Goal: Communication & Community: Answer question/provide support

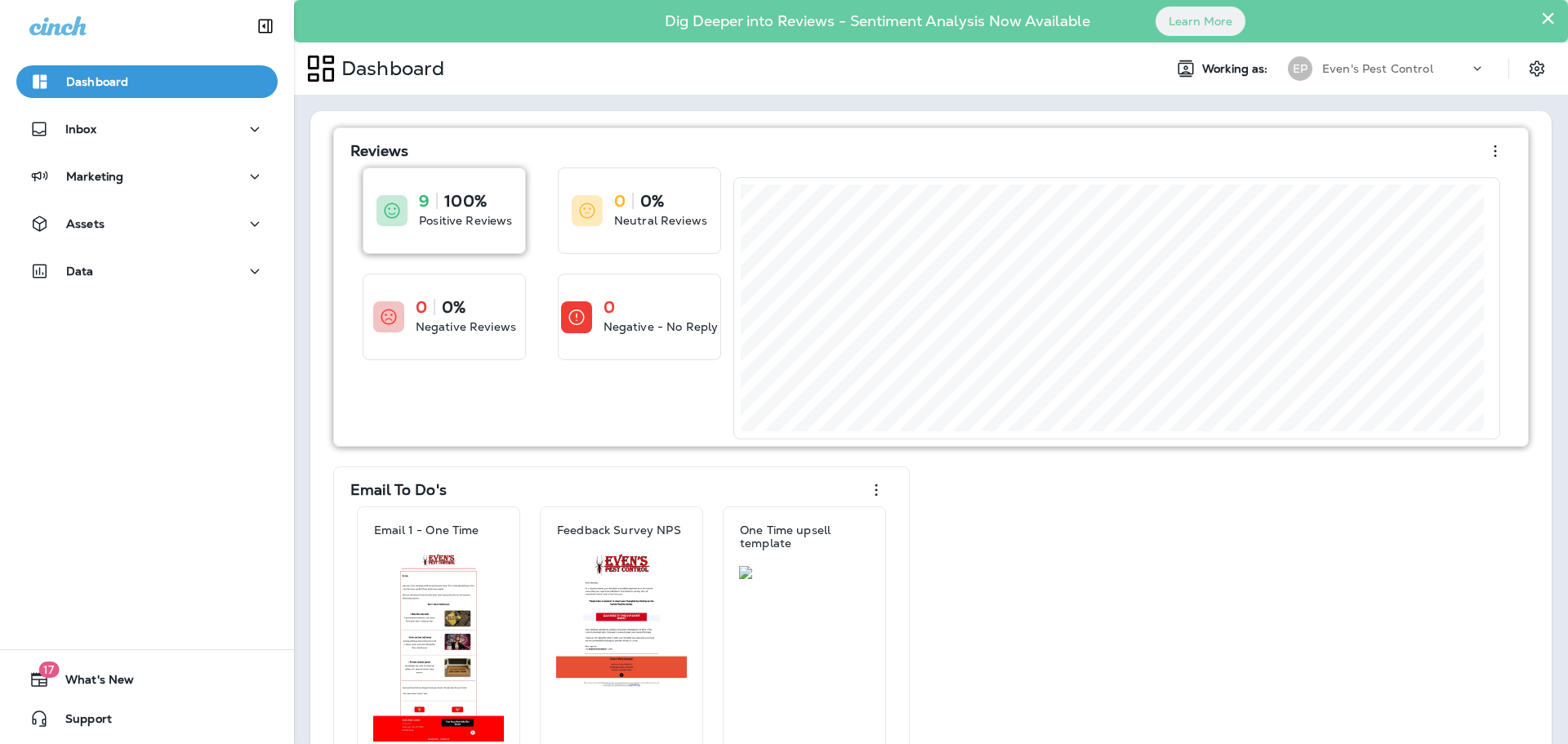
click at [509, 238] on div "9 100% Positive Reviews" at bounding box center [444, 211] width 162 height 85
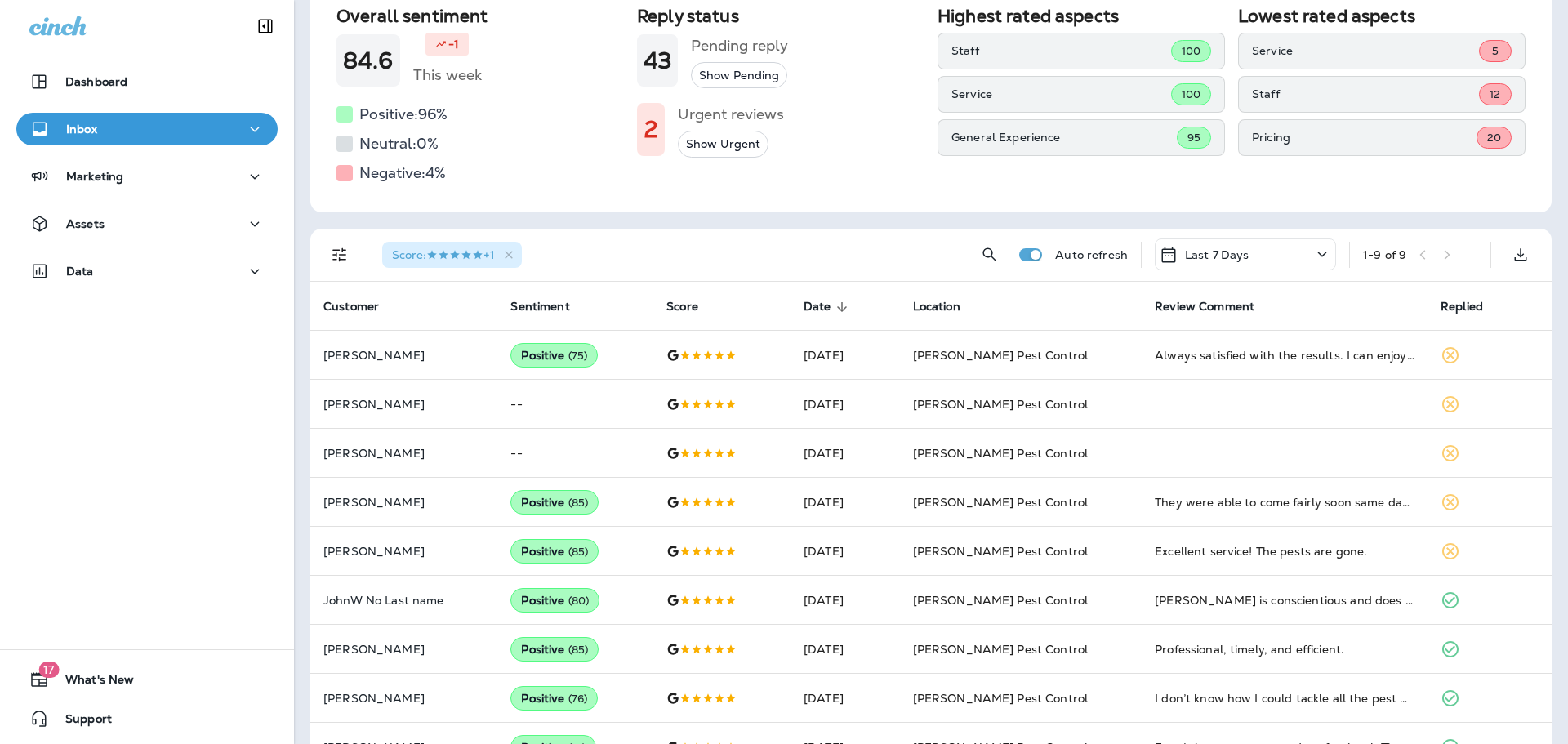
scroll to position [134, 0]
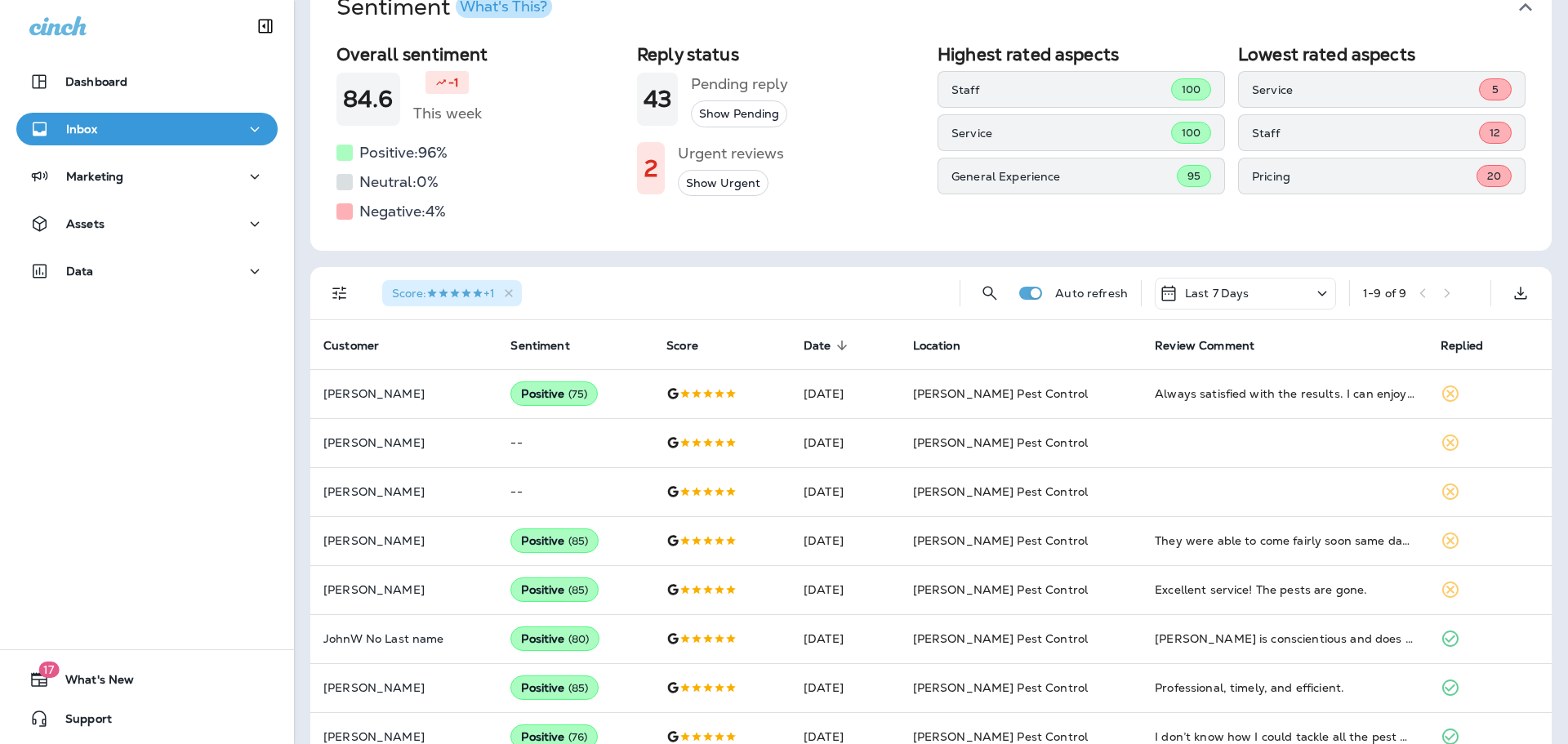
click at [749, 103] on button "Show Pending" at bounding box center [739, 113] width 96 height 27
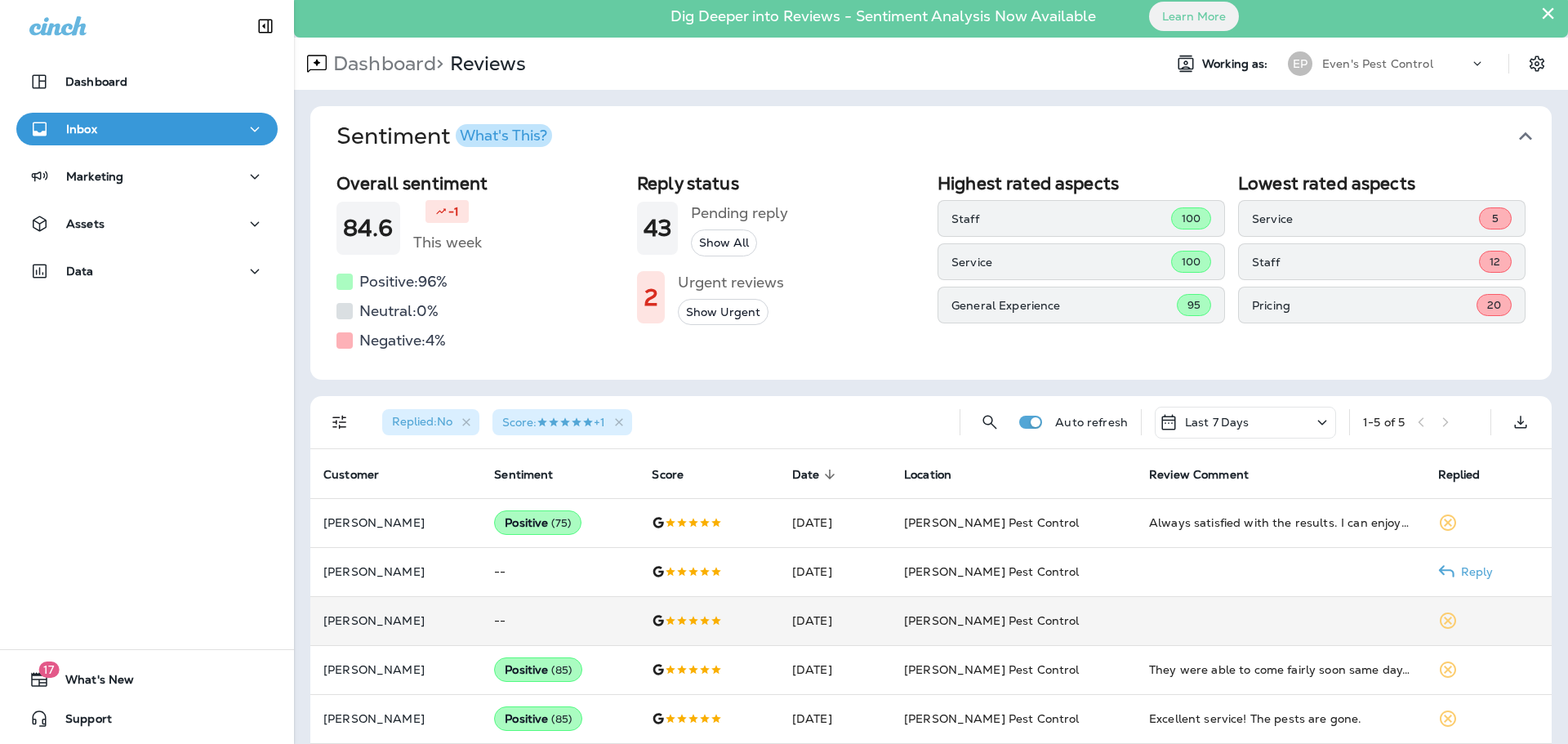
scroll to position [21, 0]
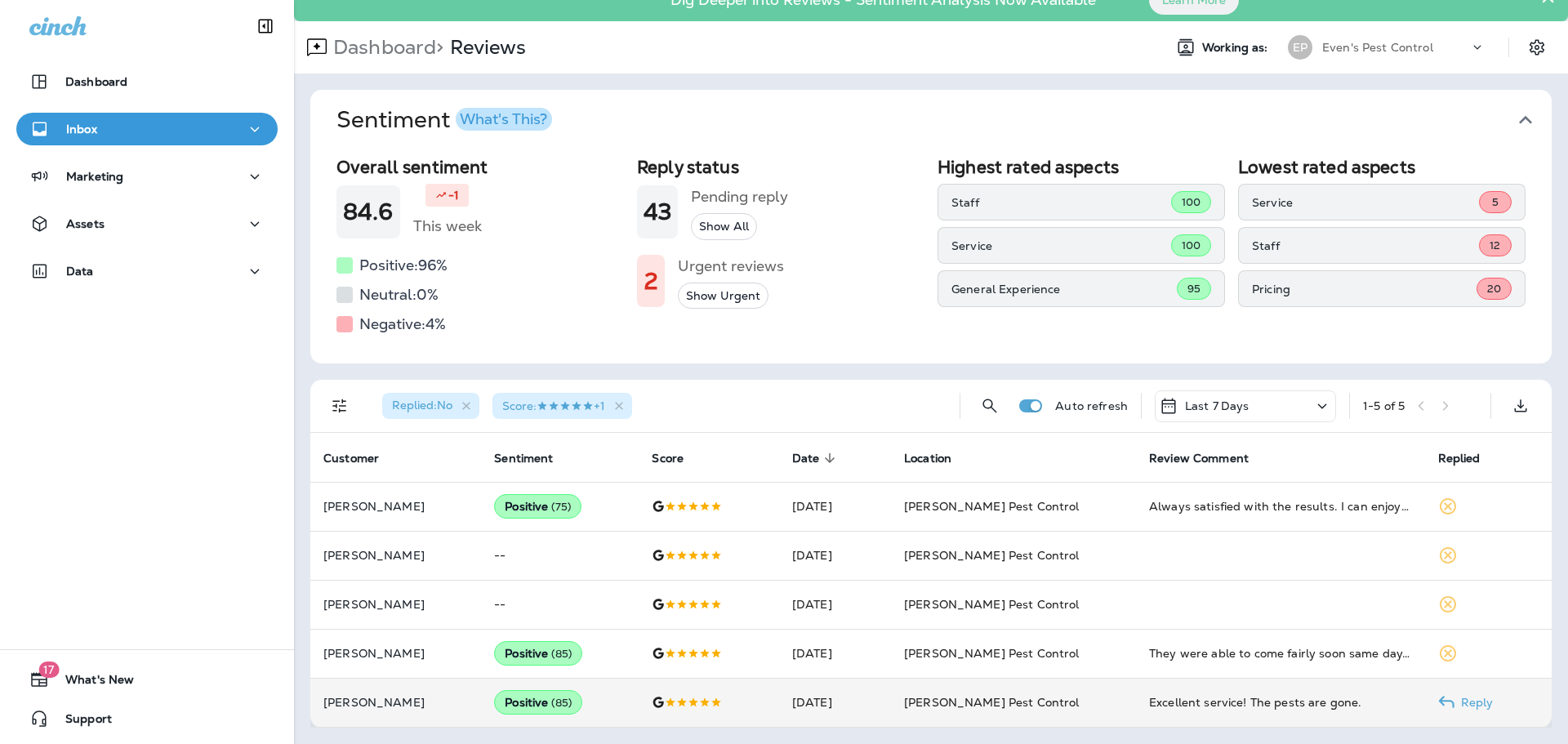
click at [1462, 708] on p "Reply" at bounding box center [1474, 702] width 39 height 13
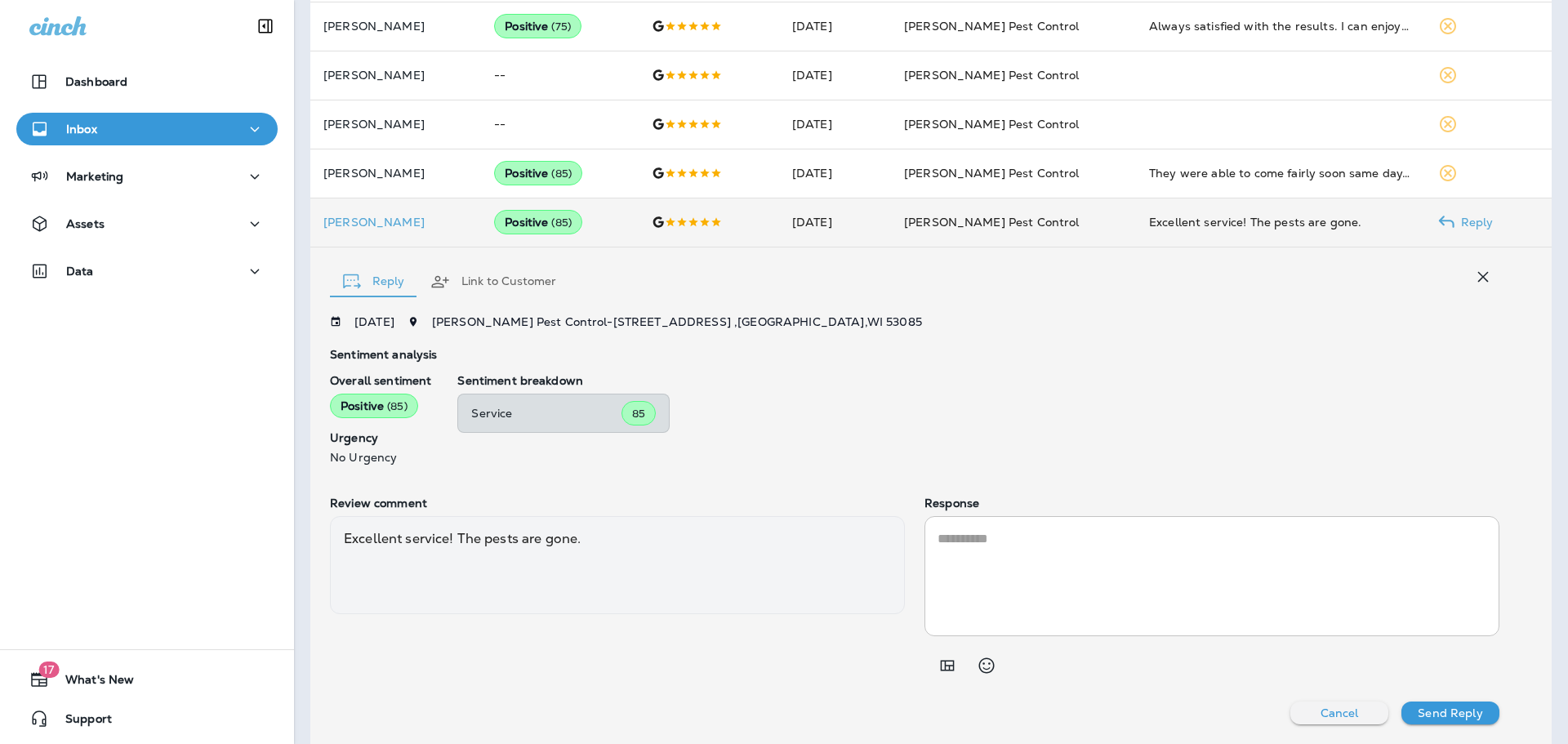
scroll to position [500, 0]
click at [1090, 573] on textarea at bounding box center [1211, 574] width 549 height 93
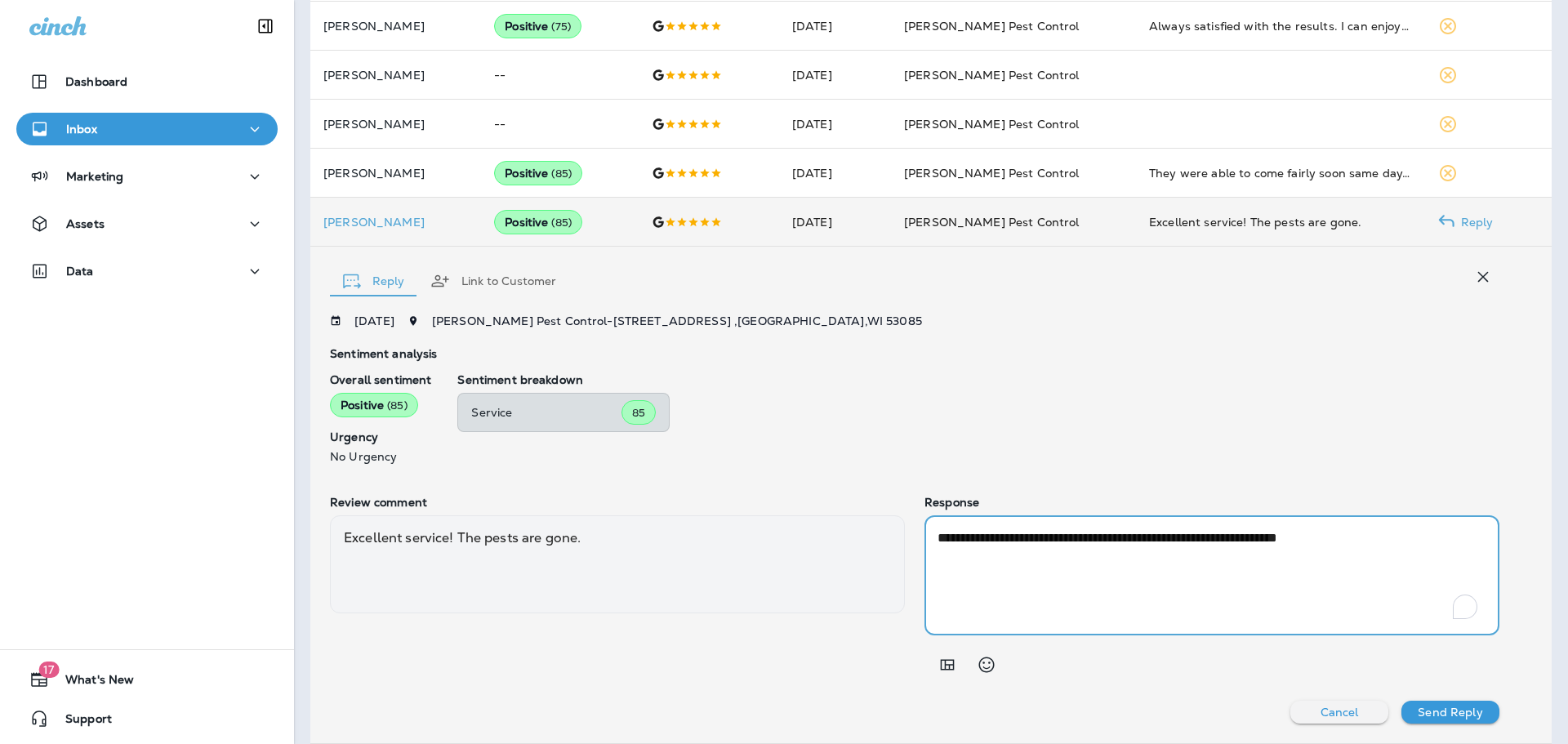
type textarea "**********"
click at [1426, 705] on p "Send Reply" at bounding box center [1450, 712] width 64 height 13
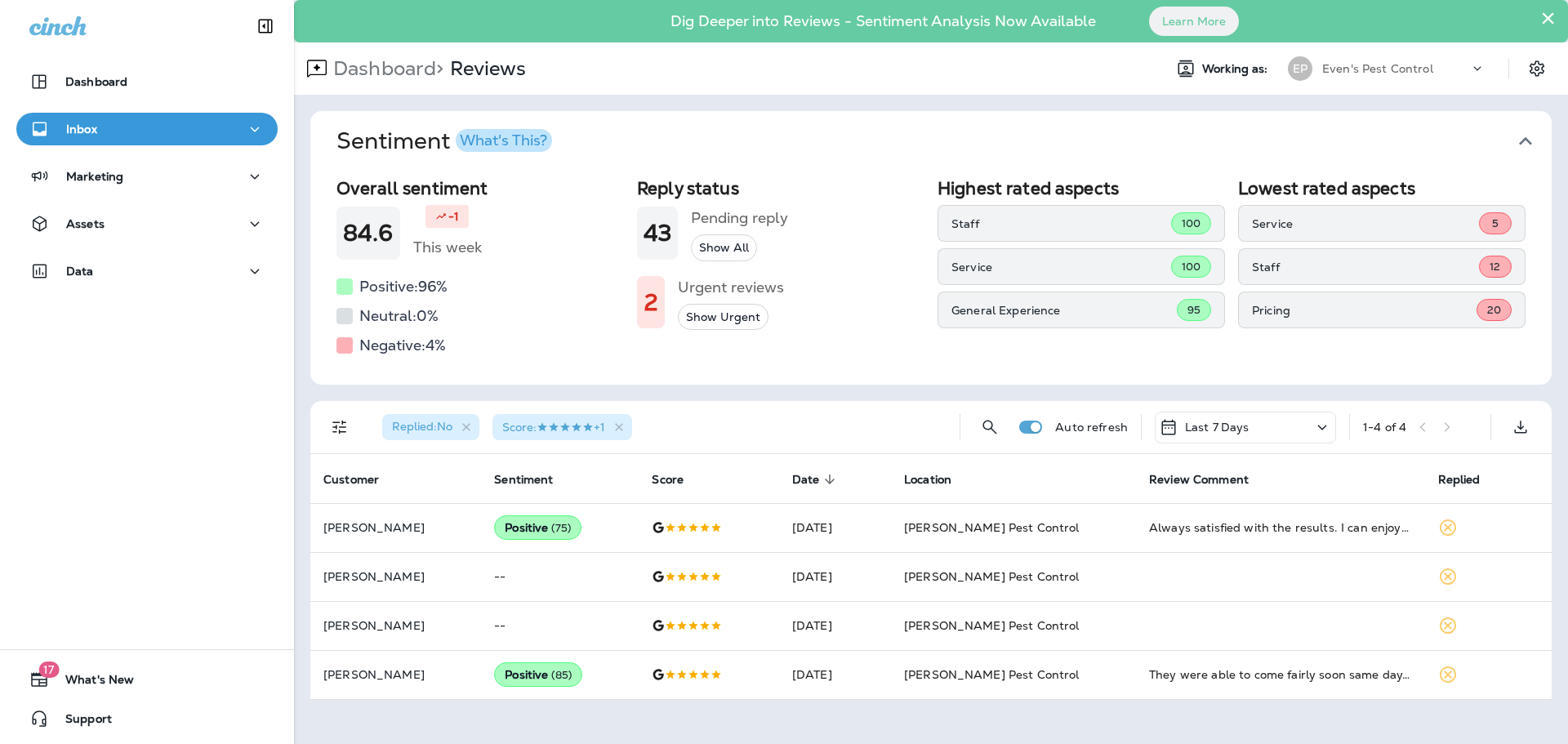
scroll to position [0, 0]
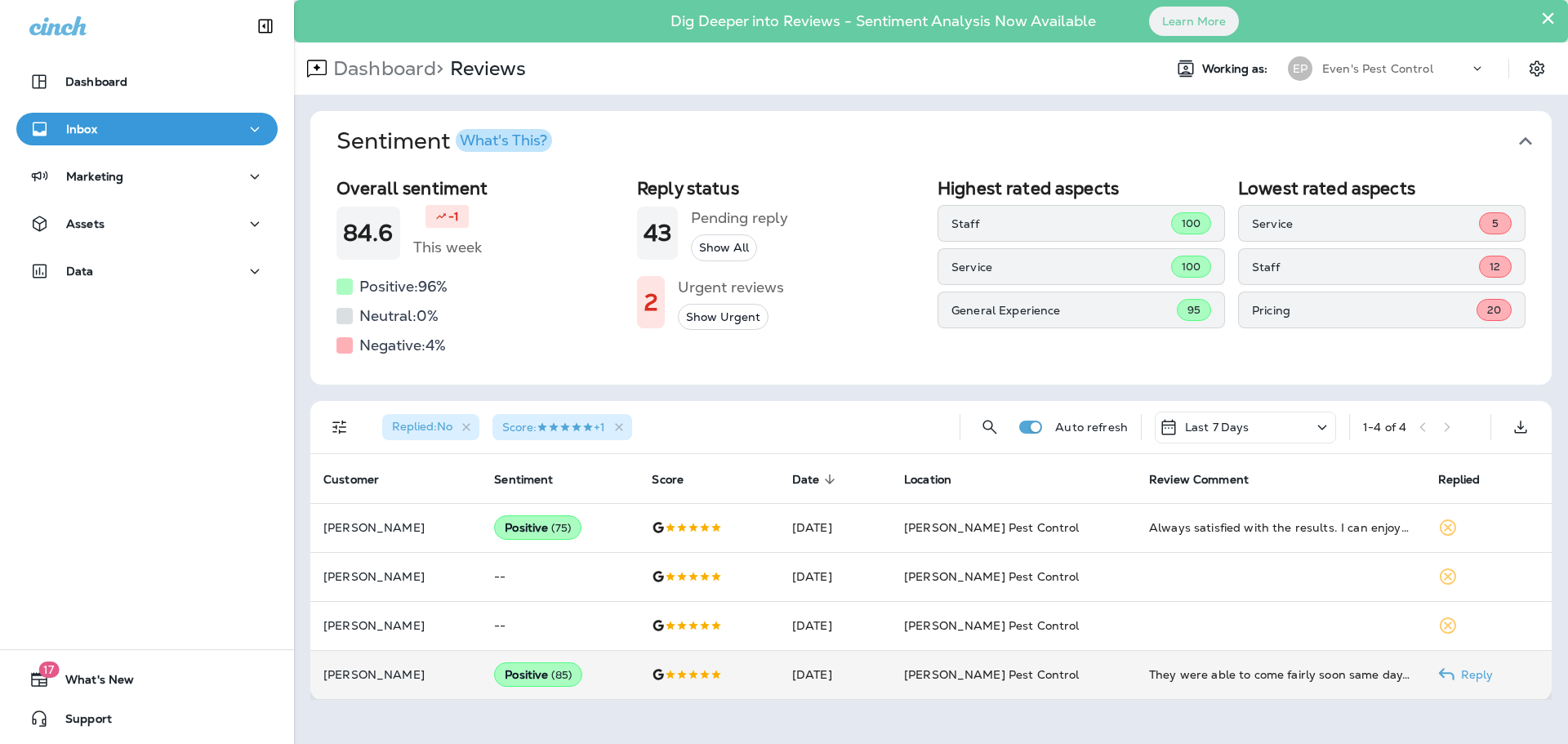
click at [1460, 677] on p "Reply" at bounding box center [1474, 674] width 39 height 13
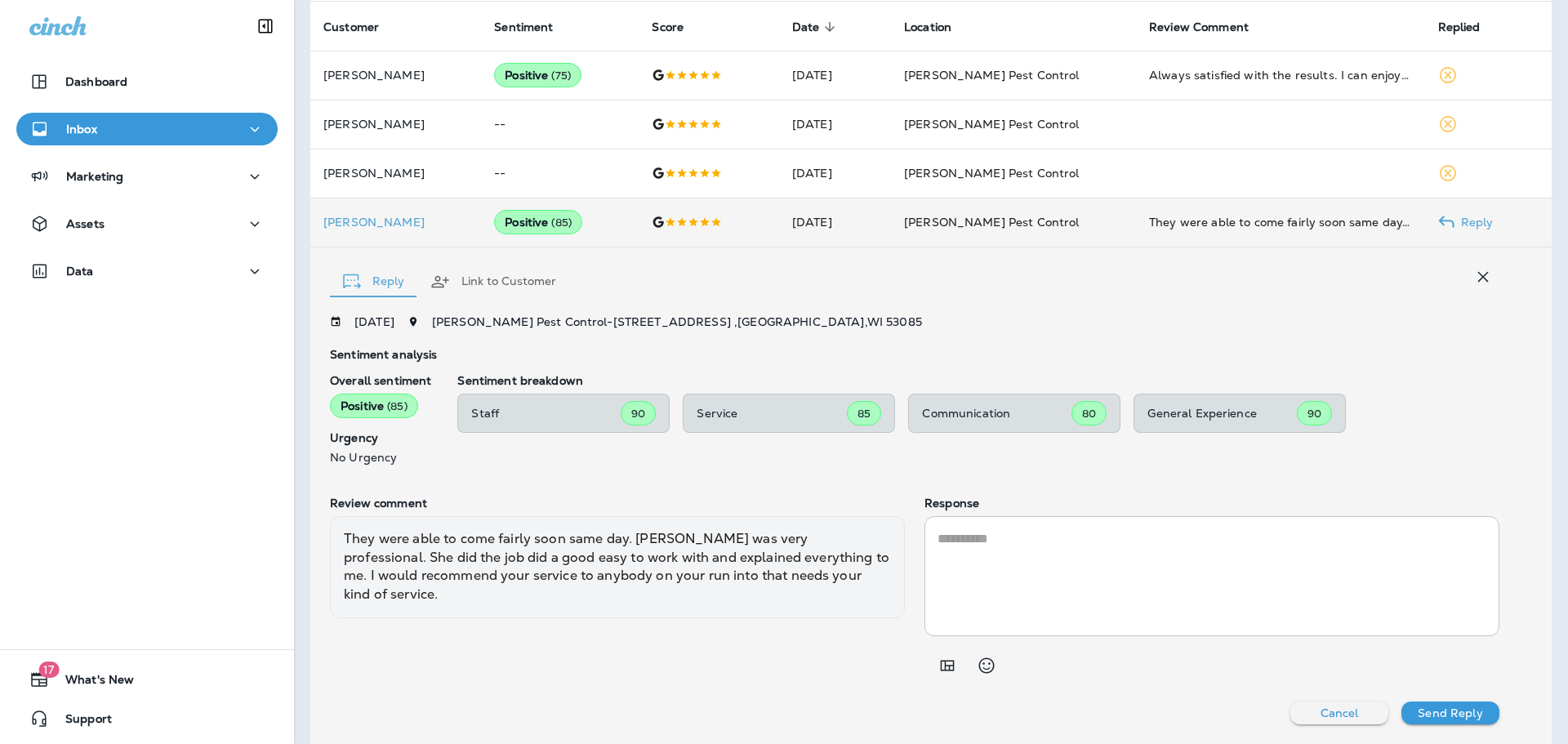
scroll to position [451, 0]
click at [1130, 571] on textarea at bounding box center [1211, 574] width 549 height 93
click at [1116, 568] on textarea "To enrich screen reader interactions, please activate Accessibility in Grammarl…" at bounding box center [1211, 574] width 549 height 93
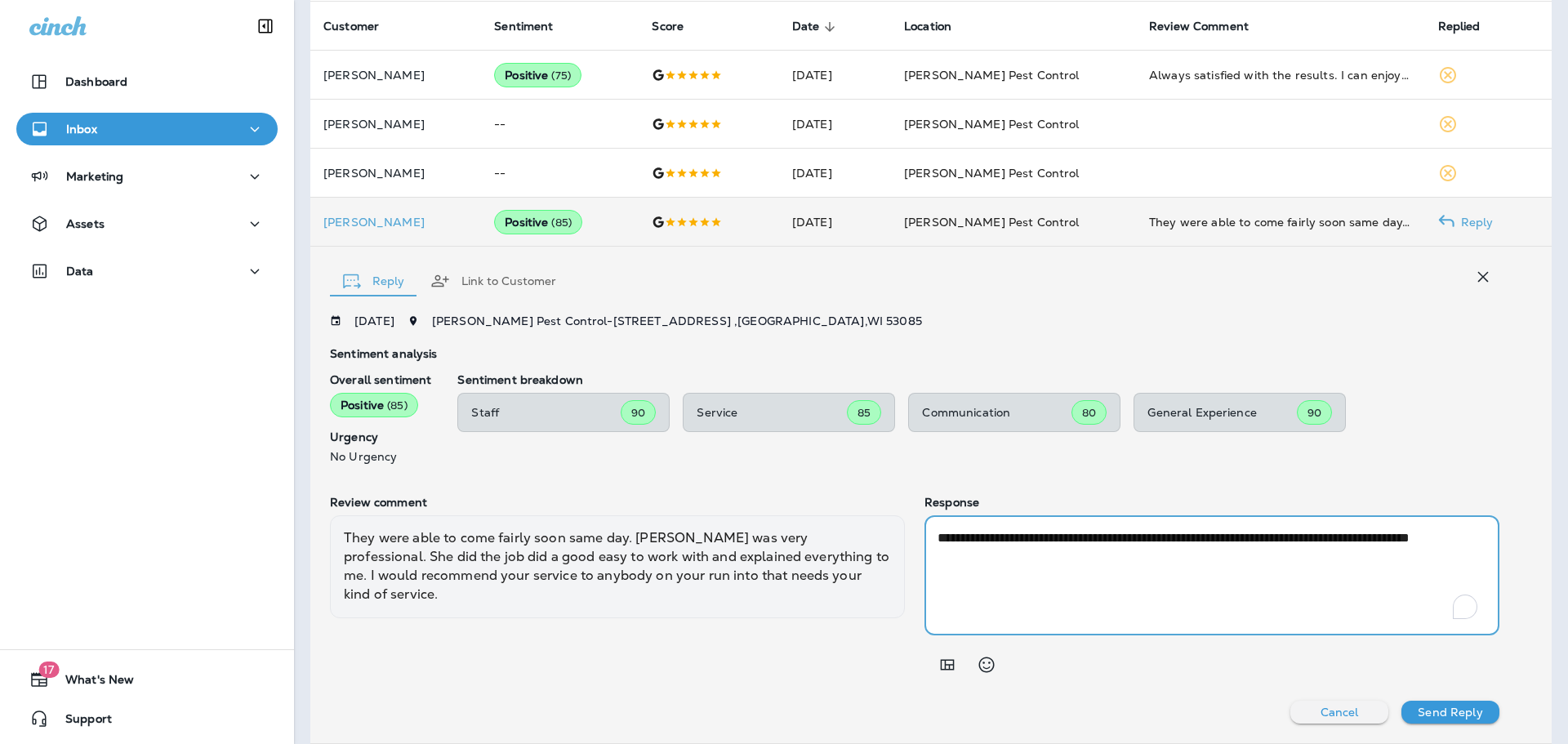
type textarea "**********"
click at [1439, 705] on p "Send Reply" at bounding box center [1450, 712] width 64 height 13
drag, startPoint x: 1443, startPoint y: 708, endPoint x: 1443, endPoint y: 432, distance: 276.0
click at [1443, 708] on p "Send Reply" at bounding box center [1450, 712] width 64 height 13
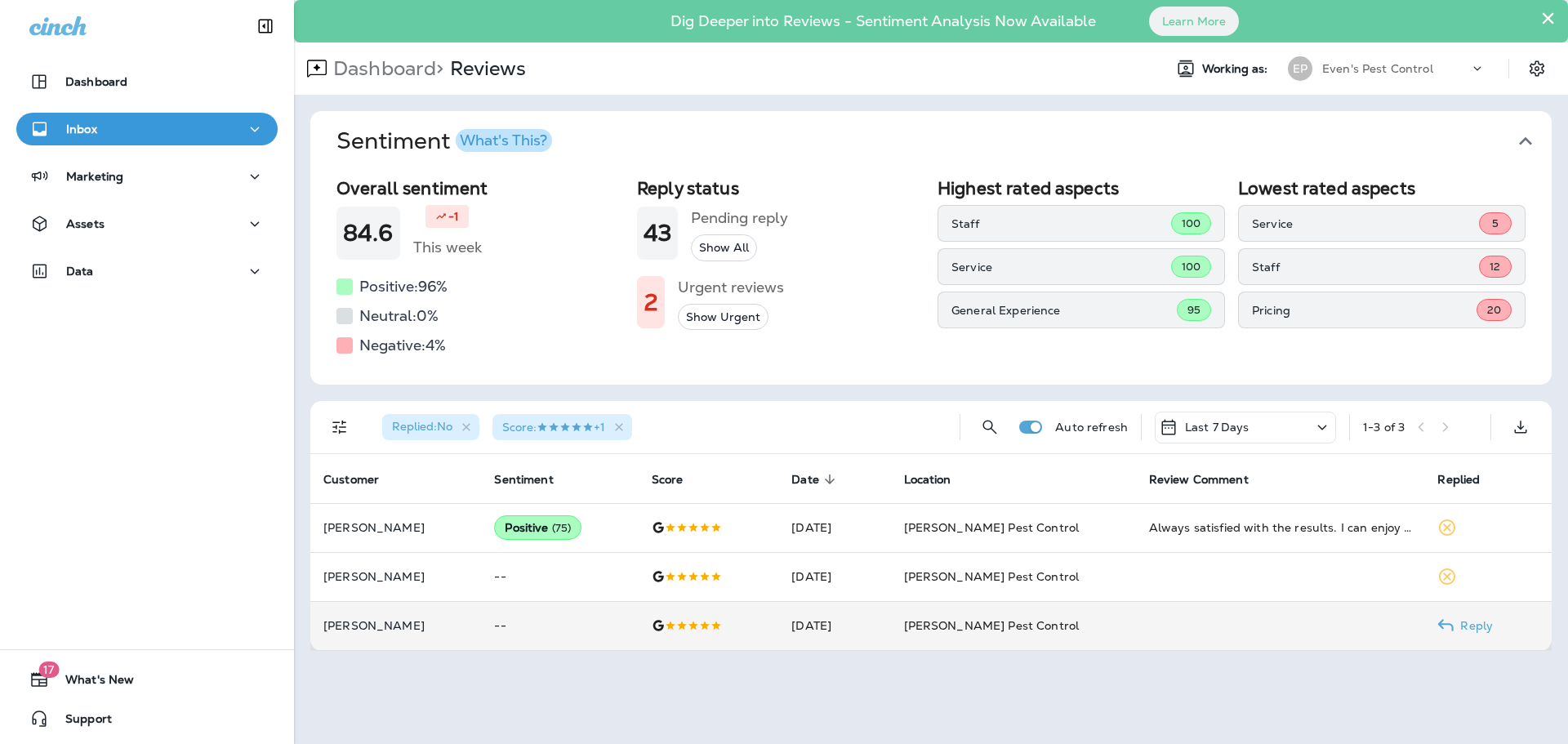
click at [1467, 630] on p "Reply" at bounding box center [1473, 625] width 39 height 13
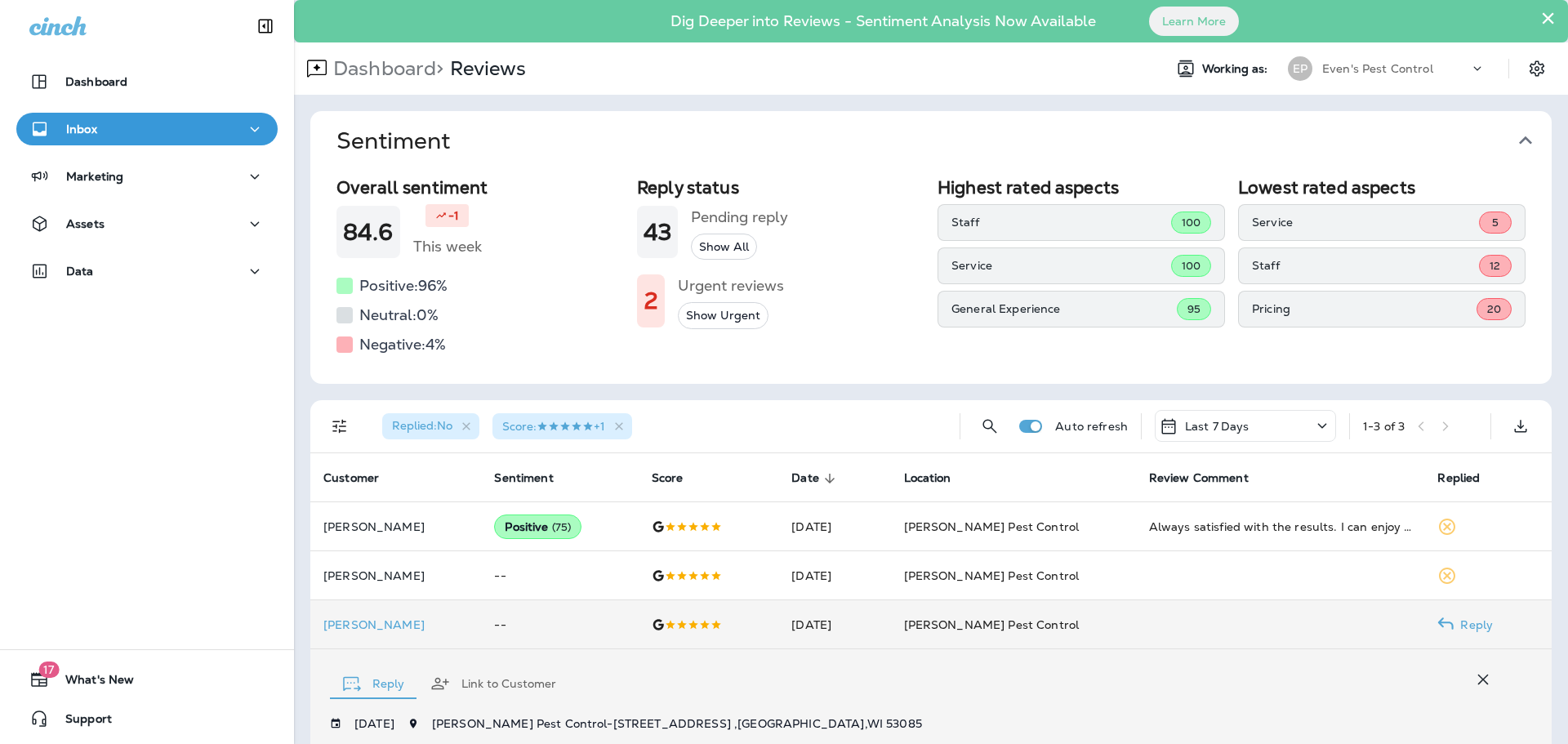
scroll to position [382, 0]
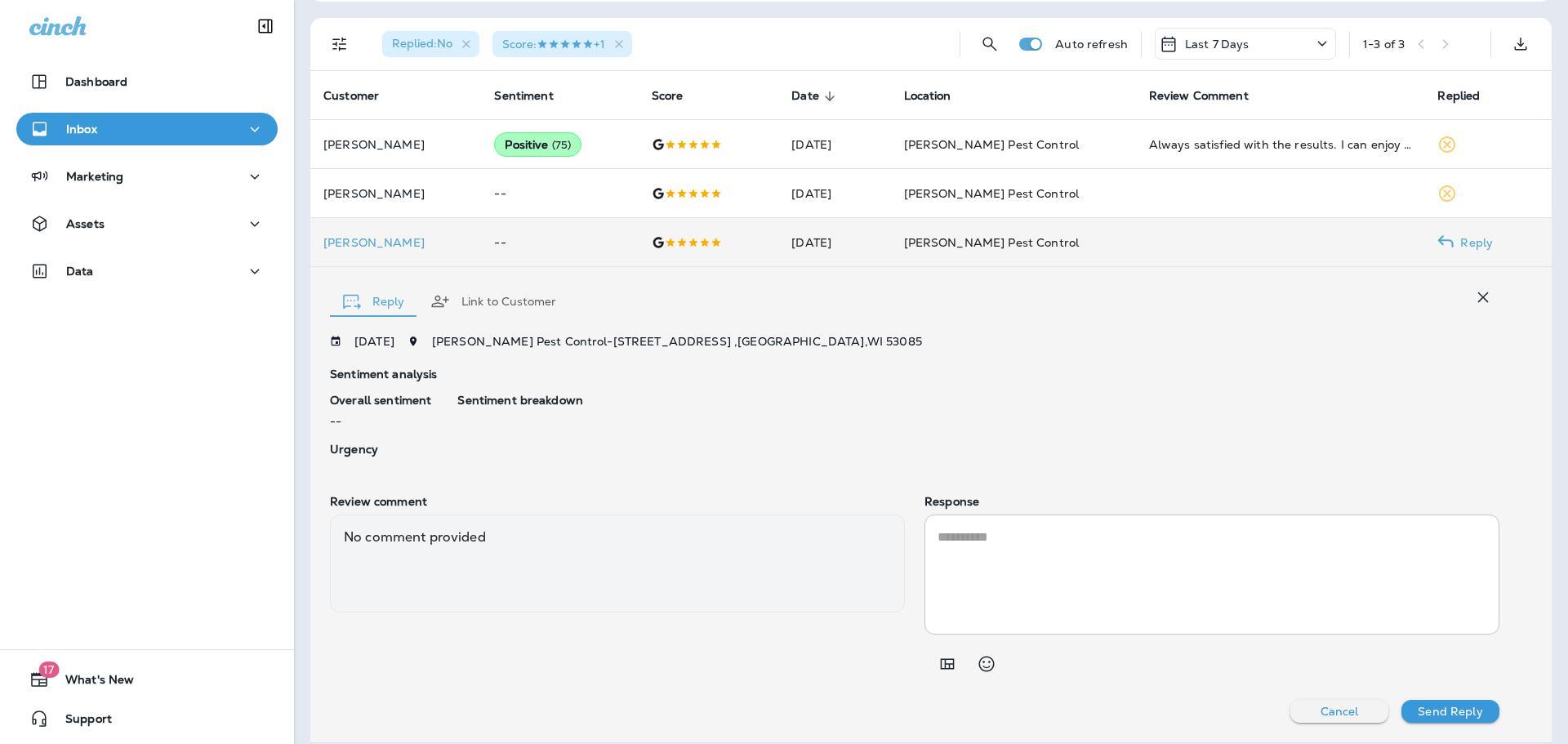
click at [1054, 583] on textarea at bounding box center [1211, 573] width 549 height 93
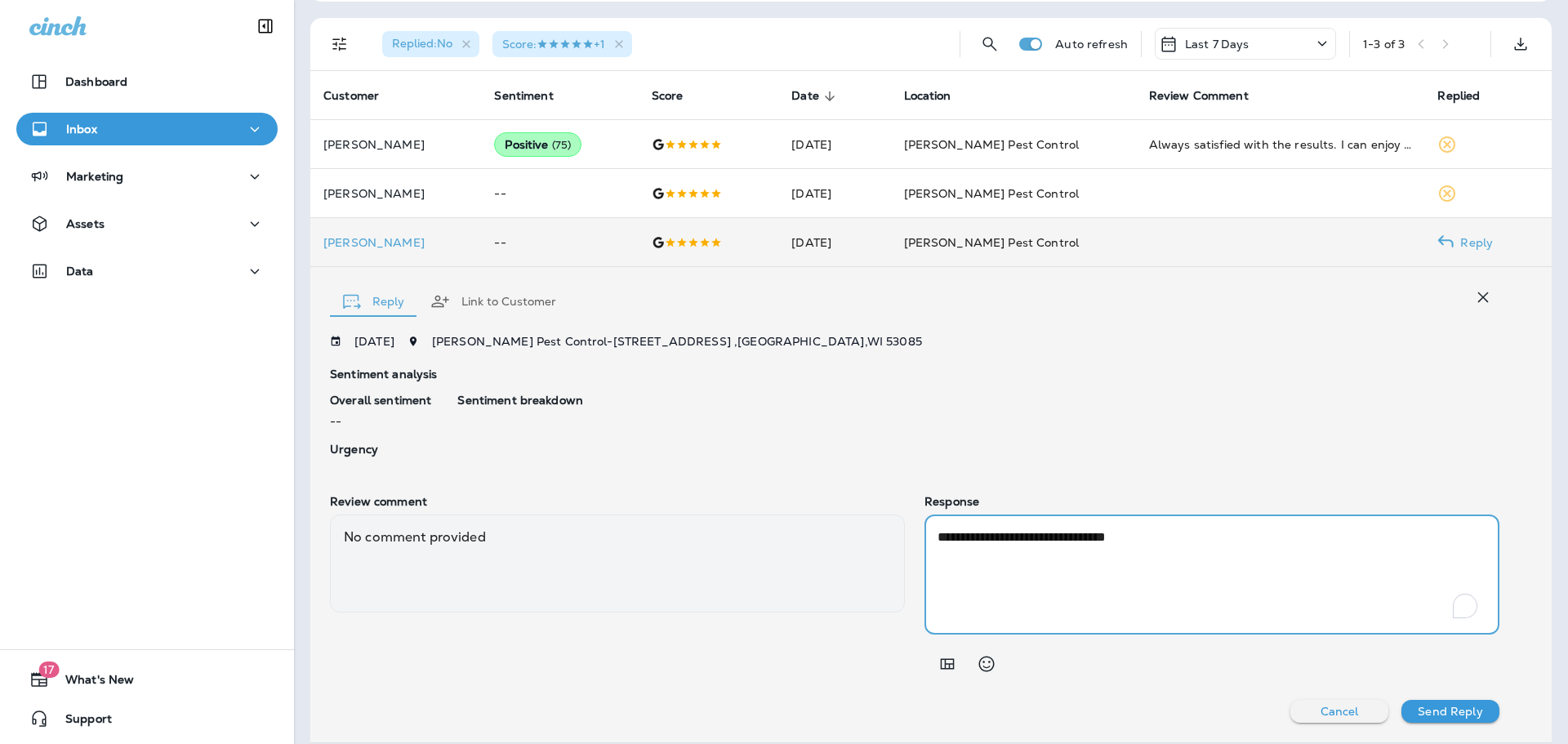
type textarea "**********"
click at [1438, 713] on p "Send Reply" at bounding box center [1450, 711] width 64 height 13
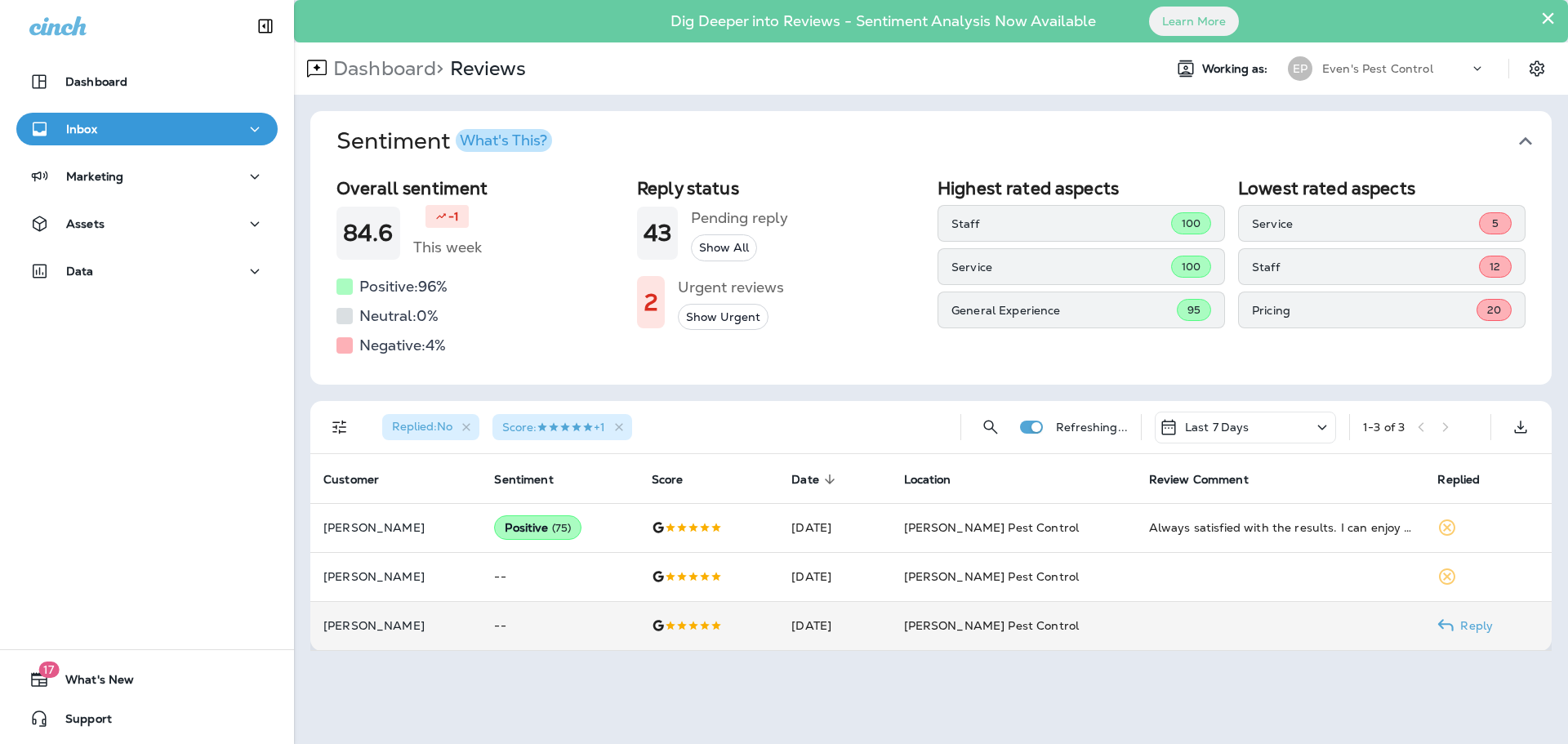
scroll to position [0, 0]
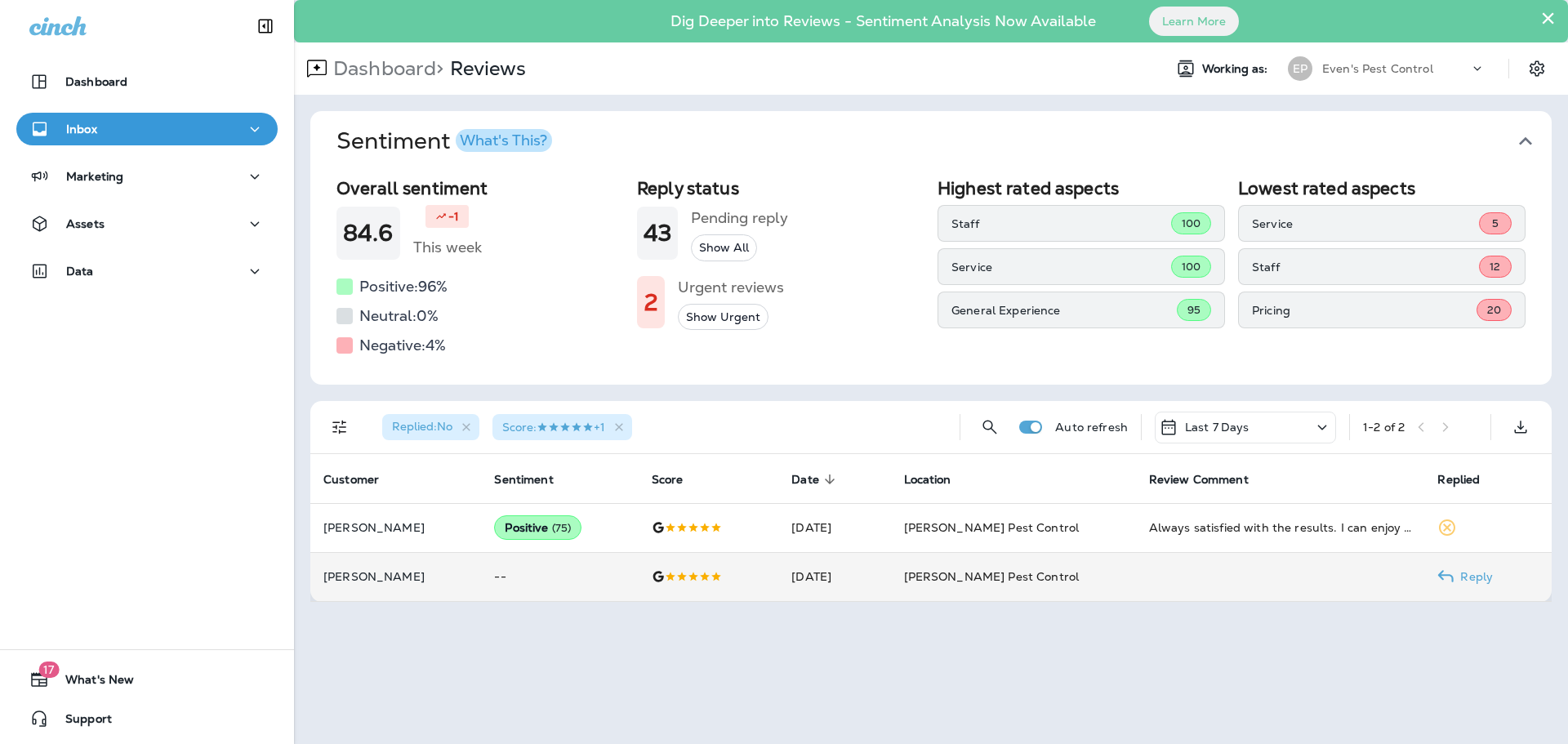
click at [1469, 586] on td "Reply" at bounding box center [1488, 576] width 128 height 49
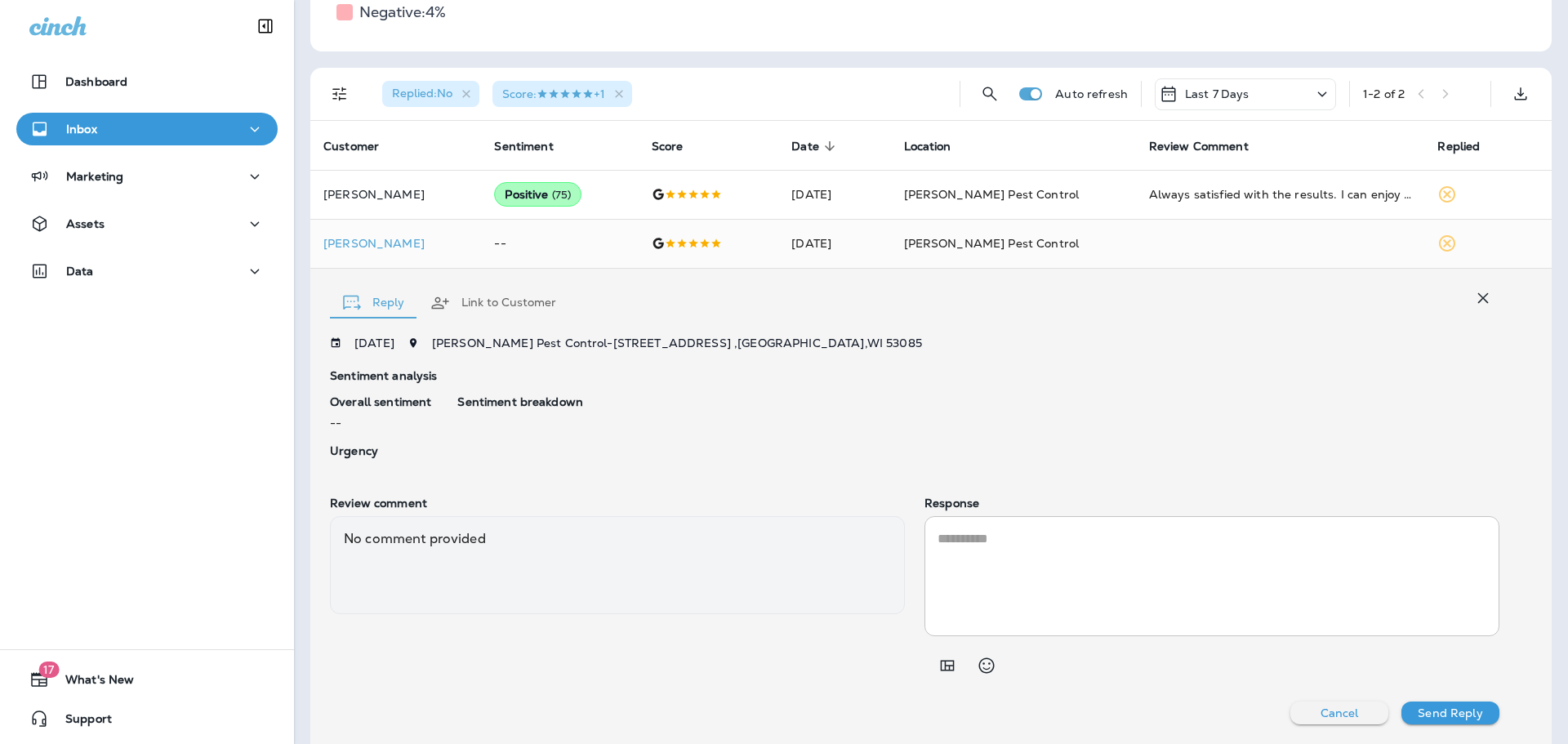
click at [1052, 583] on textarea at bounding box center [1211, 575] width 549 height 93
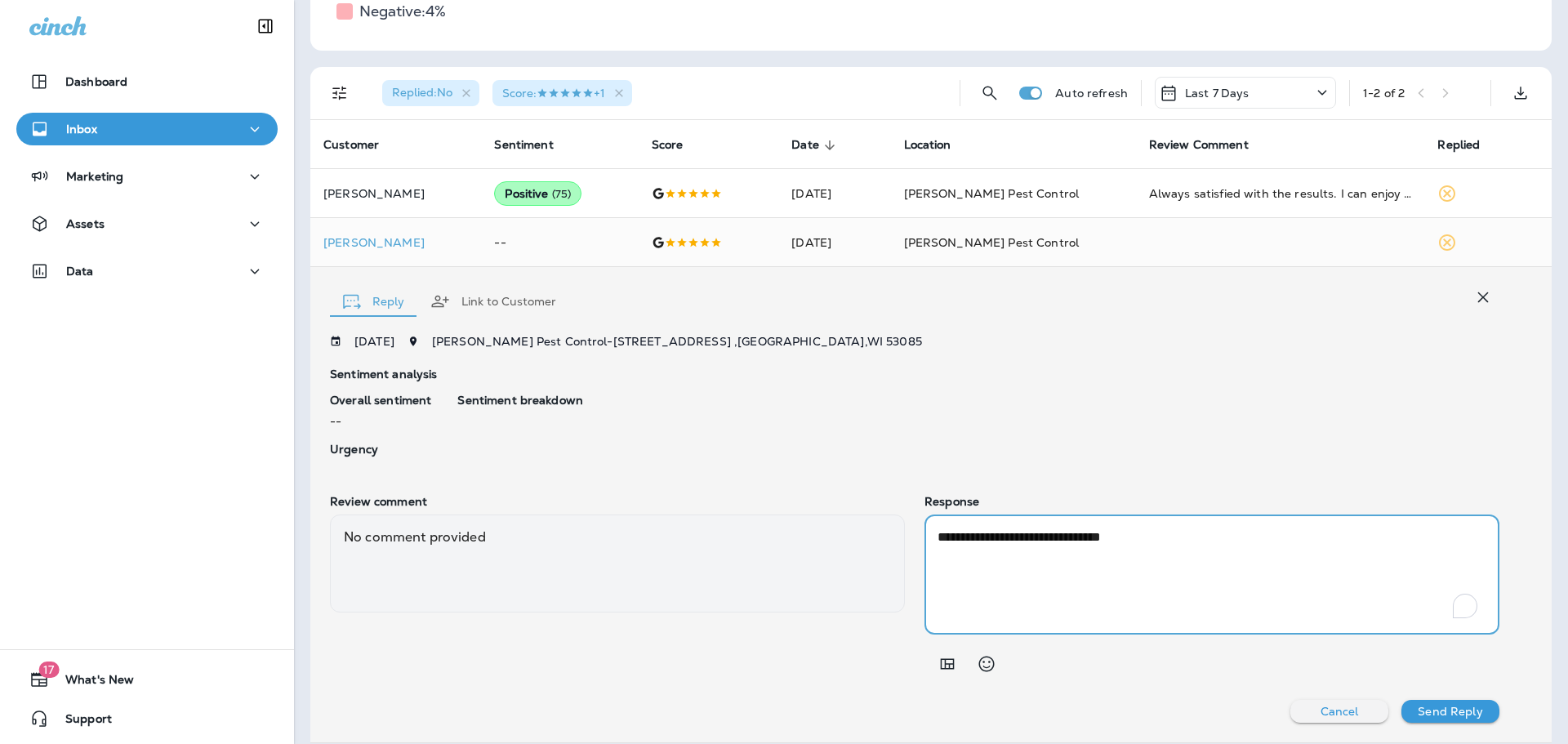
type textarea "**********"
click at [1449, 717] on p "Send Reply" at bounding box center [1450, 711] width 64 height 13
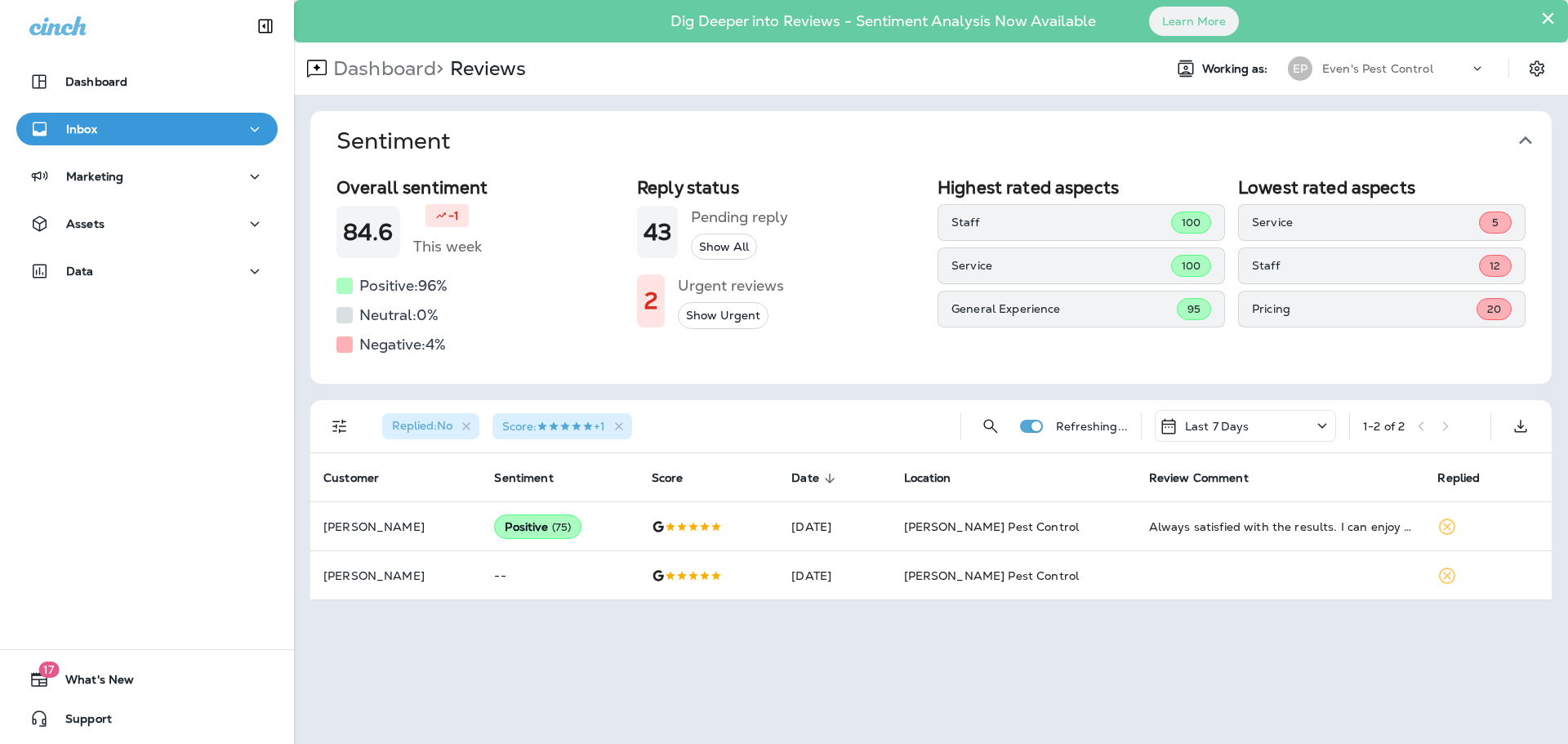
scroll to position [0, 0]
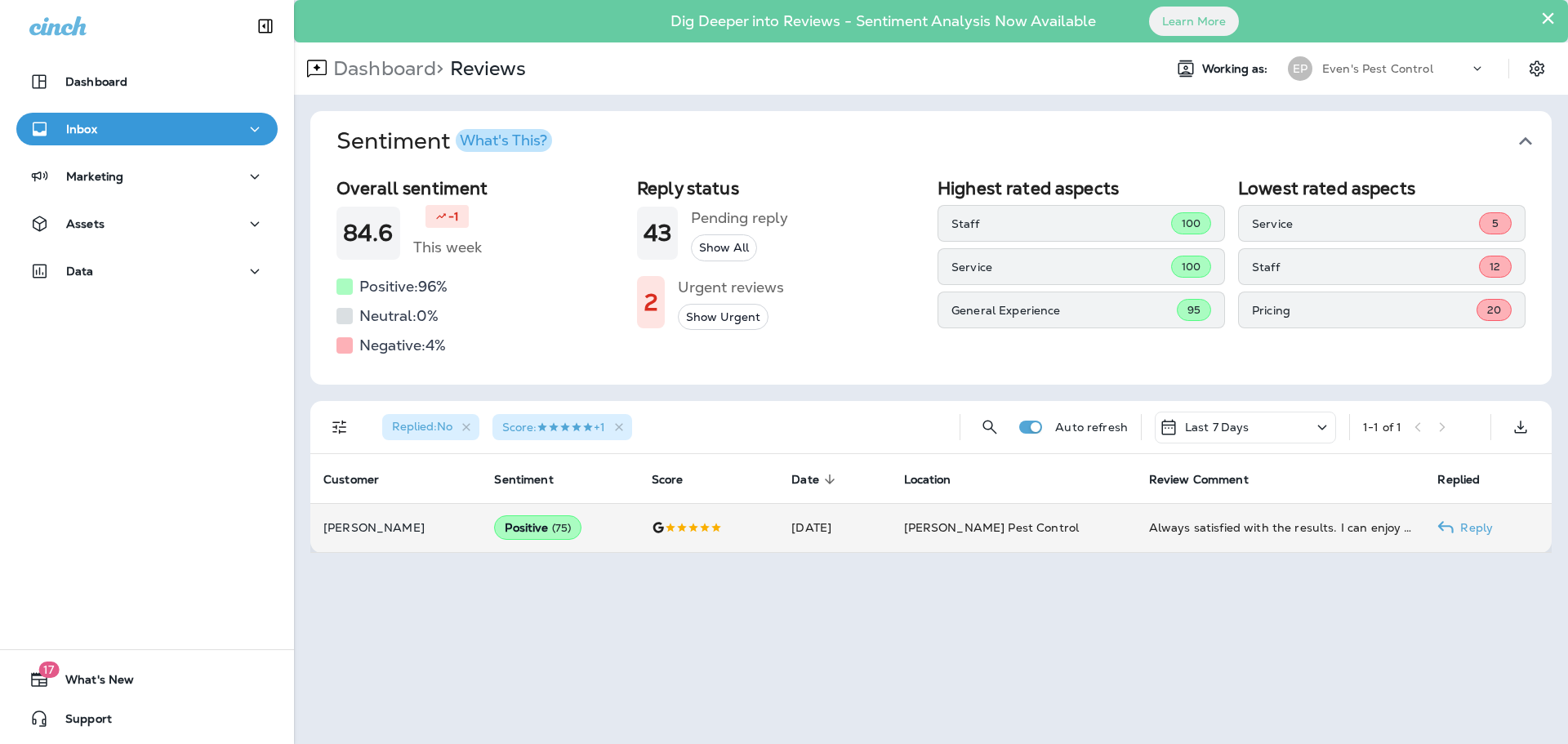
click at [1442, 521] on icon at bounding box center [1445, 527] width 16 height 16
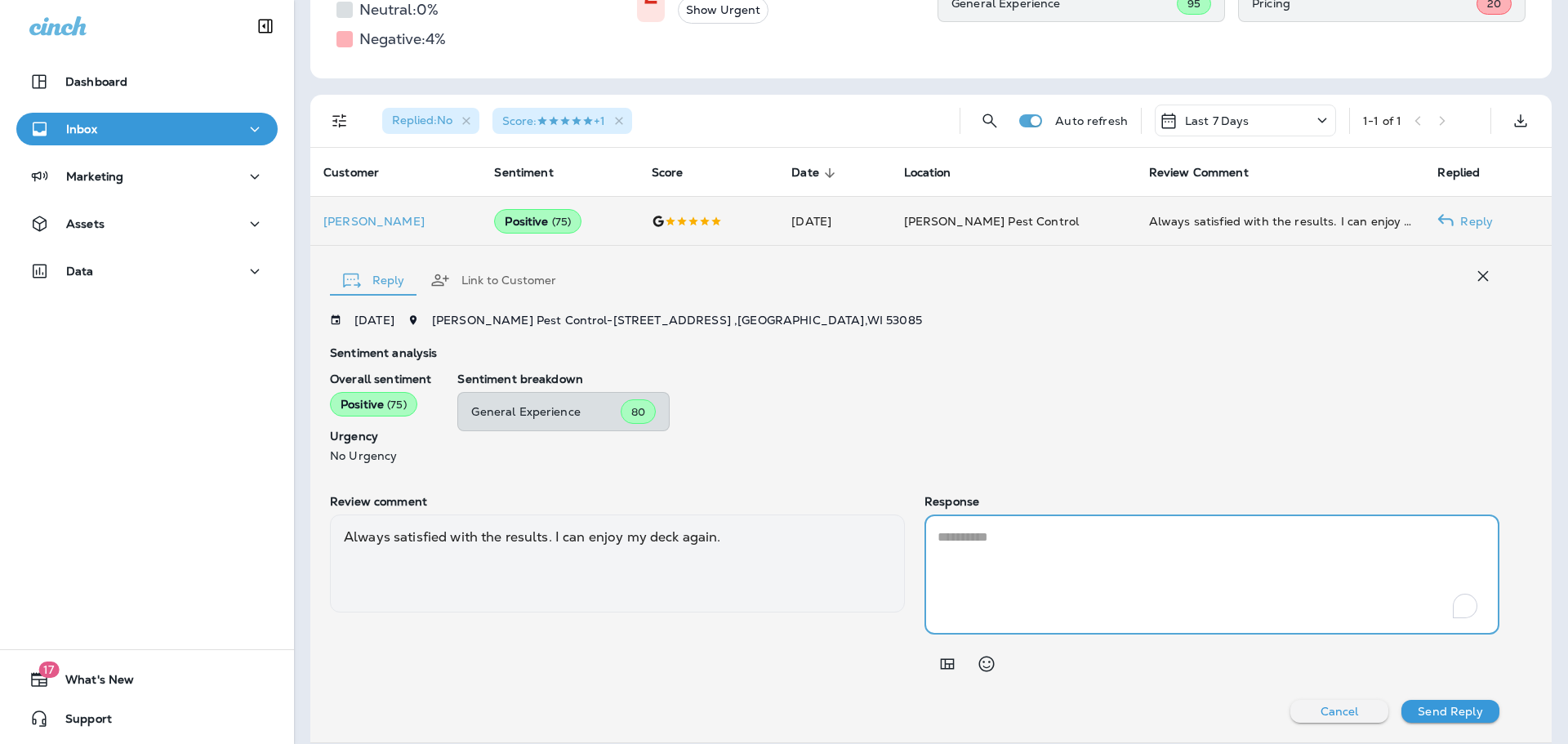
click at [1057, 580] on textarea "To enrich screen reader interactions, please activate Accessibility in Grammarl…" at bounding box center [1211, 573] width 549 height 93
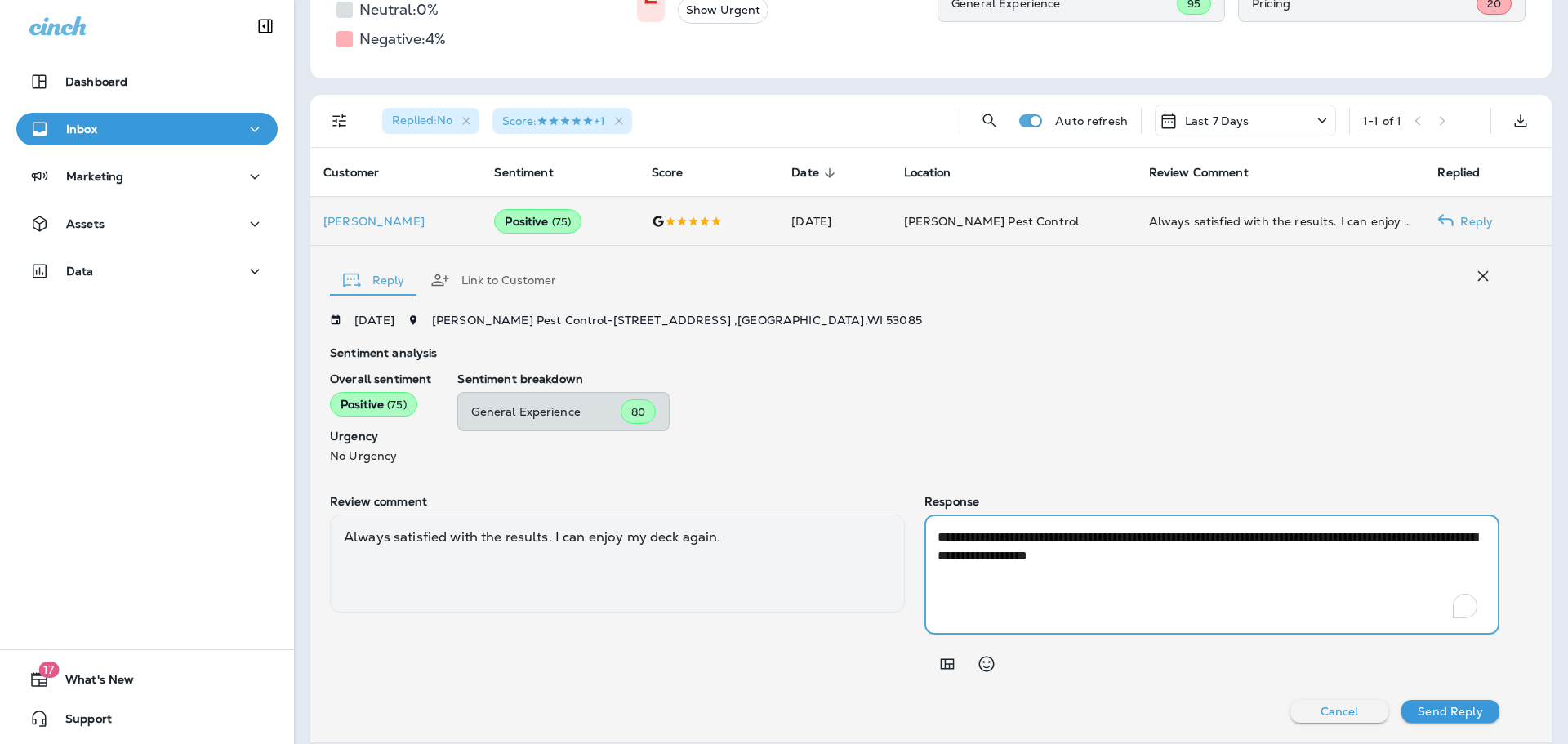
type textarea "**********"
click at [1463, 710] on p "Send Reply" at bounding box center [1450, 711] width 64 height 13
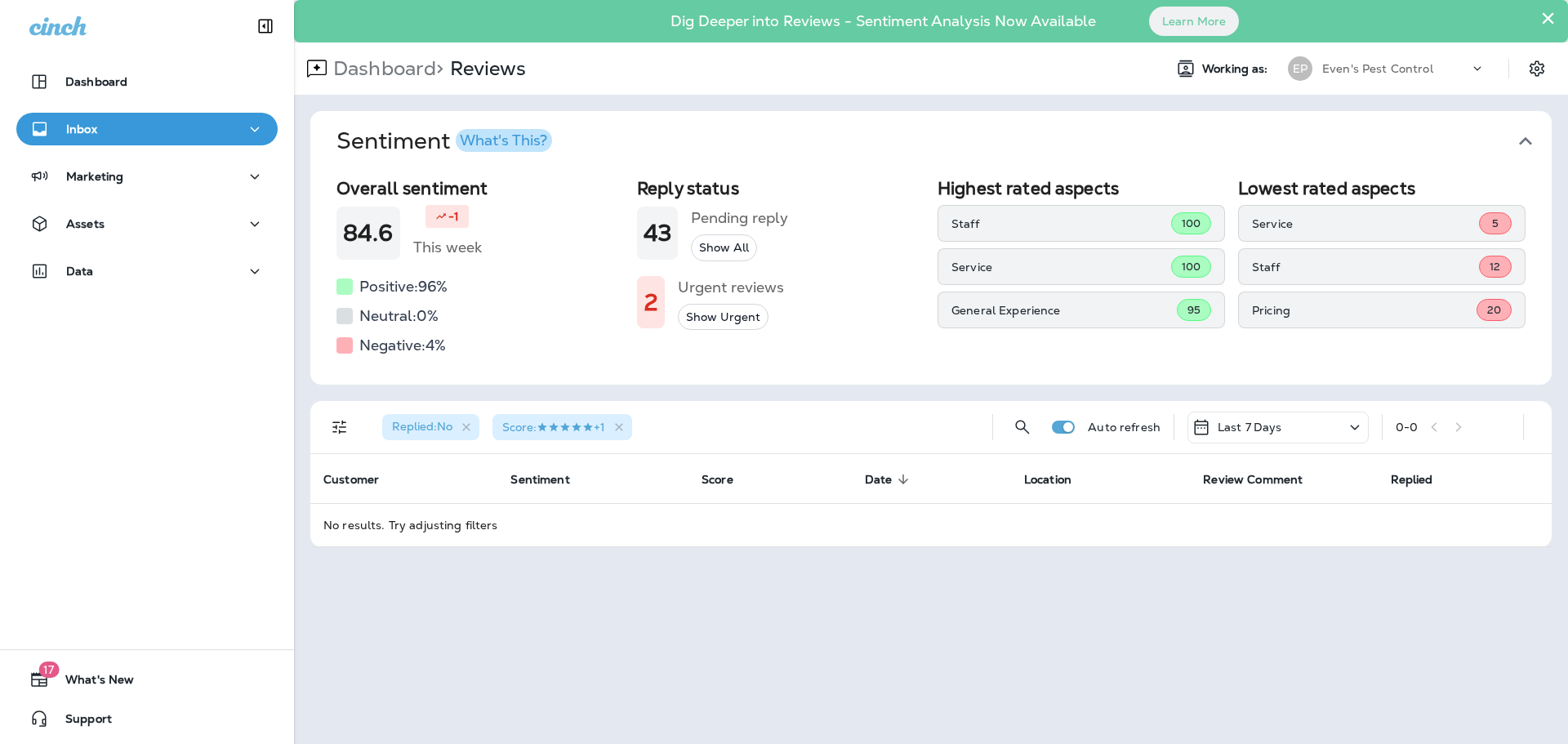
click at [1354, 431] on icon at bounding box center [1355, 428] width 20 height 21
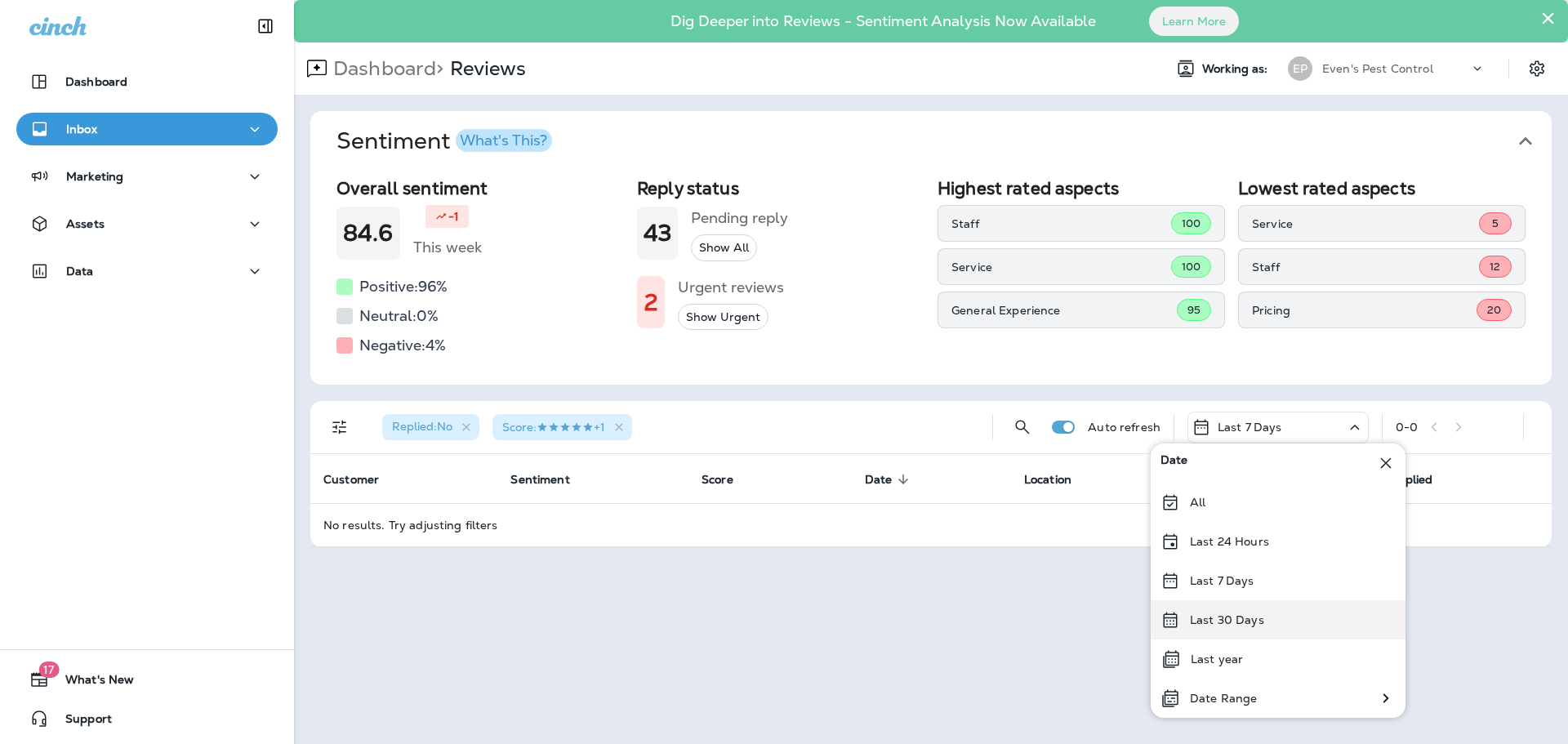
click at [1291, 614] on div "Last 30 Days" at bounding box center [1278, 618] width 255 height 39
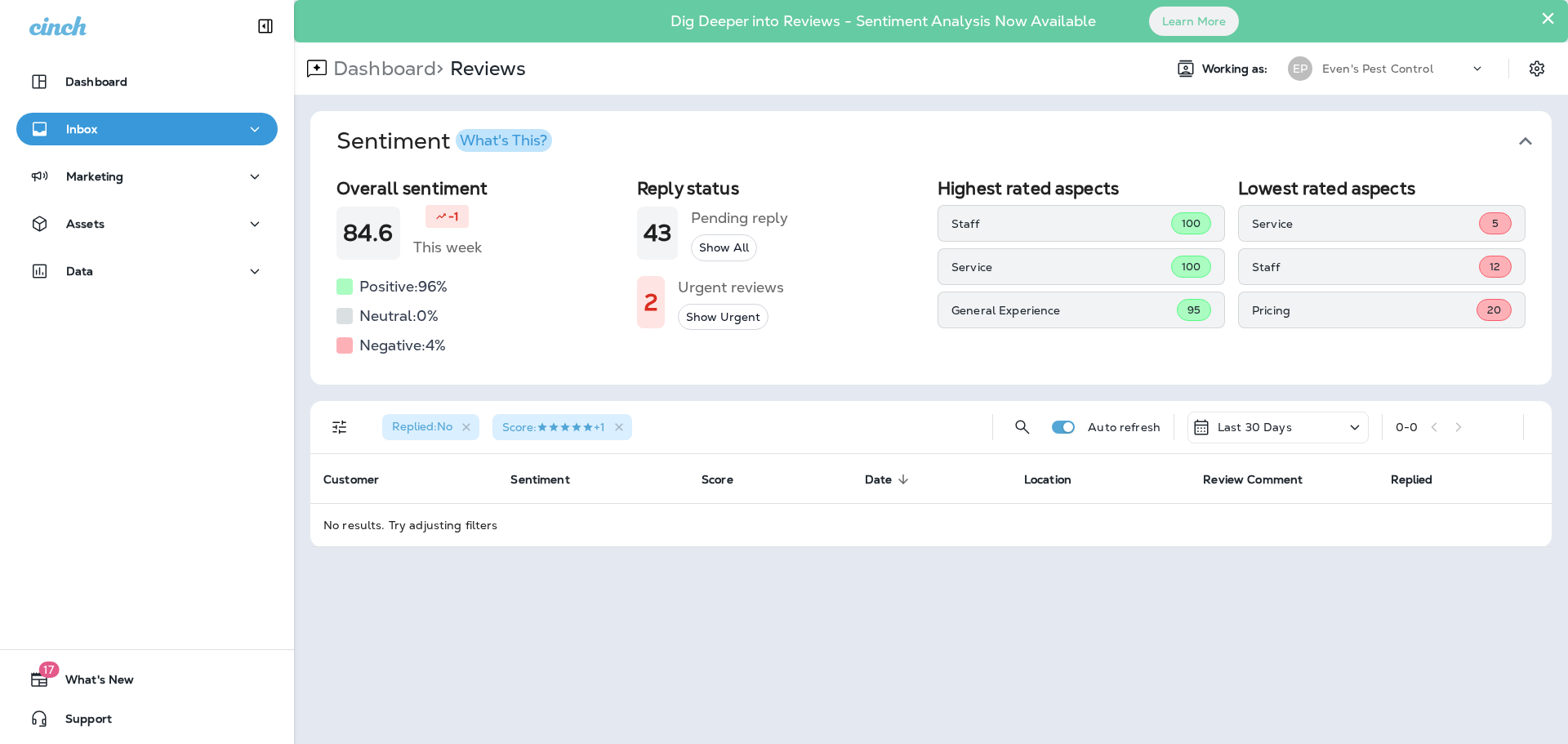
click at [745, 251] on div "Pending reply Show All" at bounding box center [739, 233] width 97 height 57
click at [720, 251] on button "Show All" at bounding box center [724, 247] width 66 height 27
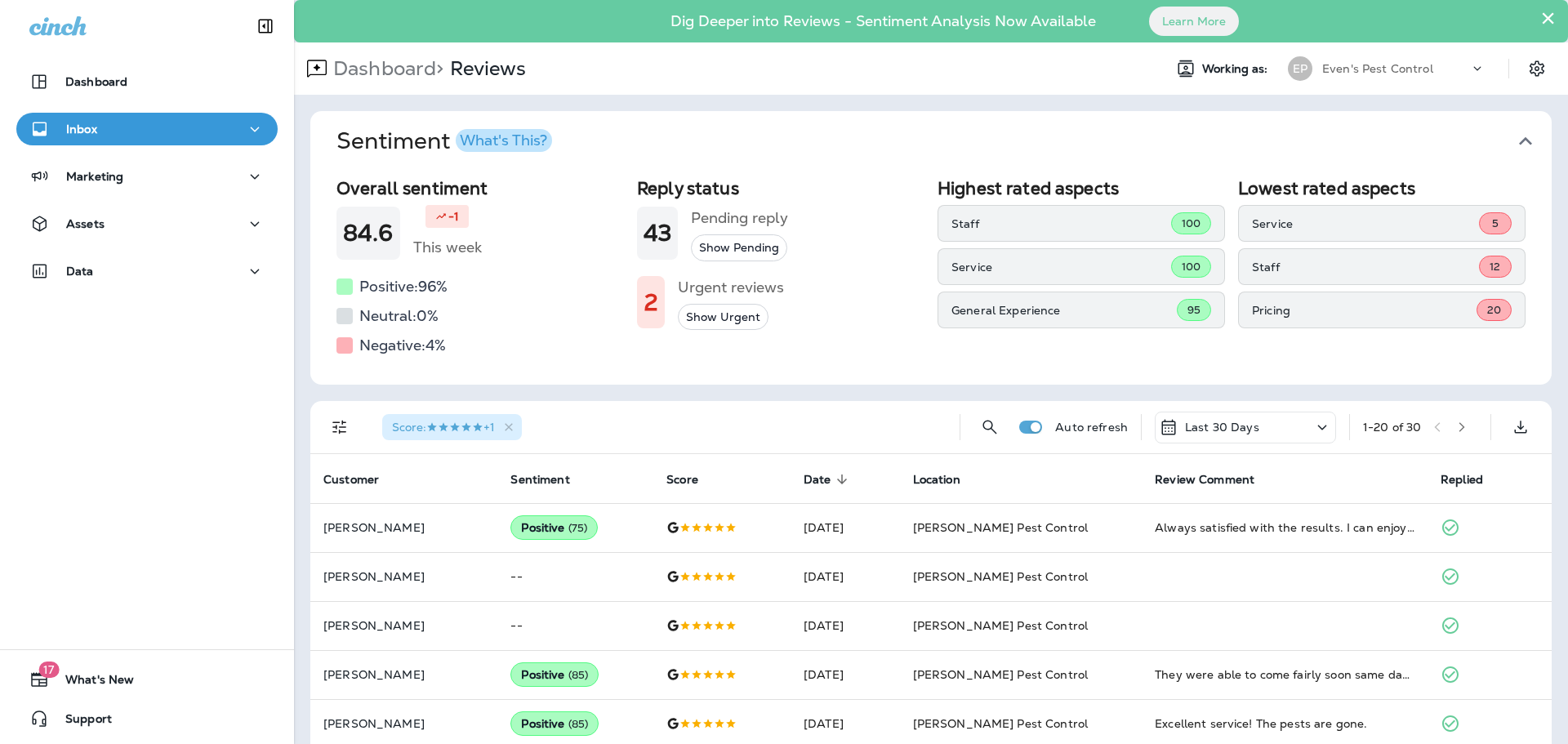
click at [147, 132] on div "Inbox" at bounding box center [146, 129] width 235 height 21
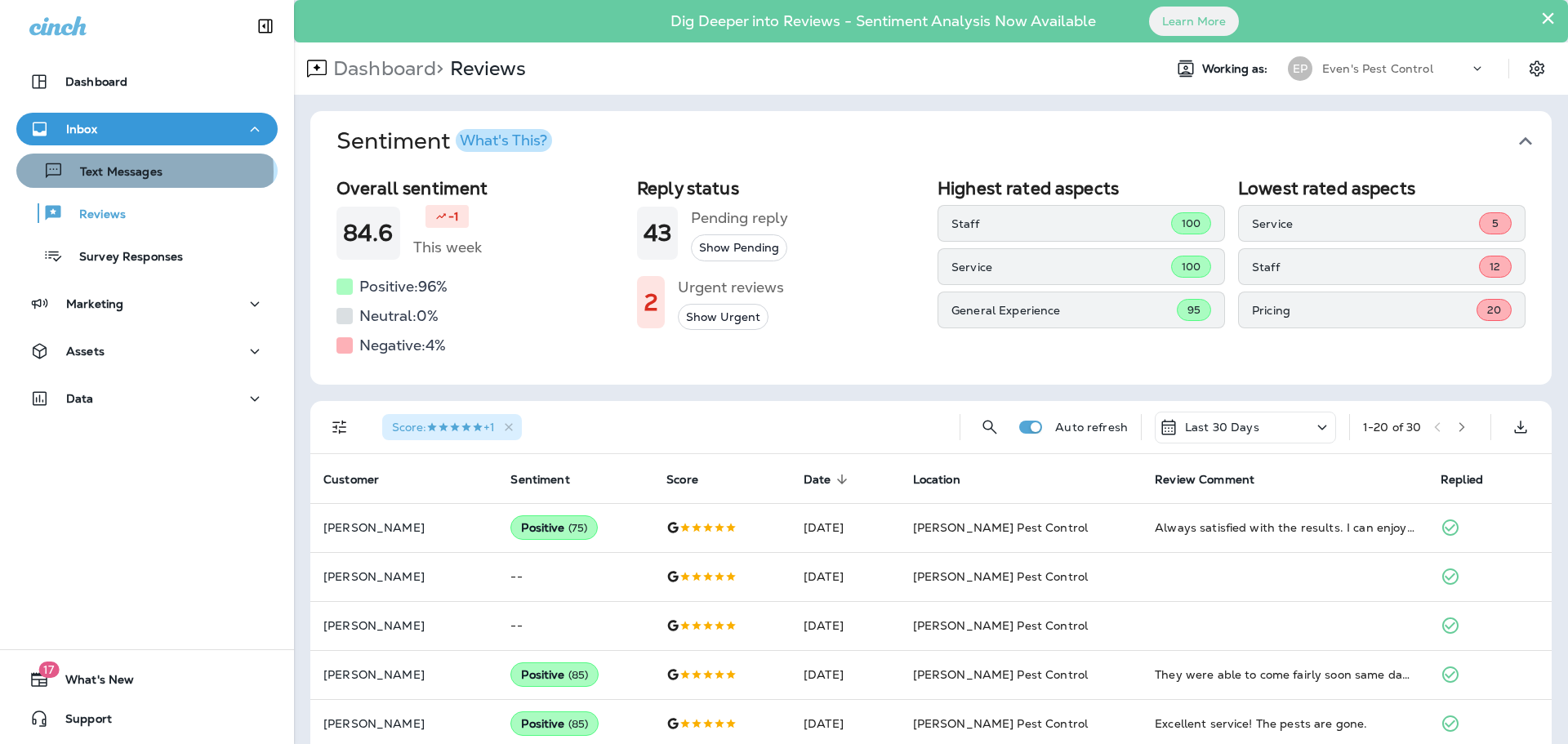
click at [144, 172] on p "Text Messages" at bounding box center [112, 173] width 99 height 15
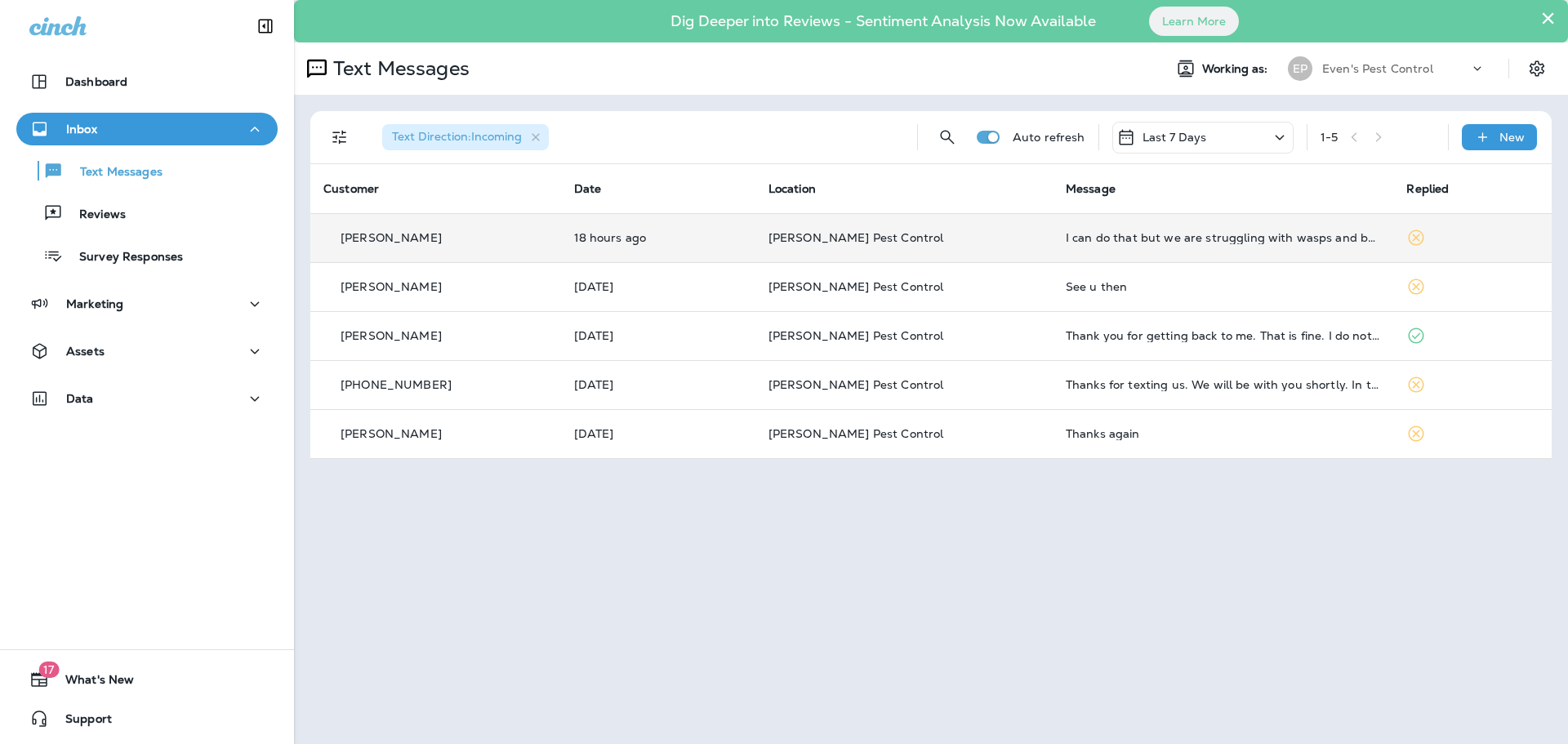
click at [1408, 239] on icon at bounding box center [1416, 237] width 20 height 20
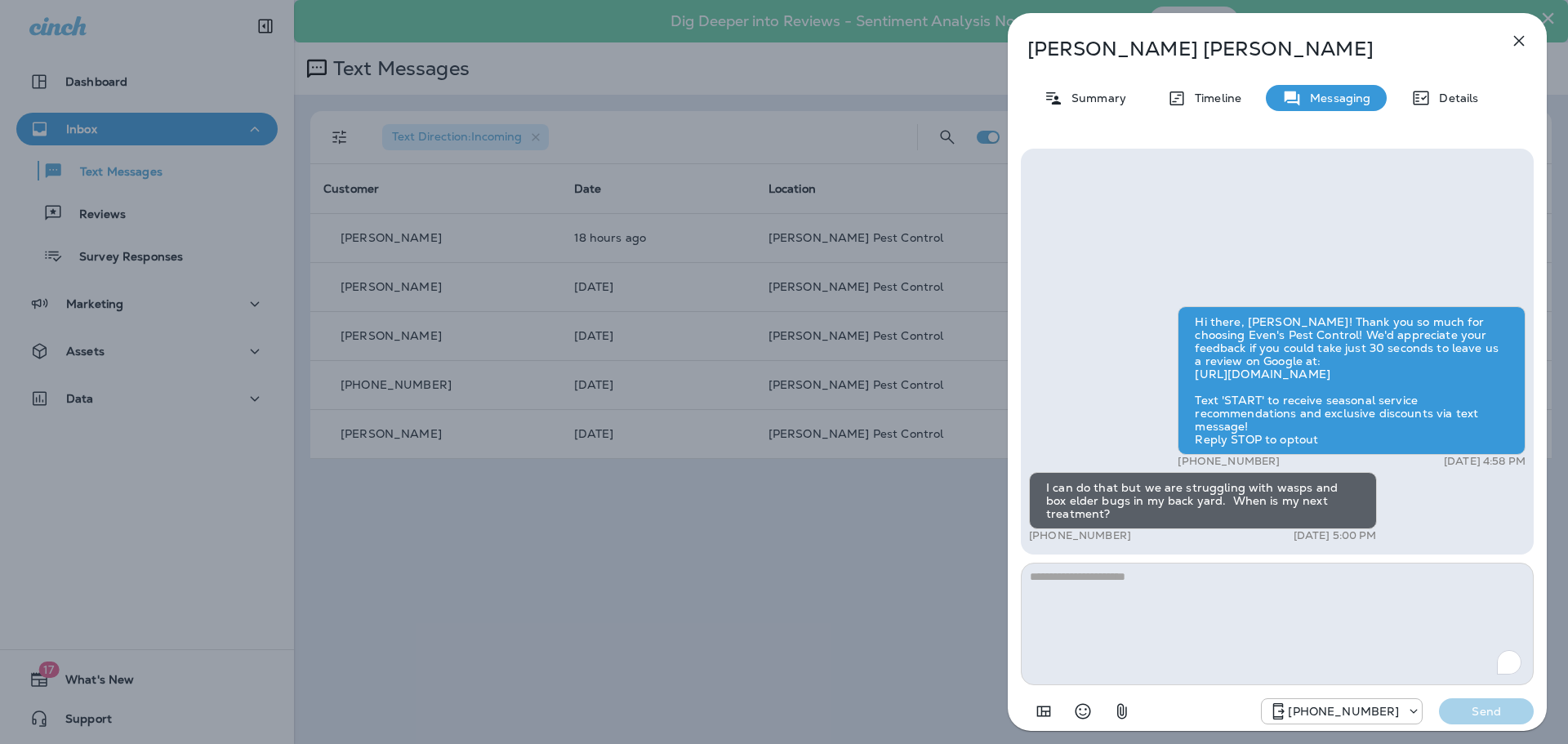
click at [1312, 624] on textarea "To enrich screen reader interactions, please activate Accessibility in Grammarl…" at bounding box center [1277, 624] width 513 height 123
click at [1290, 606] on textarea "To enrich screen reader interactions, please activate Accessibility in Grammarl…" at bounding box center [1277, 624] width 513 height 123
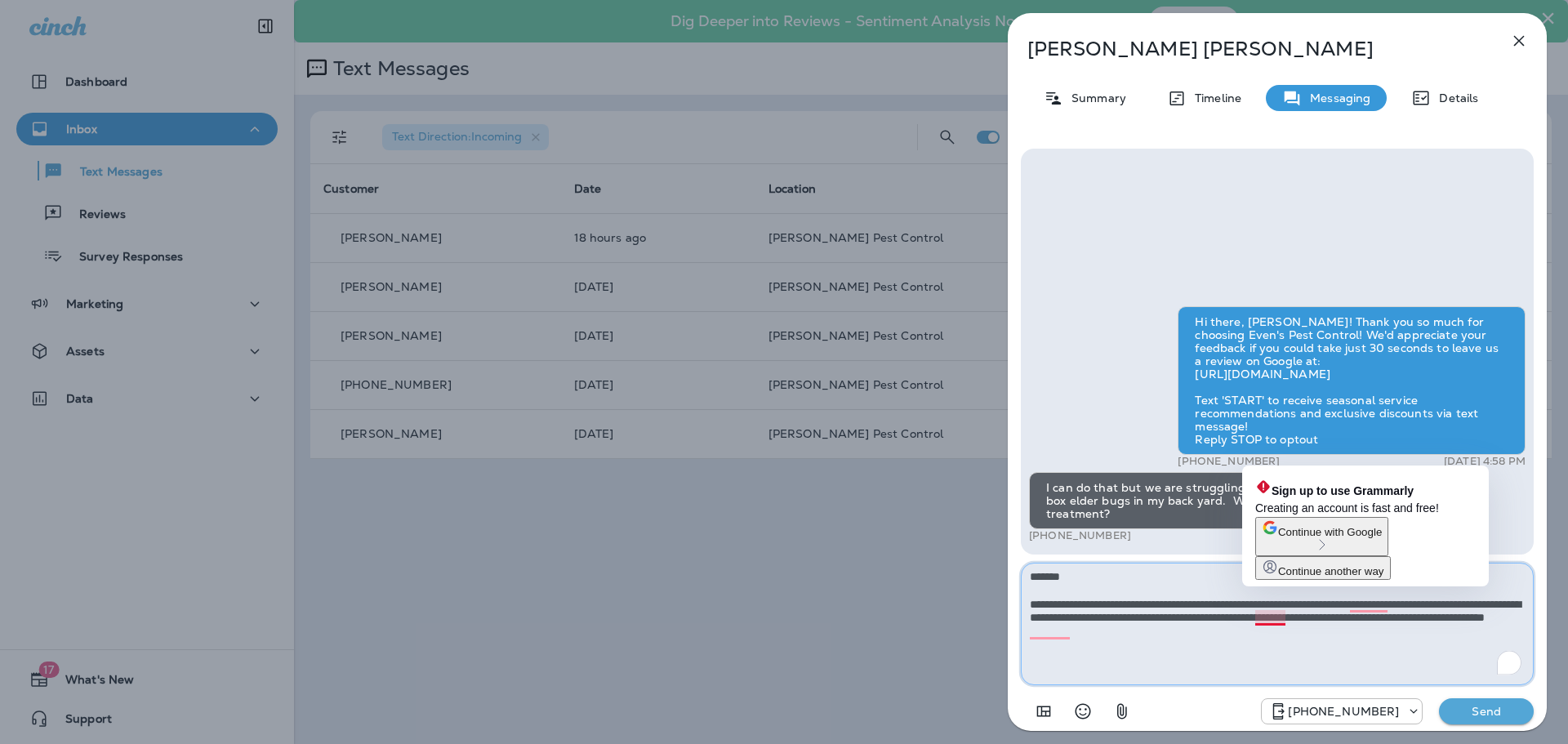
click at [1284, 623] on textarea "**********" at bounding box center [1277, 624] width 513 height 123
click at [1267, 648] on textarea "**********" at bounding box center [1277, 624] width 513 height 123
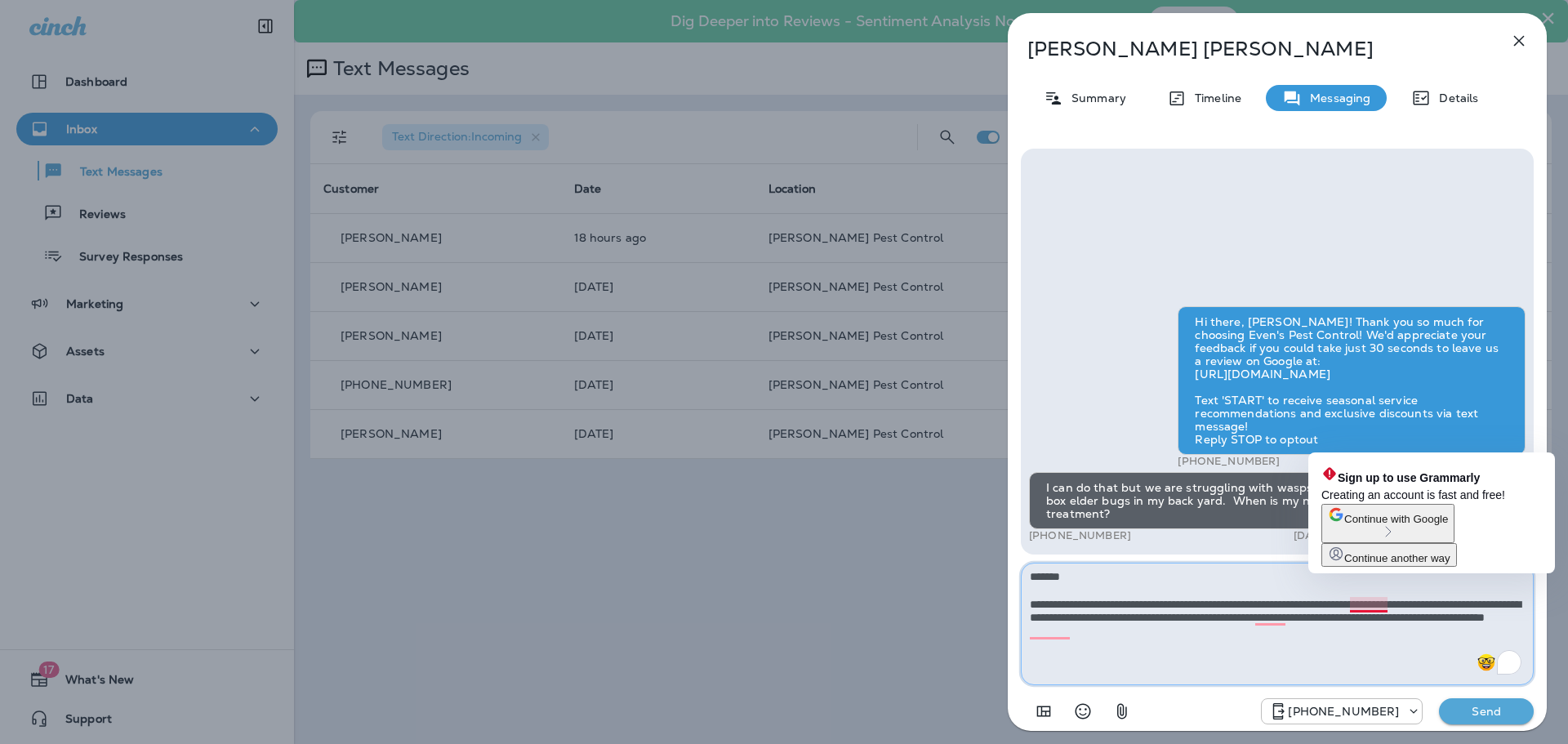
drag, startPoint x: 1372, startPoint y: 607, endPoint x: 1321, endPoint y: 629, distance: 55.5
click at [1321, 629] on textarea "**********" at bounding box center [1277, 624] width 513 height 123
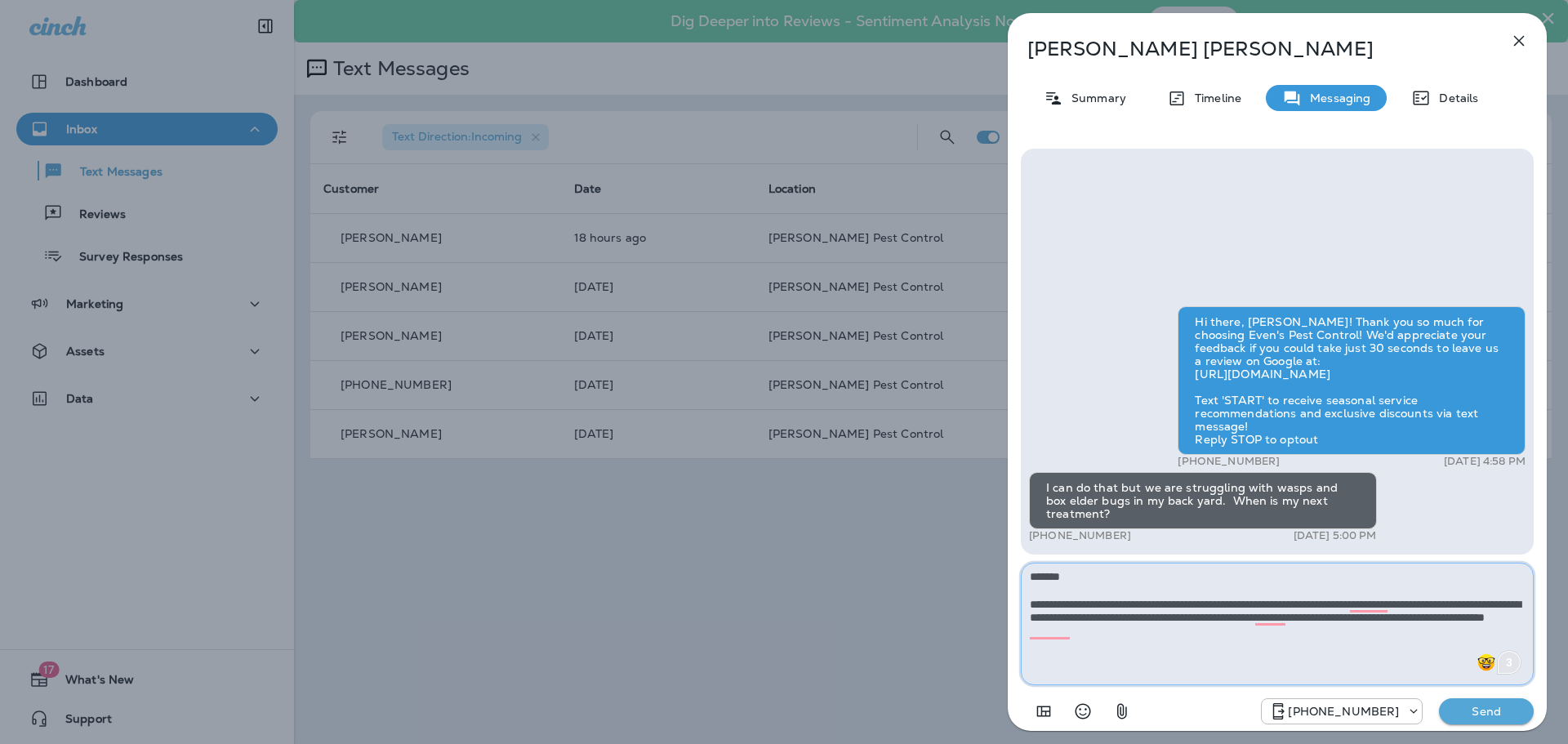
type textarea "**********"
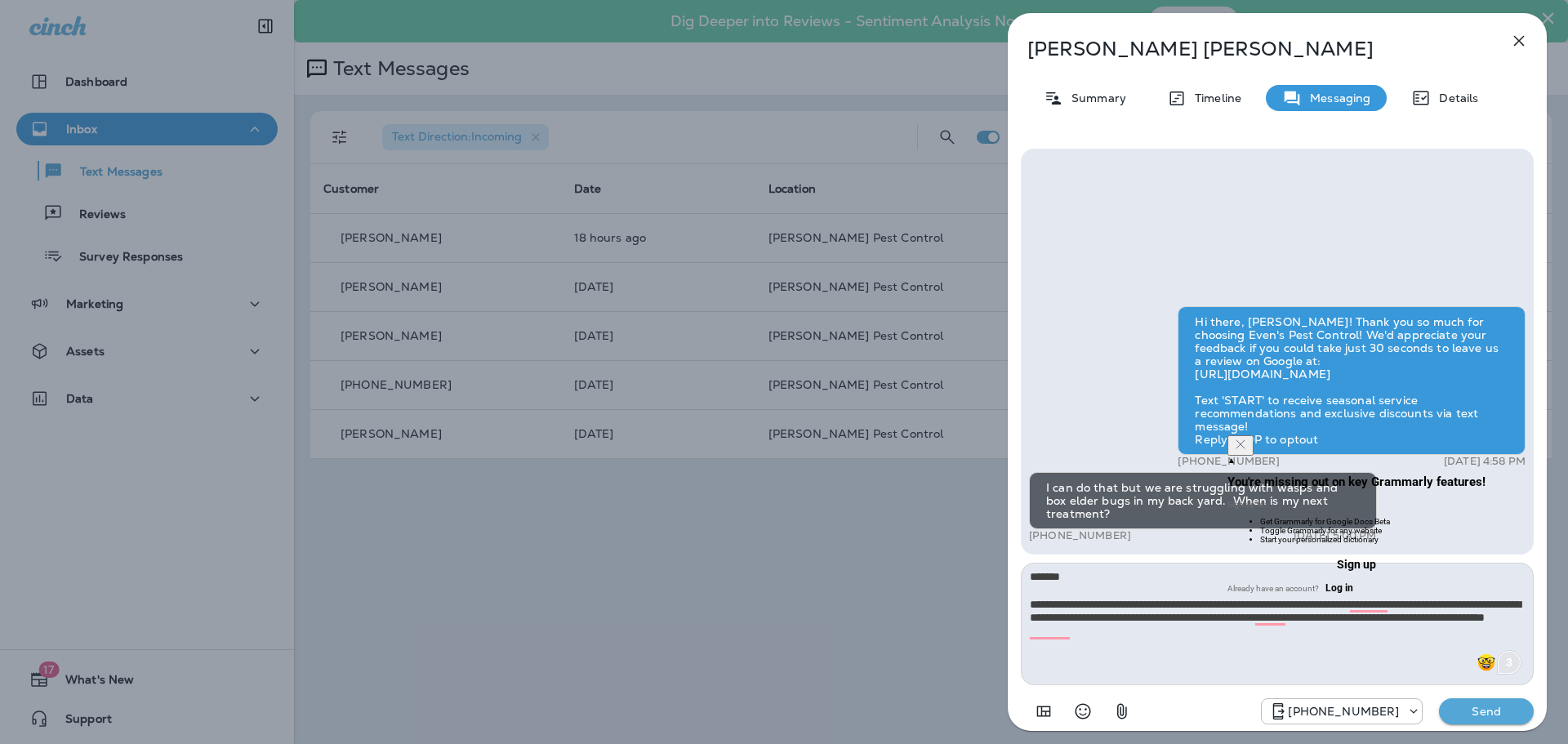
click at [1513, 714] on p "Send" at bounding box center [1486, 711] width 69 height 15
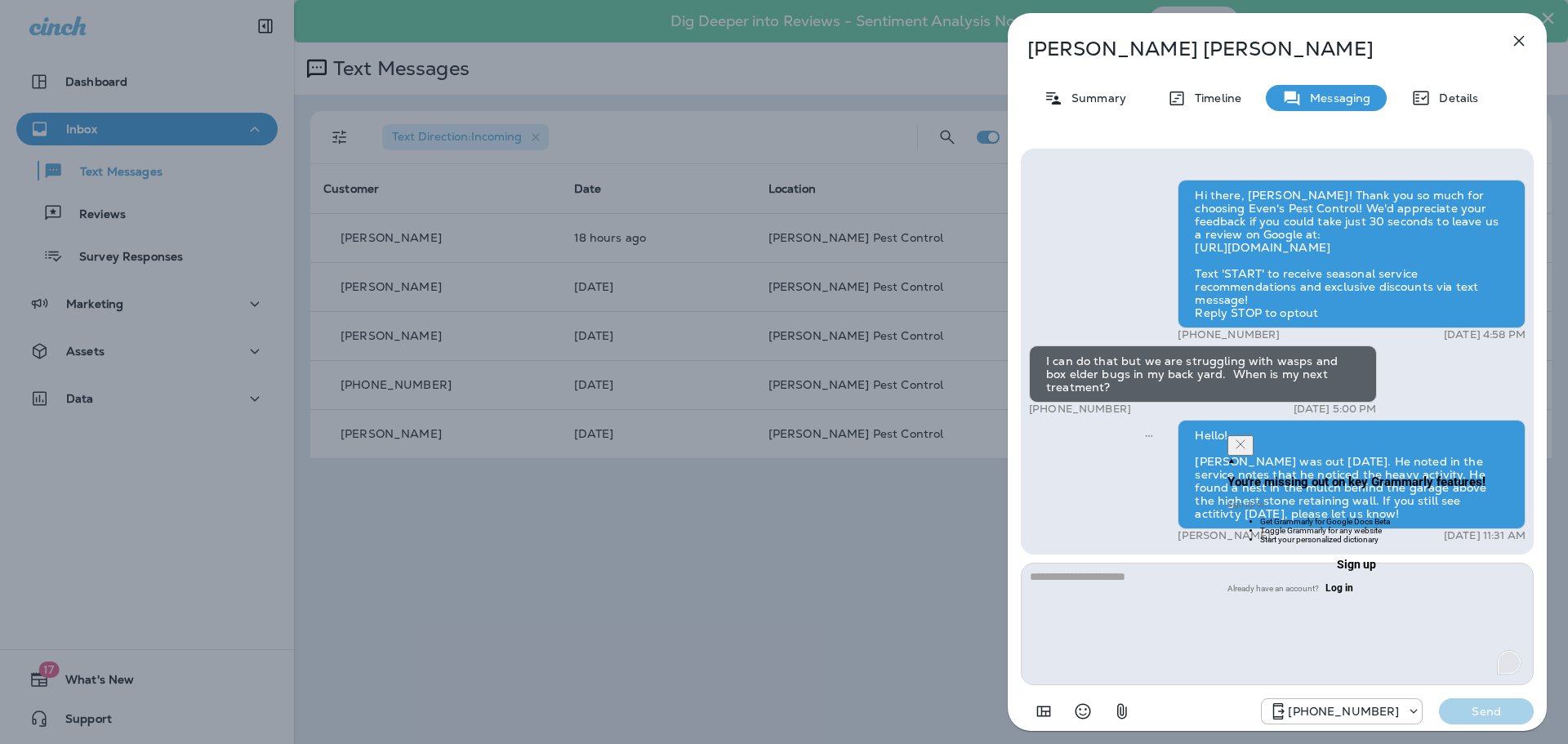
click at [1509, 663] on div "Open Grammarly." at bounding box center [1508, 662] width 18 height 18
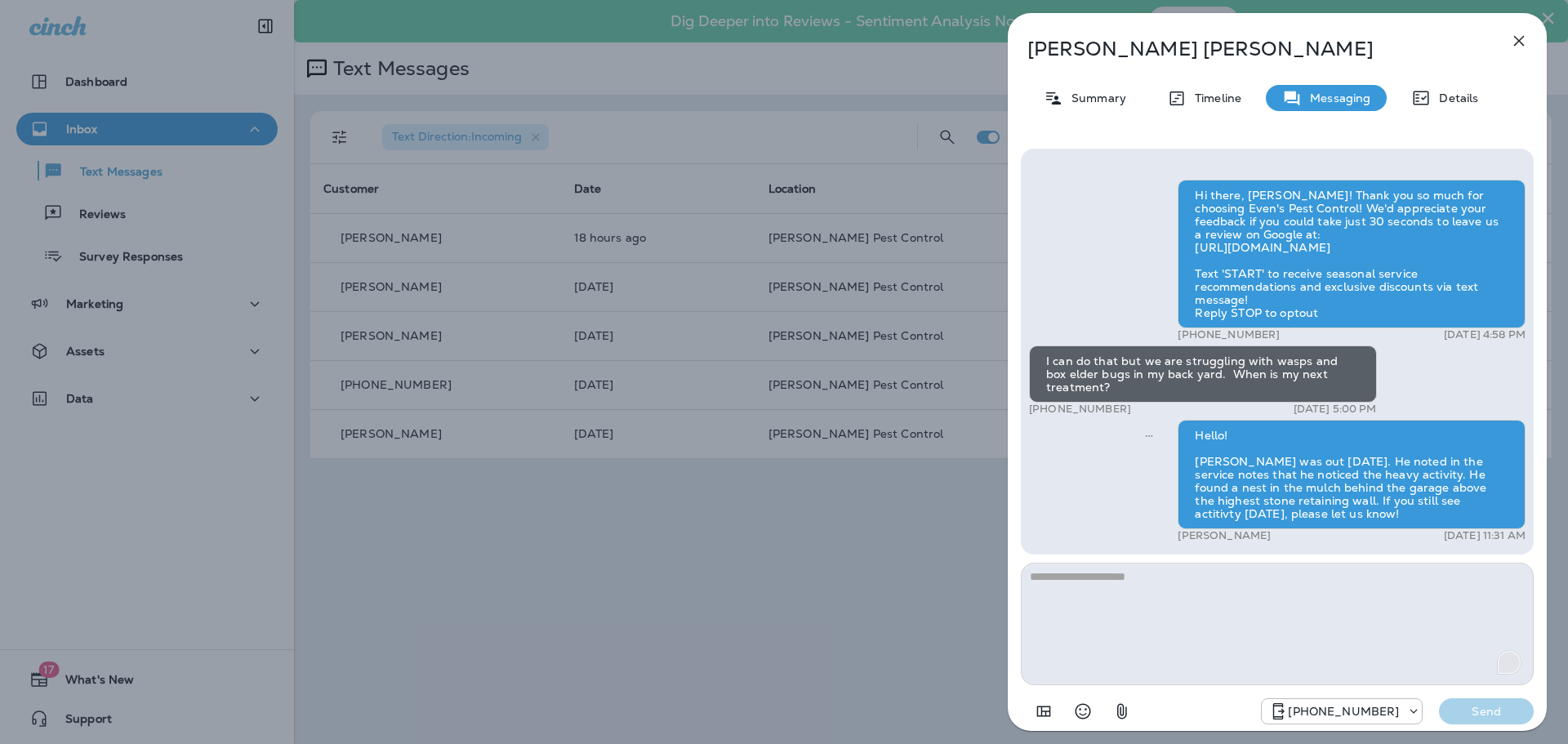
click at [1517, 663] on div "Open Grammarly." at bounding box center [1508, 662] width 18 height 18
click at [1491, 665] on icon "Turn off Grammarly on this website" at bounding box center [1489, 662] width 11 height 12
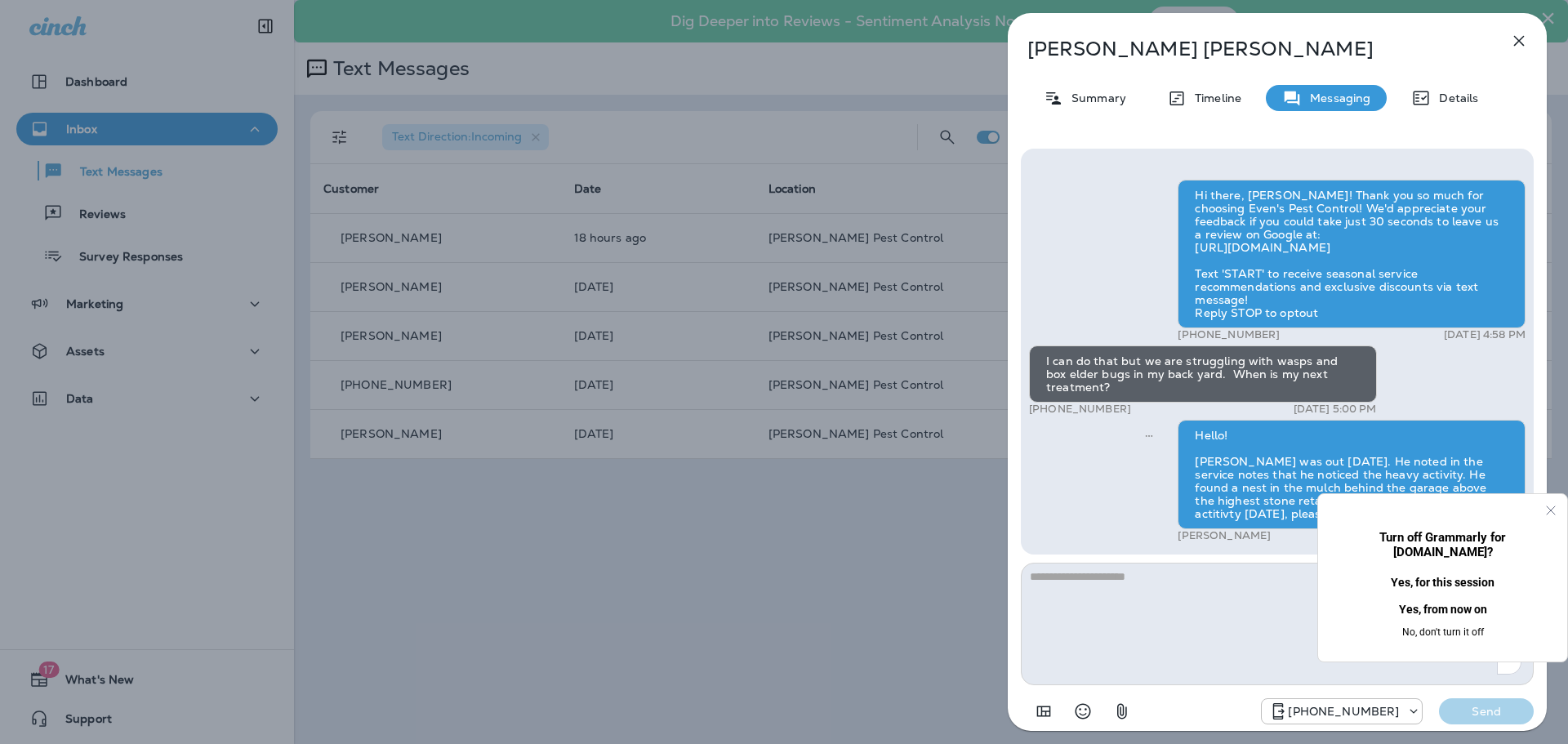
click at [1451, 587] on button "Yes, for this session" at bounding box center [1442, 583] width 196 height 26
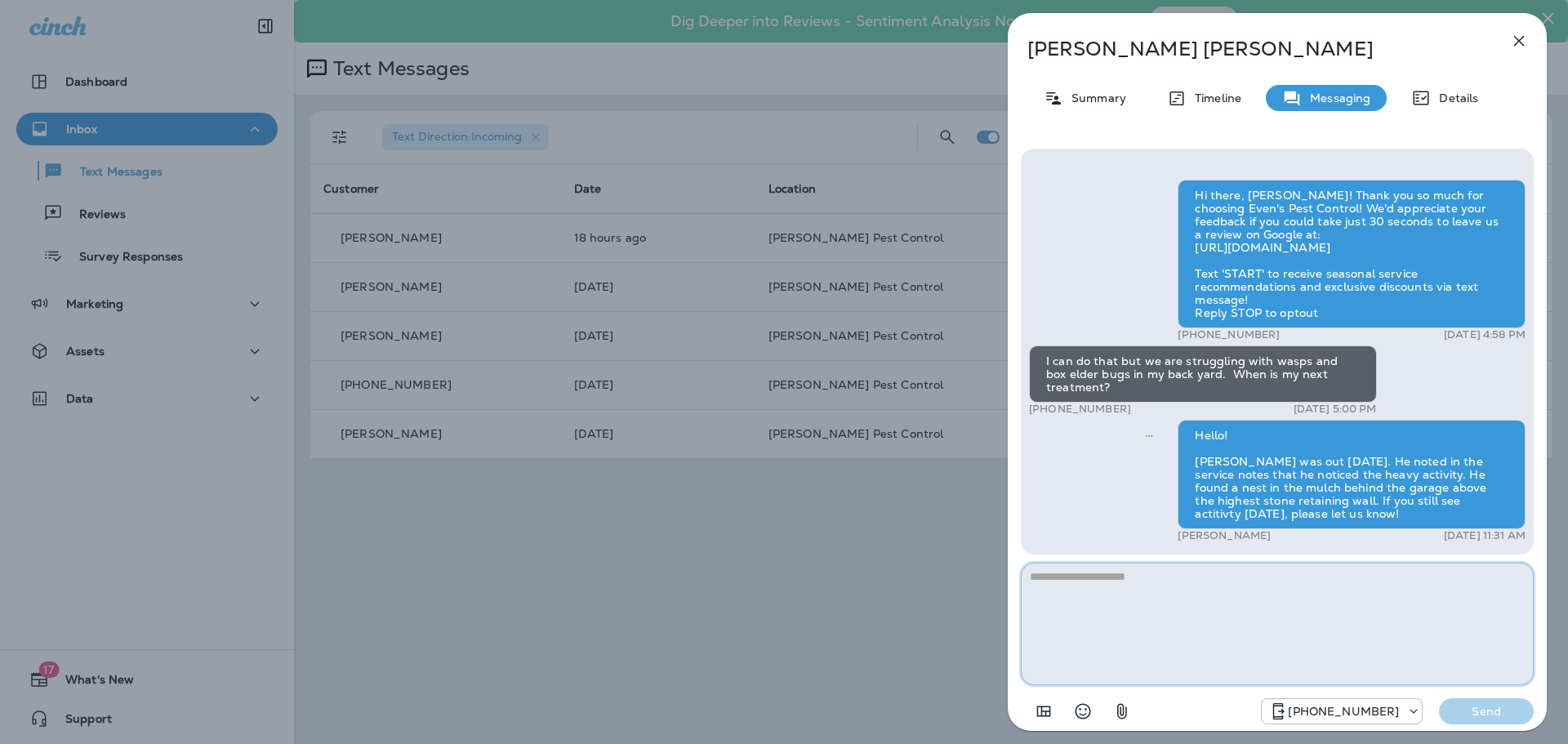
click at [1322, 625] on textarea "To enrich screen reader interactions, please activate Accessibility in Grammarl…" at bounding box center [1277, 624] width 513 height 123
click at [543, 533] on div "[PERSON_NAME] Summary Timeline Messaging Details Hi there, [PERSON_NAME]! Thank…" at bounding box center [784, 372] width 1568 height 744
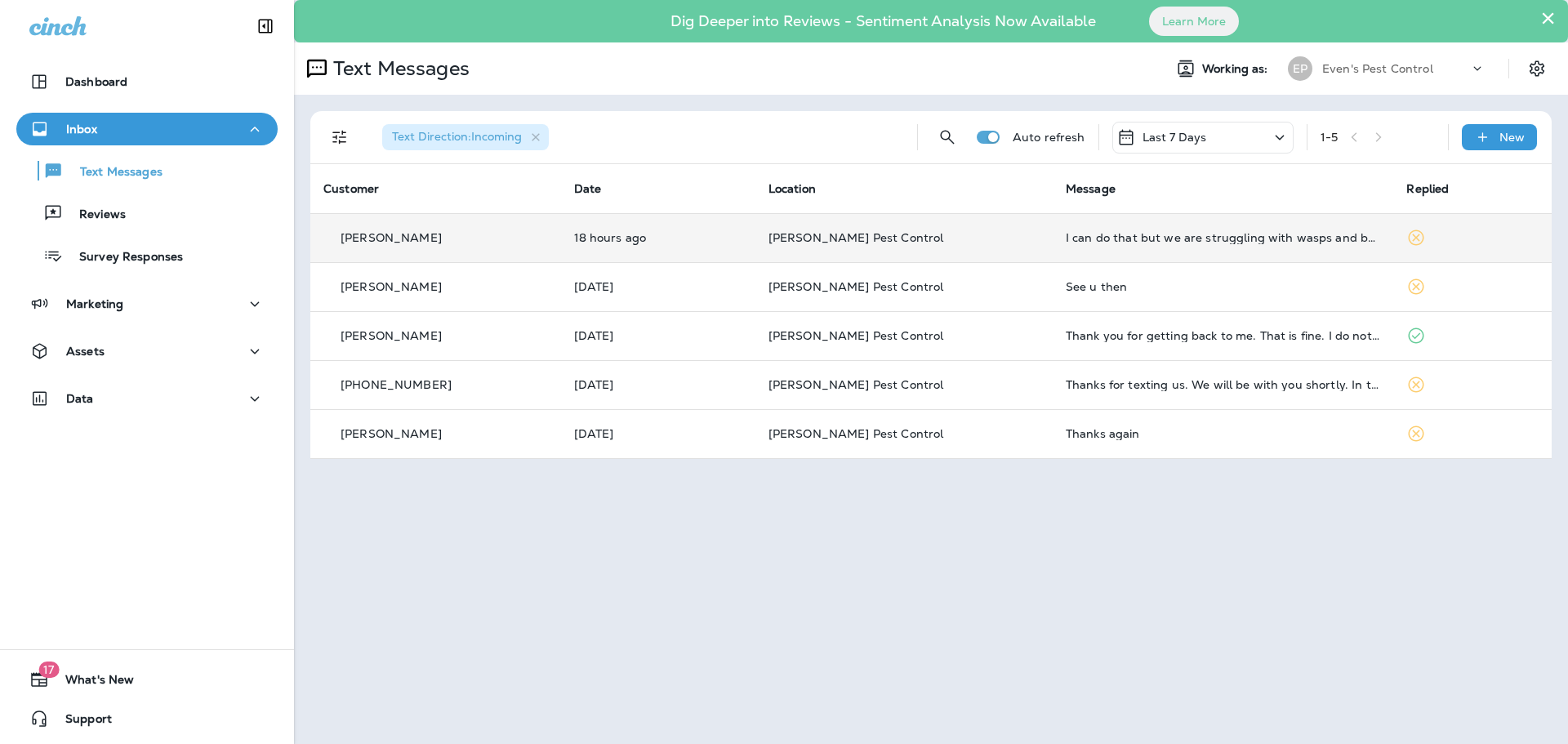
click at [1421, 240] on td at bounding box center [1473, 238] width 159 height 49
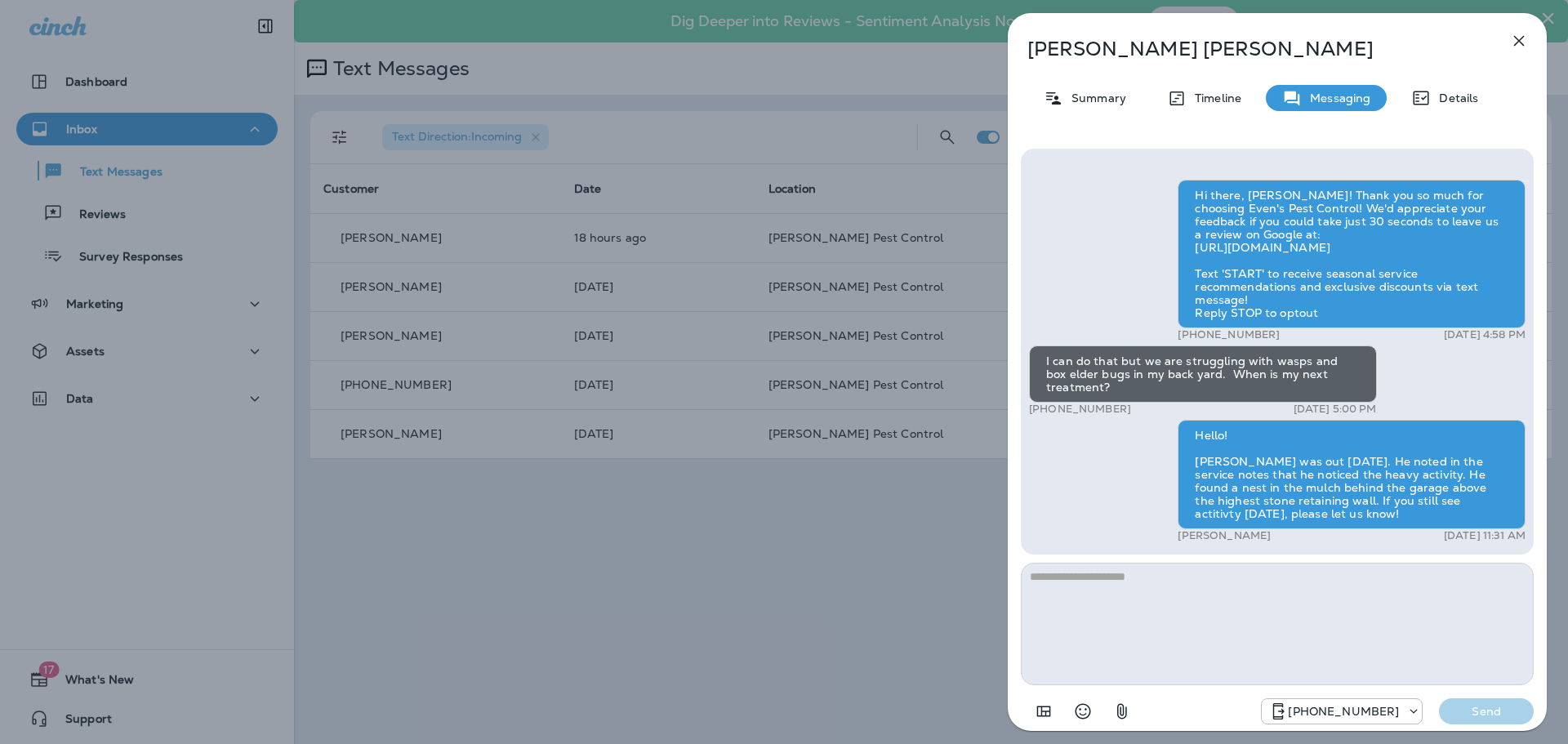
click at [1517, 42] on icon "button" at bounding box center [1519, 41] width 10 height 10
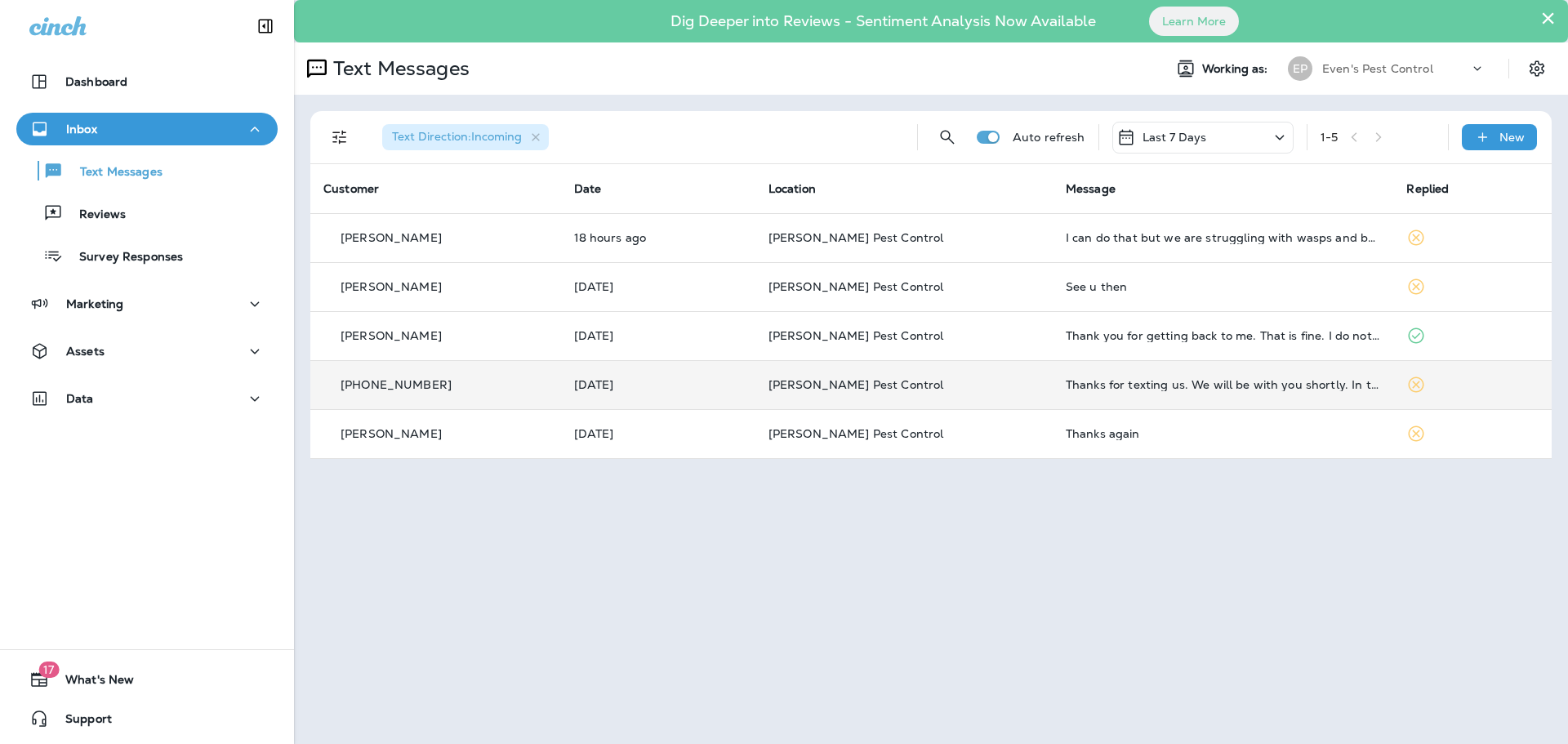
click at [1330, 396] on td "Thanks for texting us. We will be with you shortly. In the meantime, you can us…" at bounding box center [1222, 384] width 341 height 49
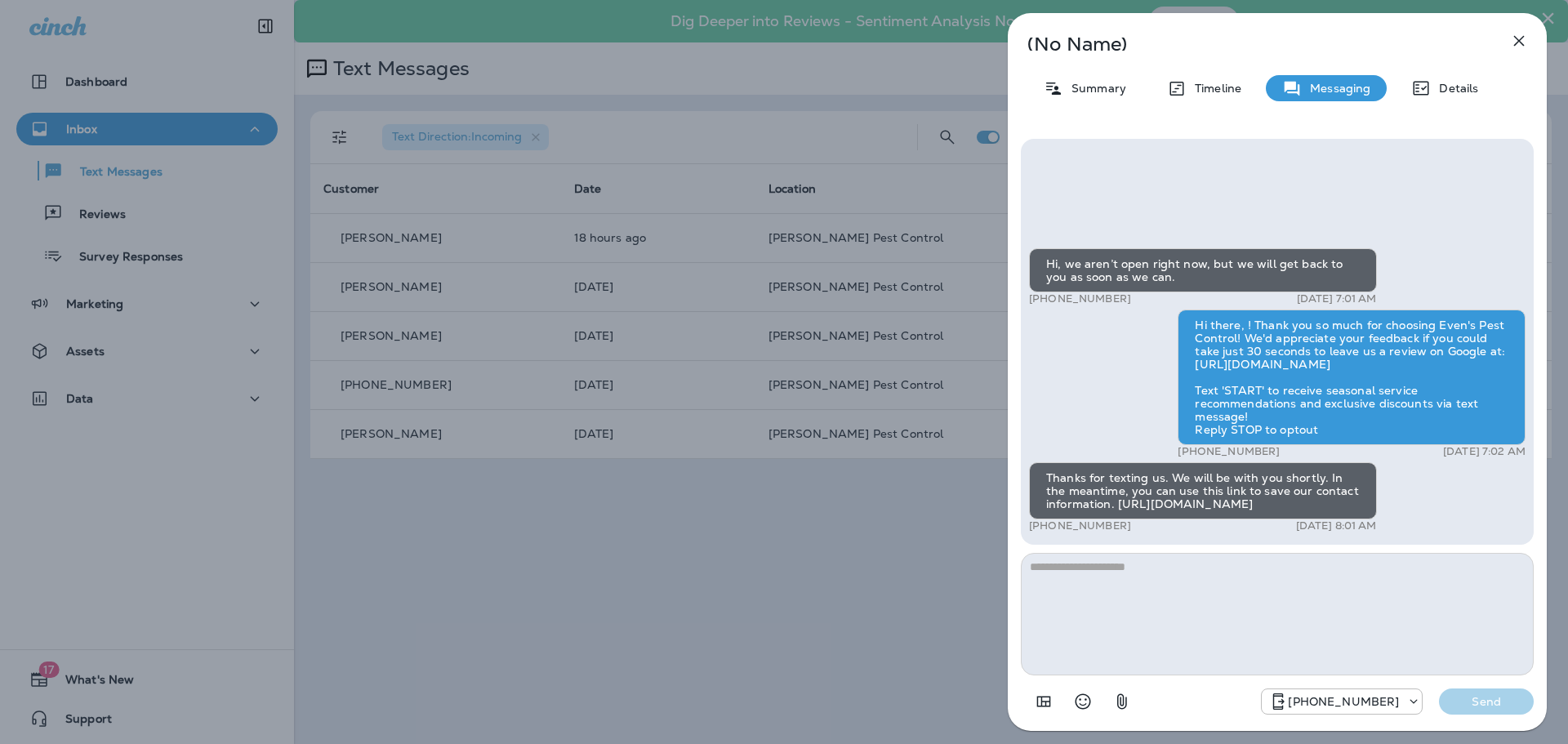
click at [1516, 39] on icon "button" at bounding box center [1519, 41] width 10 height 10
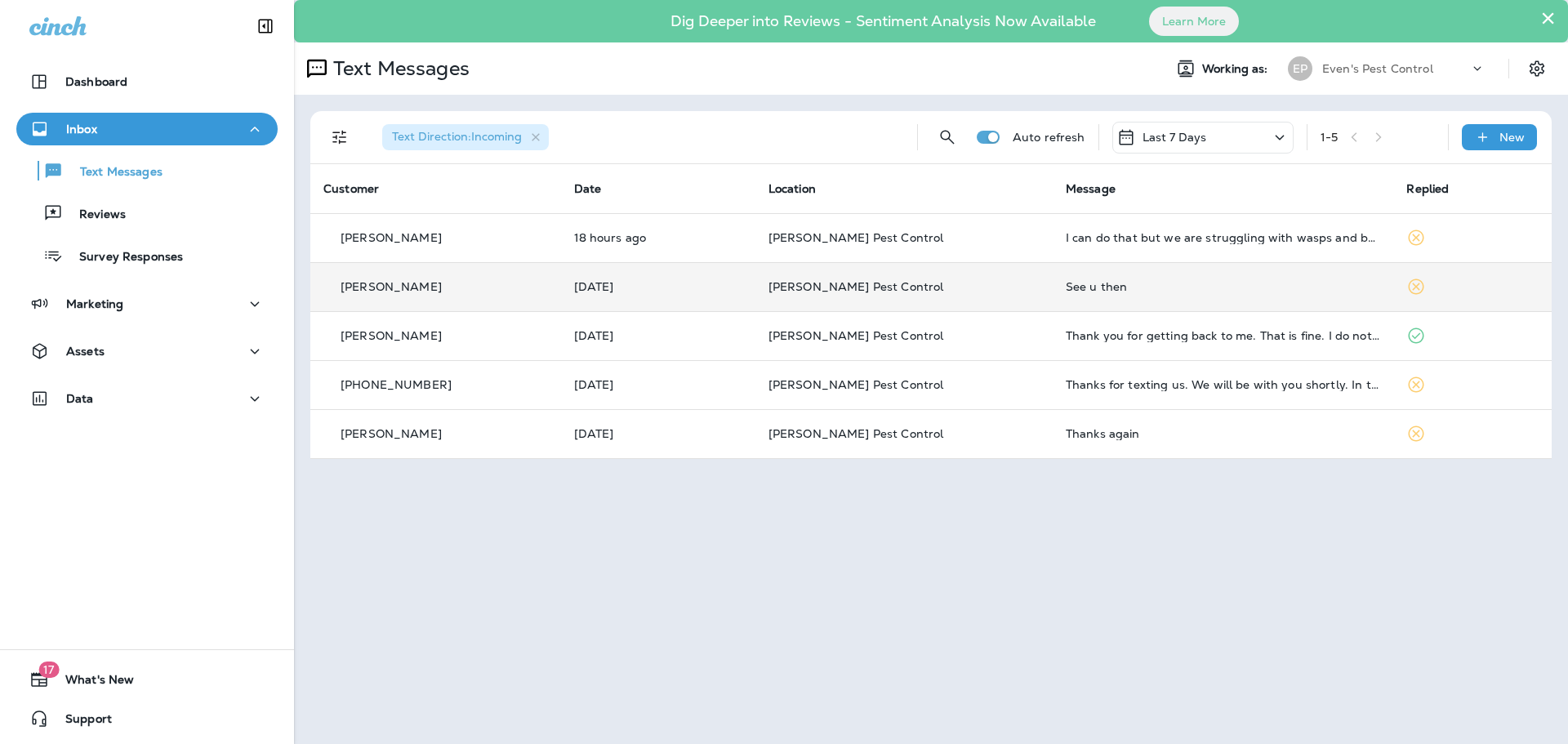
click at [1408, 280] on icon at bounding box center [1416, 286] width 20 height 20
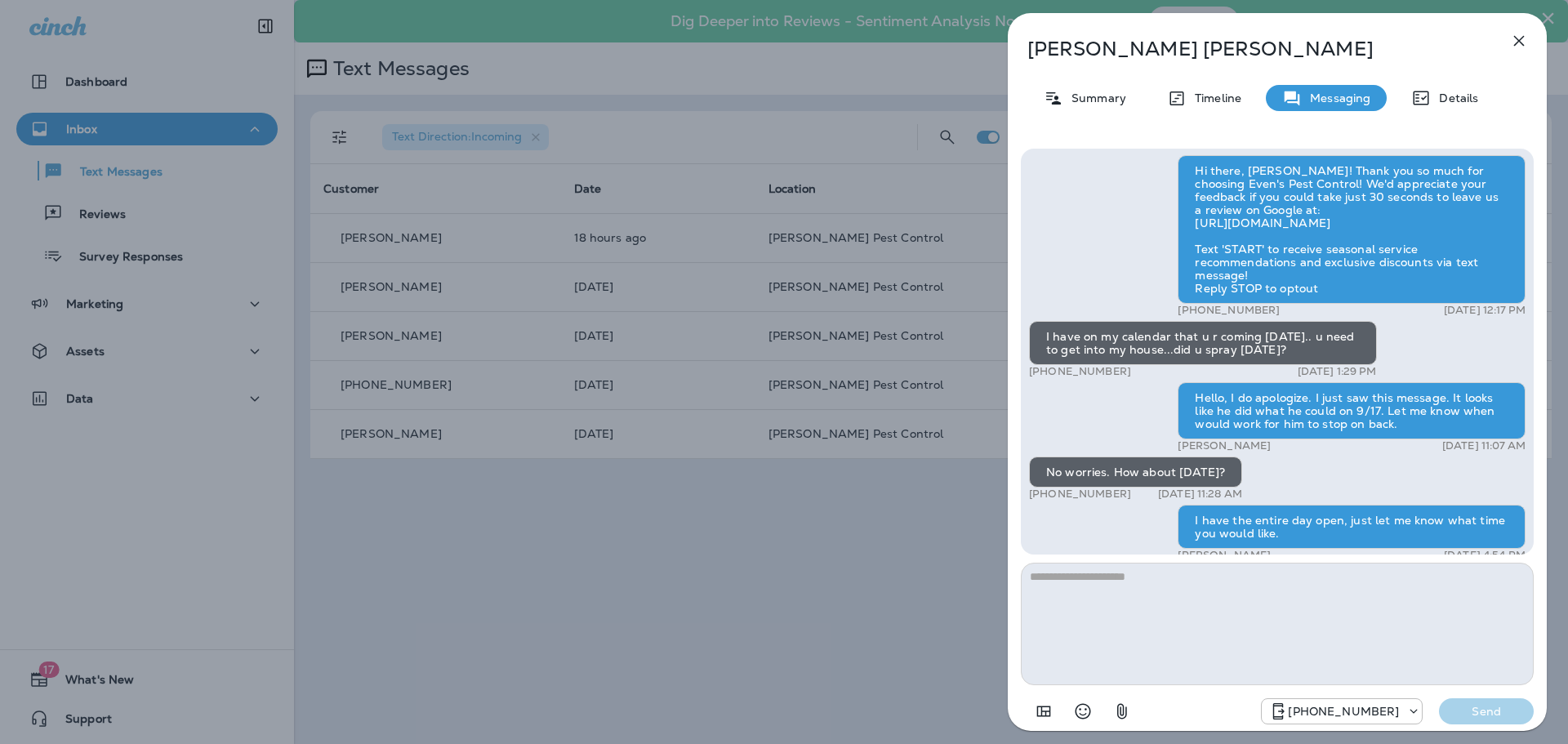
scroll to position [-165, 0]
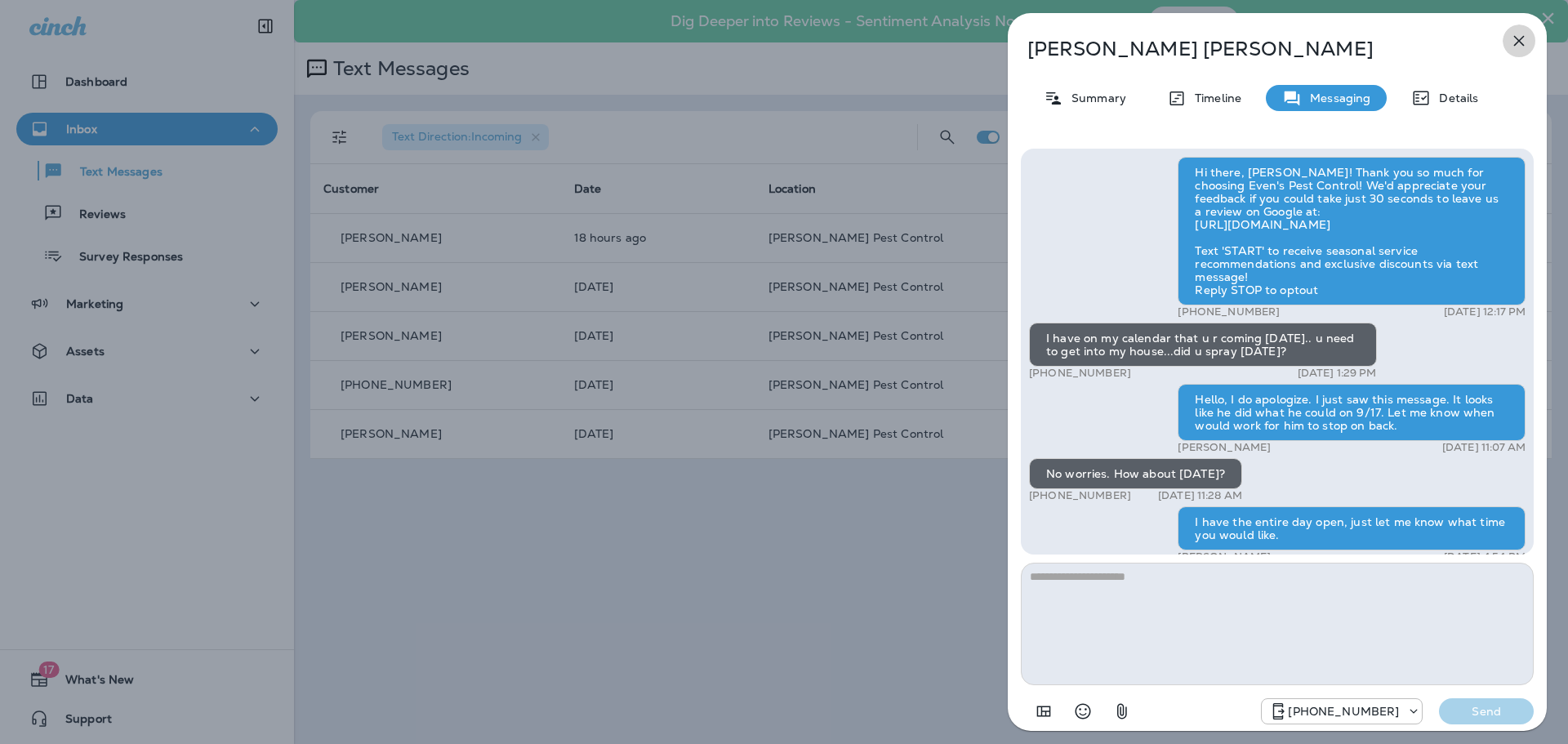
click at [1509, 45] on icon "button" at bounding box center [1519, 41] width 20 height 20
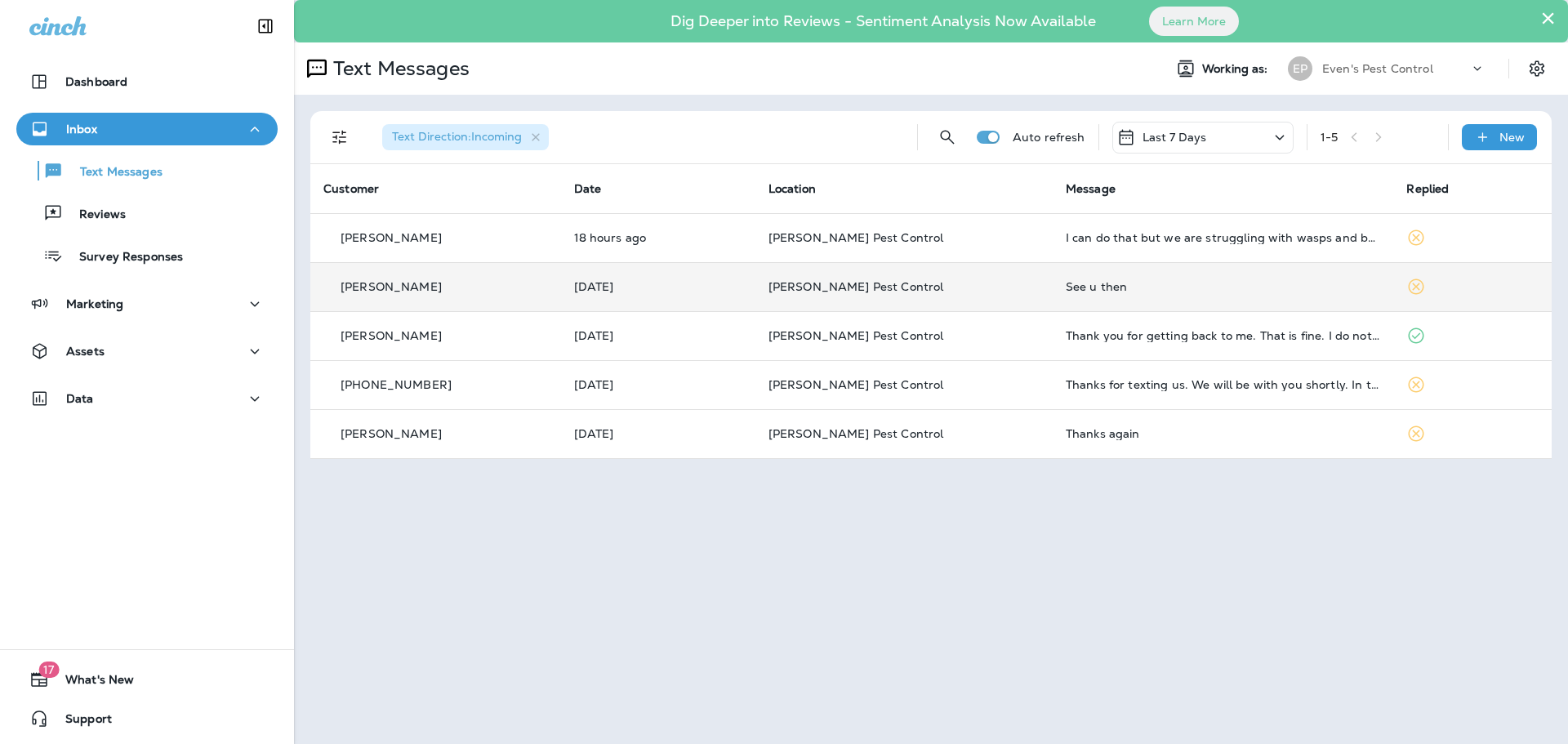
drag, startPoint x: 1401, startPoint y: 285, endPoint x: 1442, endPoint y: 285, distance: 41.0
click at [1442, 285] on td at bounding box center [1473, 287] width 159 height 49
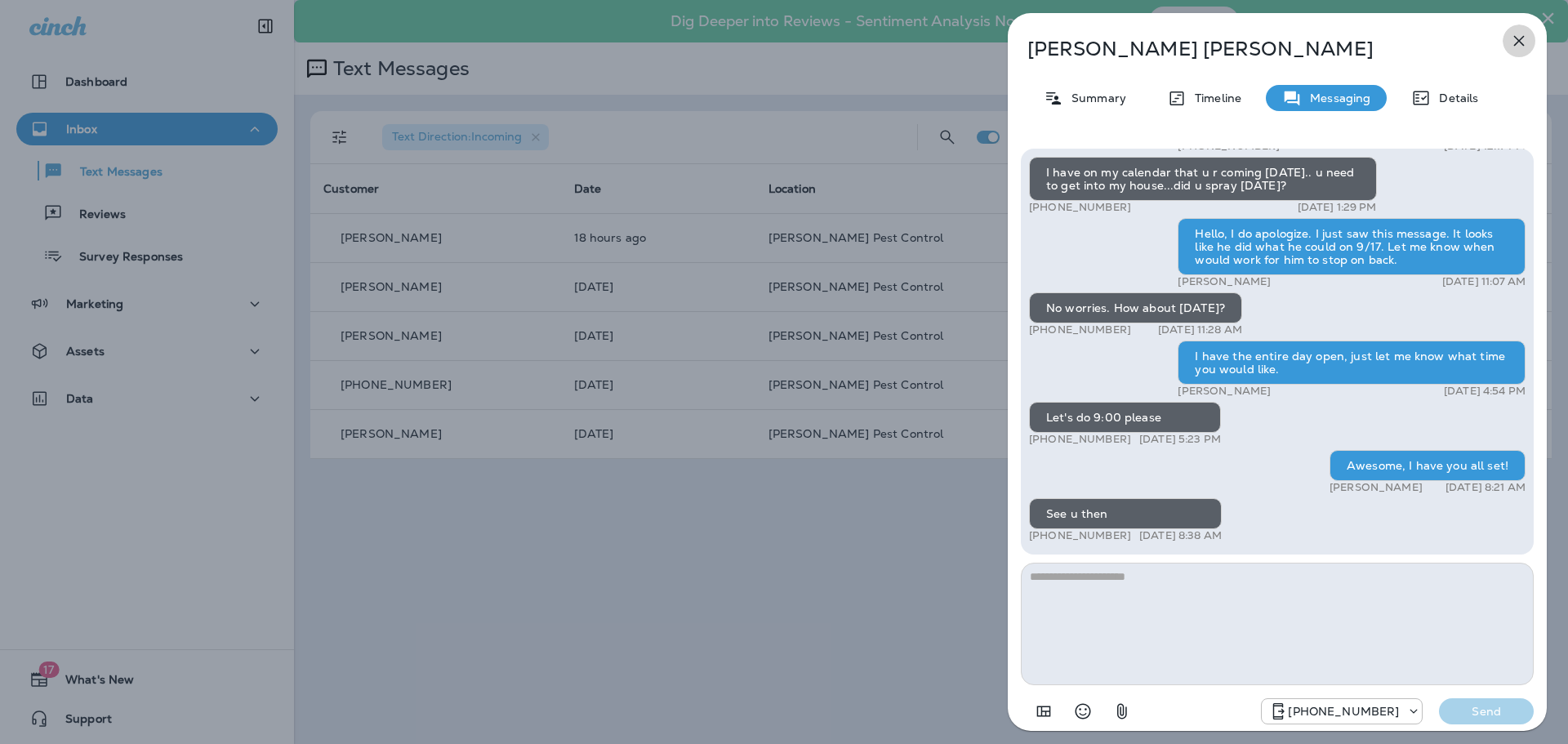
click at [1530, 41] on button "button" at bounding box center [1519, 41] width 33 height 33
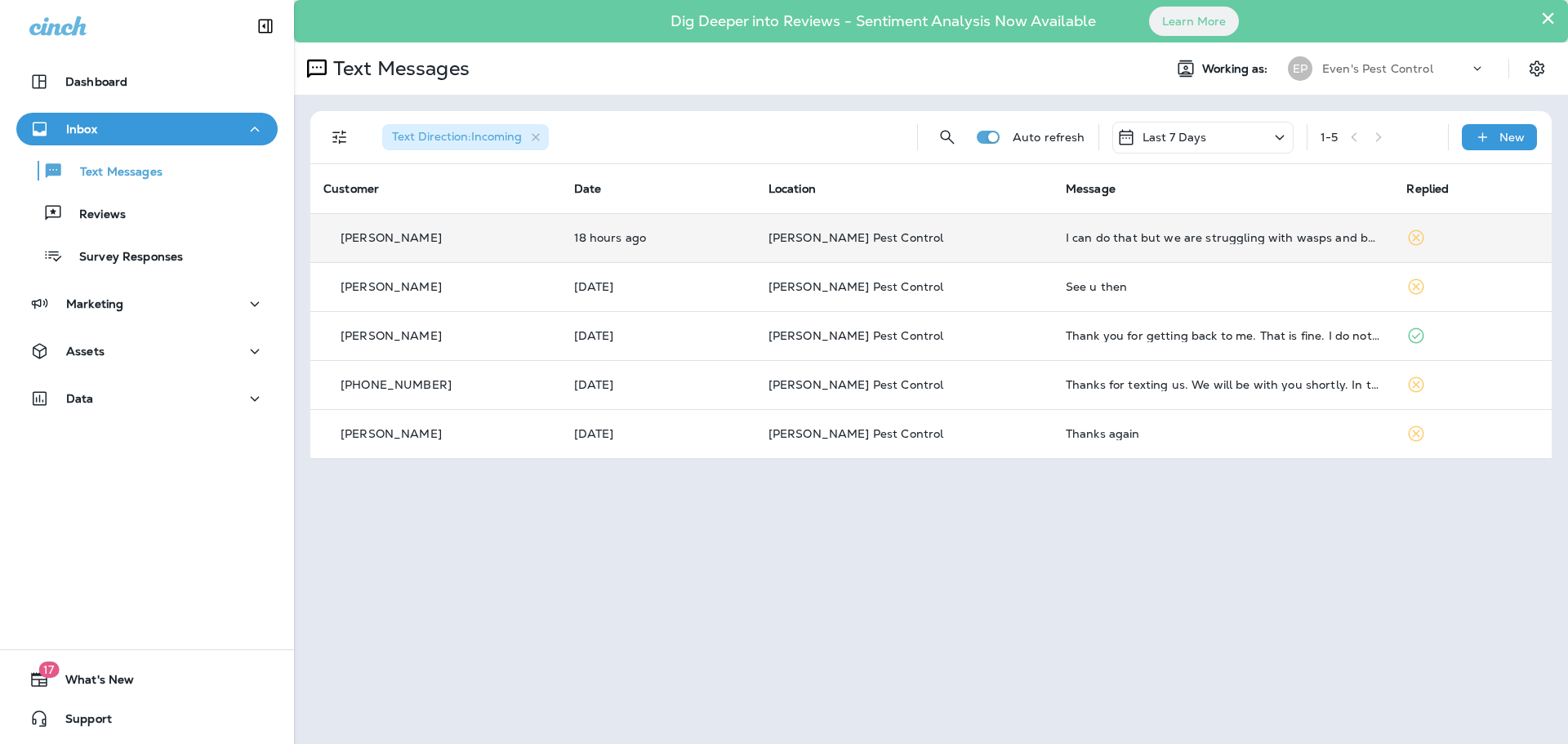
click at [1406, 238] on icon at bounding box center [1416, 237] width 20 height 20
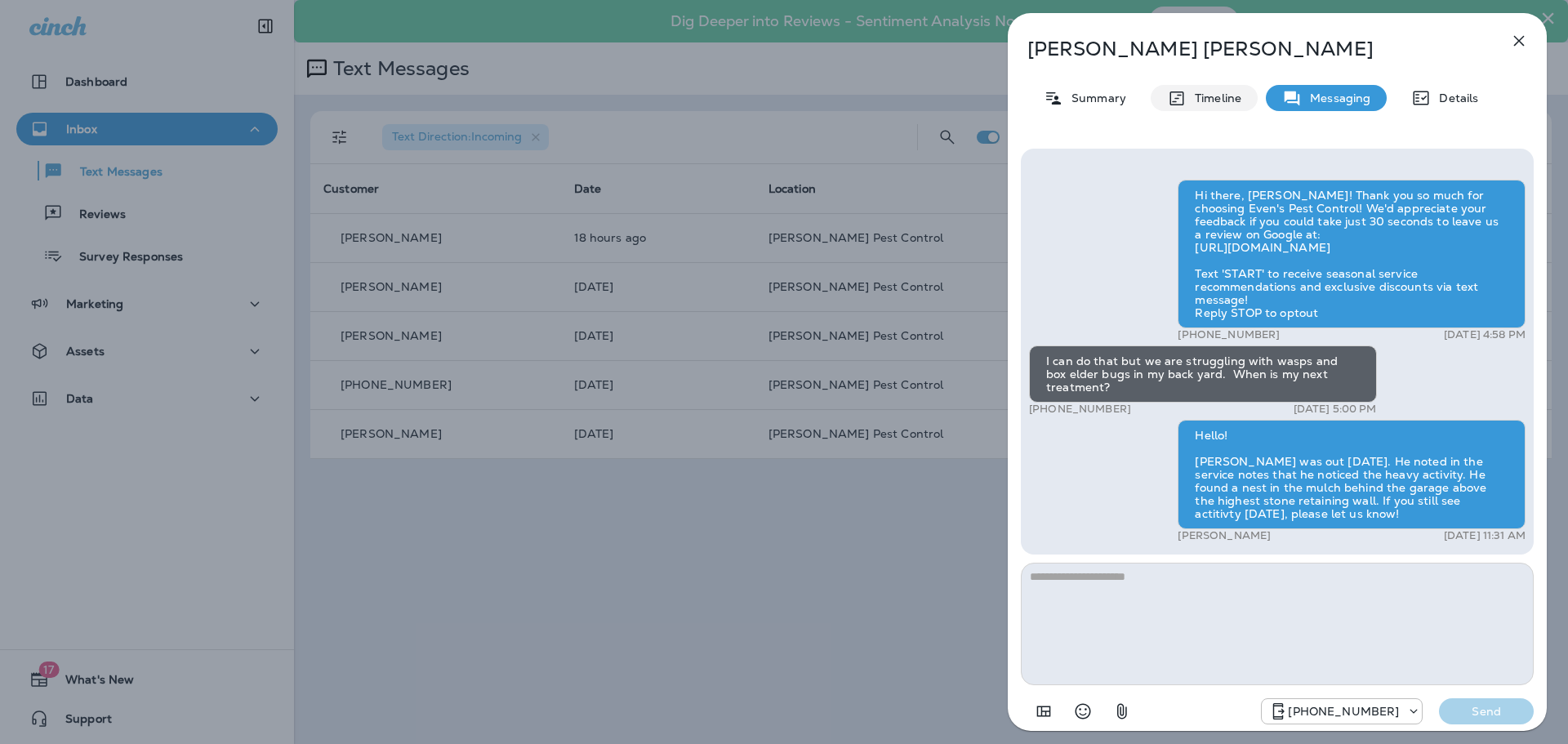
click at [1185, 108] on icon at bounding box center [1176, 98] width 20 height 21
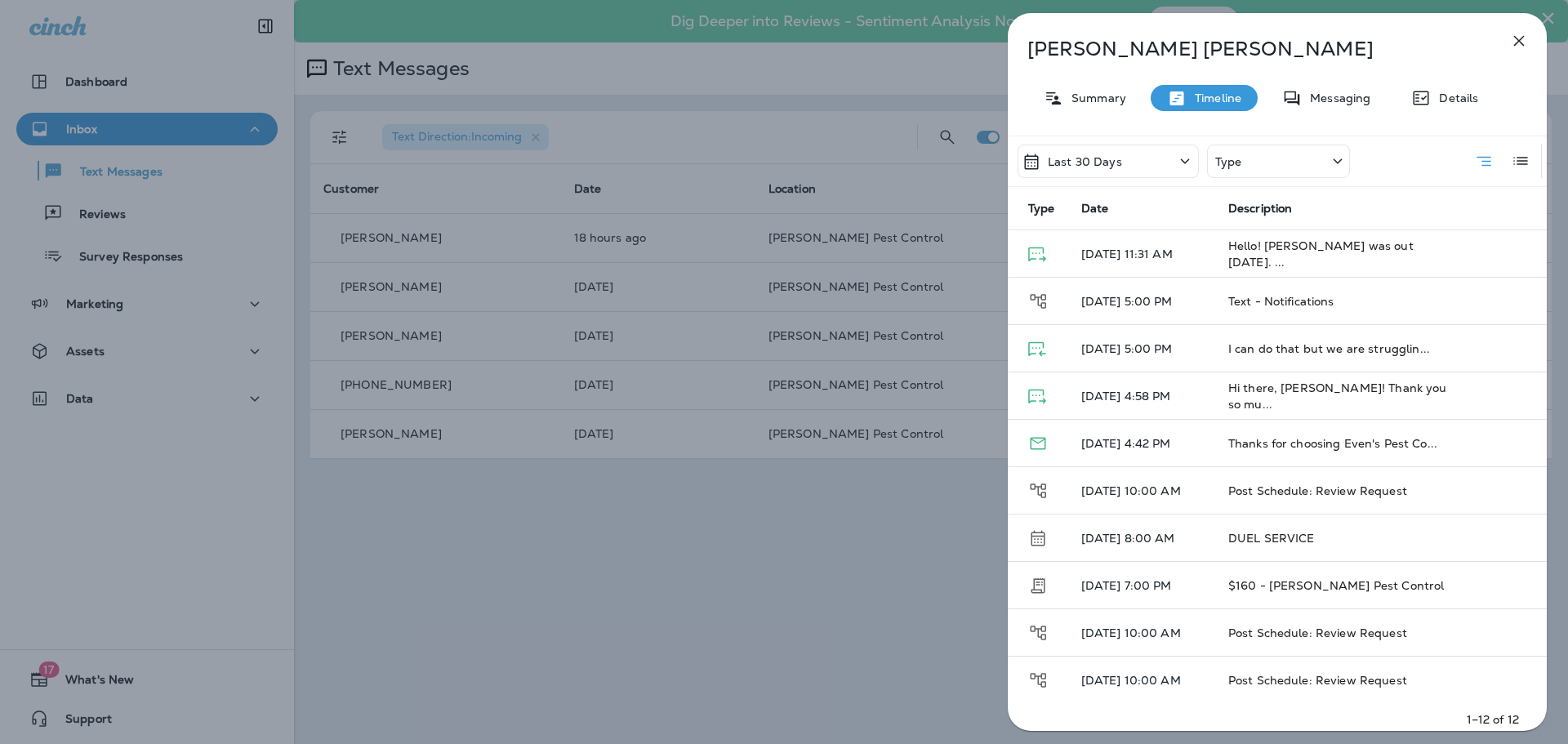
click at [1516, 44] on icon "button" at bounding box center [1519, 41] width 10 height 10
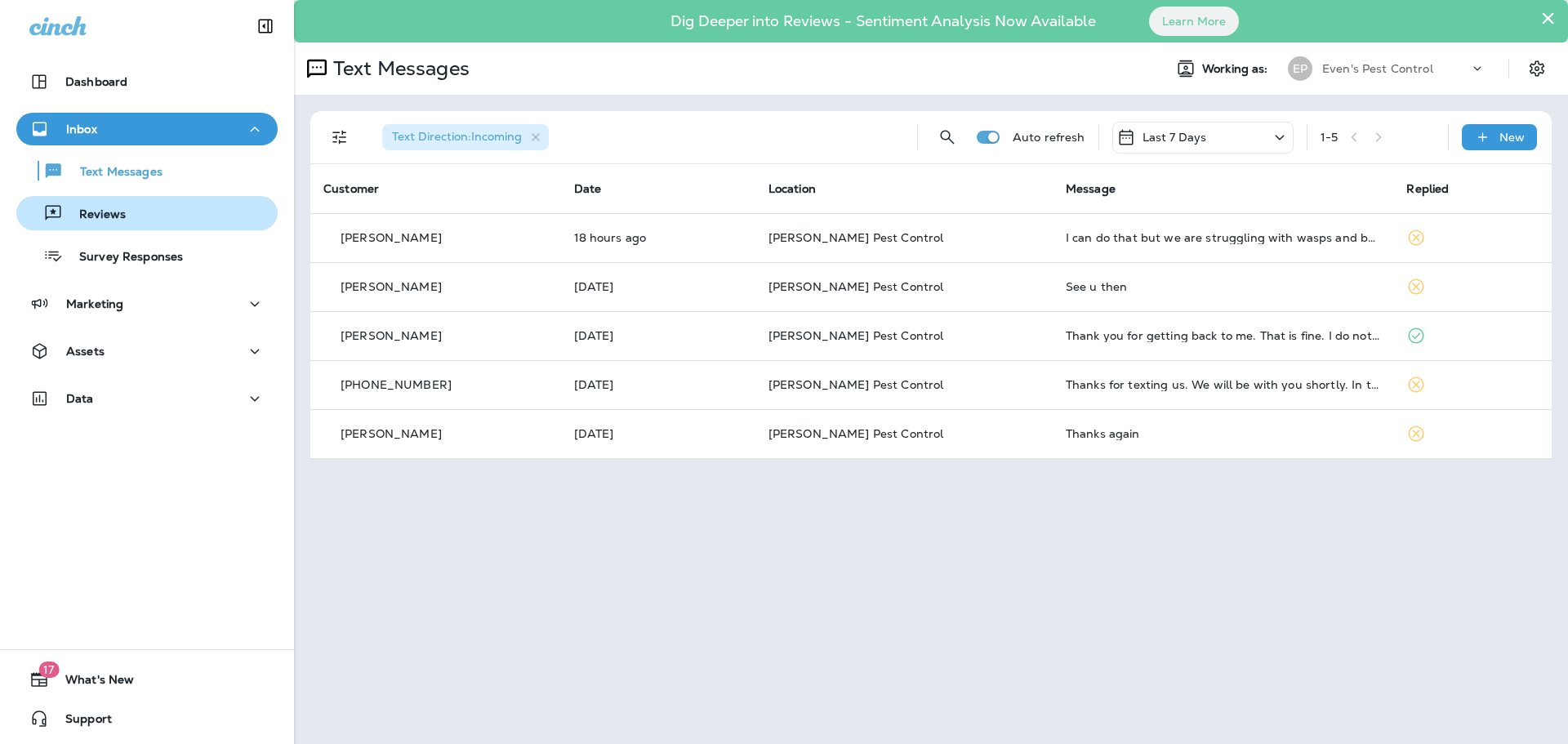
click at [163, 221] on div "Reviews" at bounding box center [146, 213] width 248 height 25
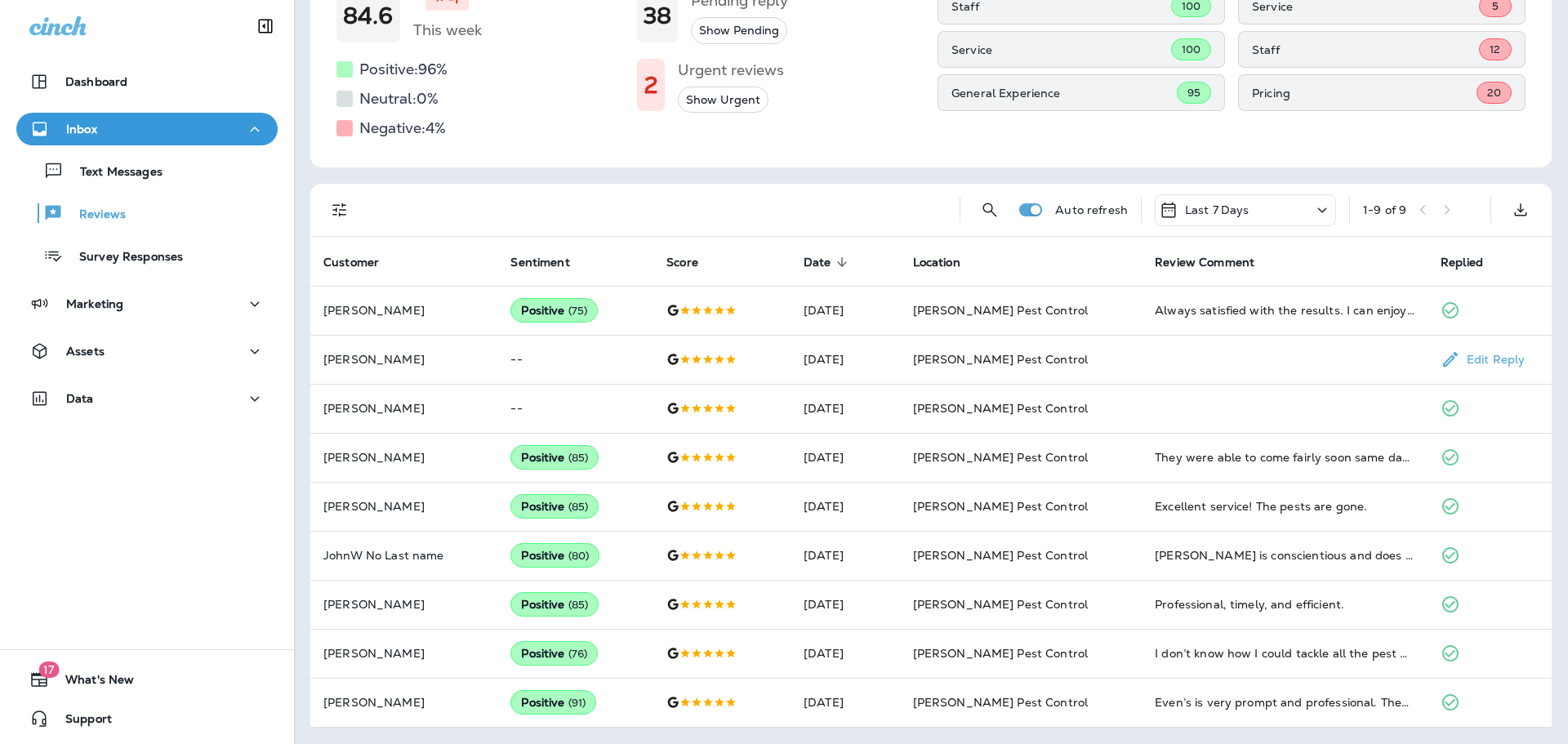
scroll to position [215, 0]
click at [126, 256] on p "Survey Responses" at bounding box center [123, 258] width 120 height 15
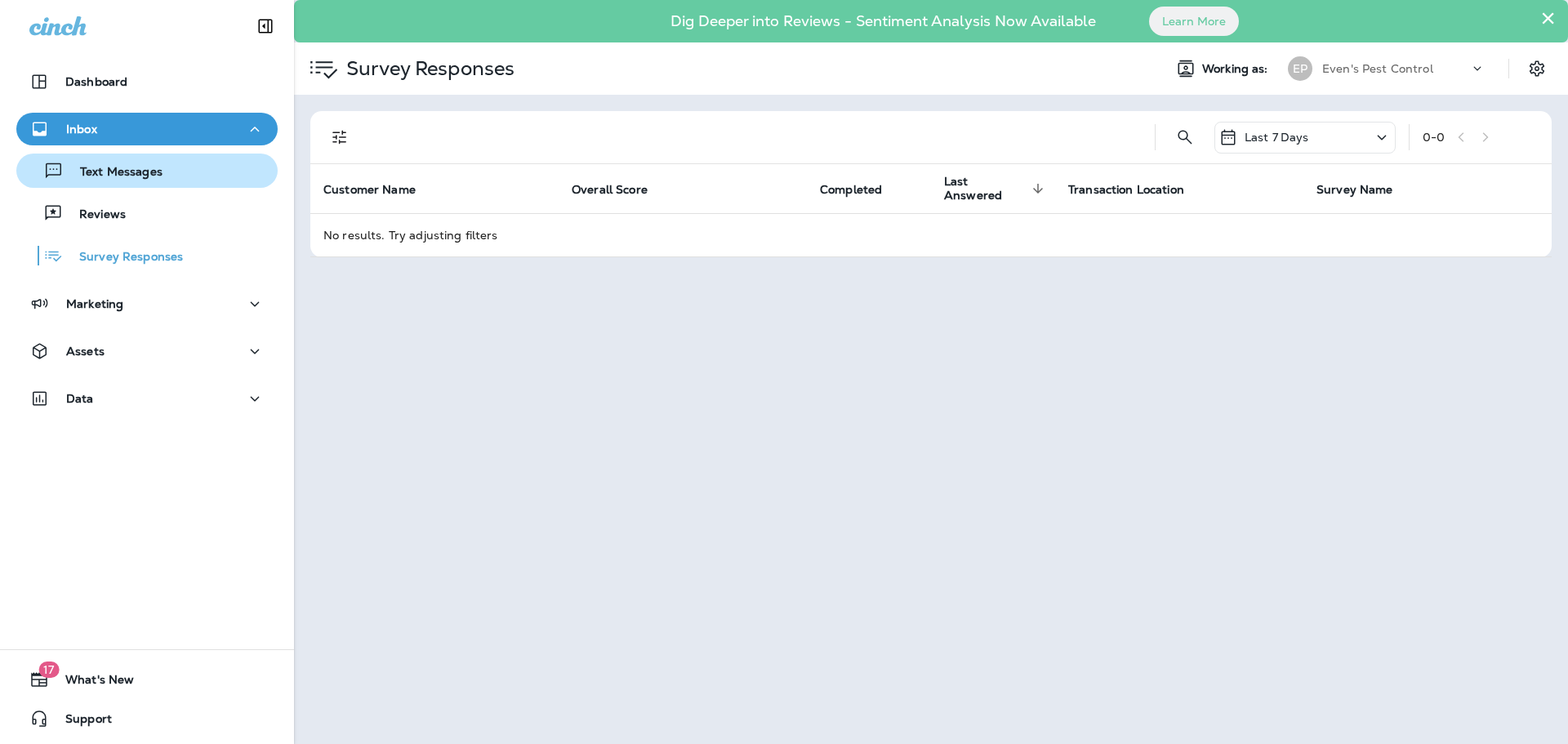
click at [162, 173] on div "Text Messages" at bounding box center [146, 171] width 248 height 25
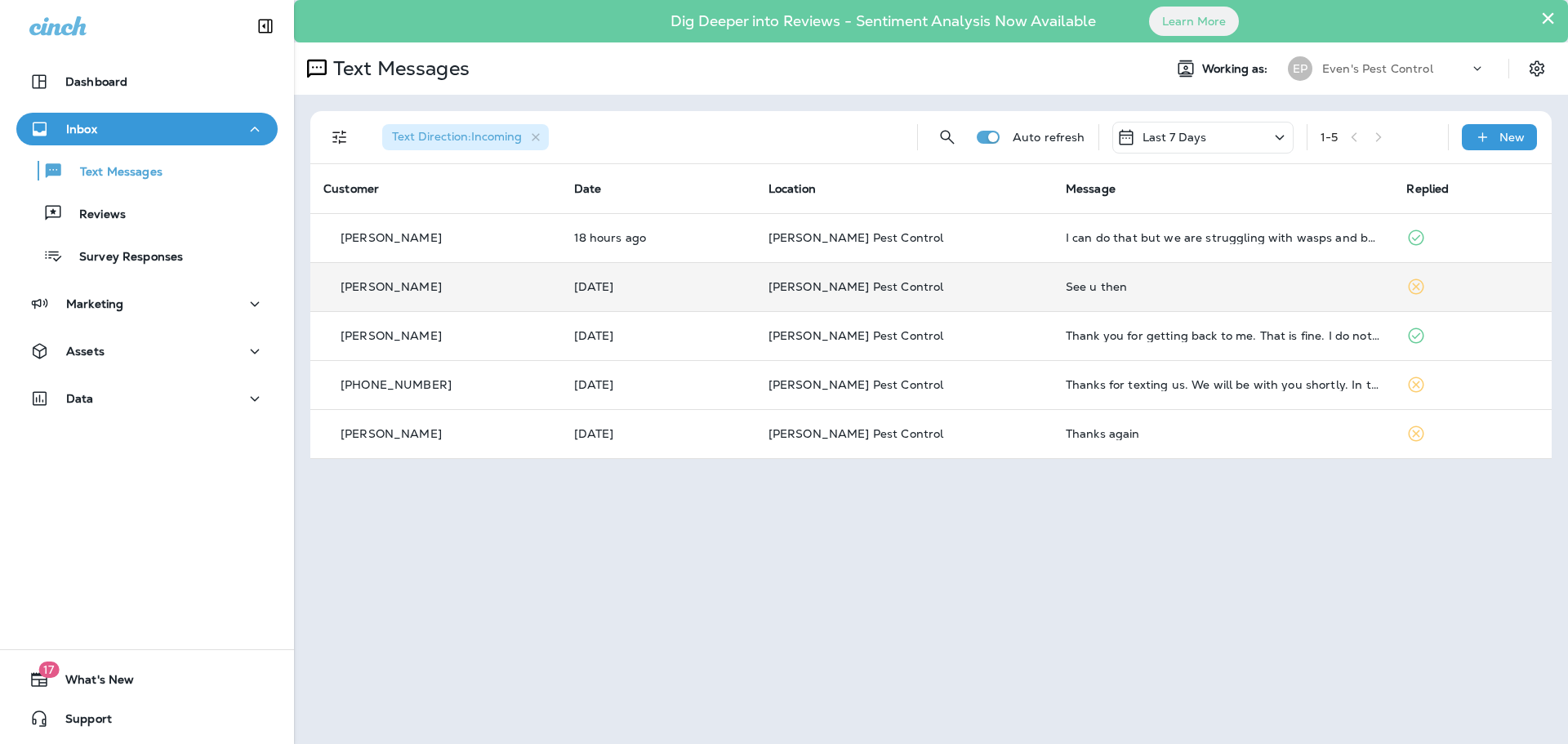
click at [1425, 279] on td at bounding box center [1473, 287] width 159 height 49
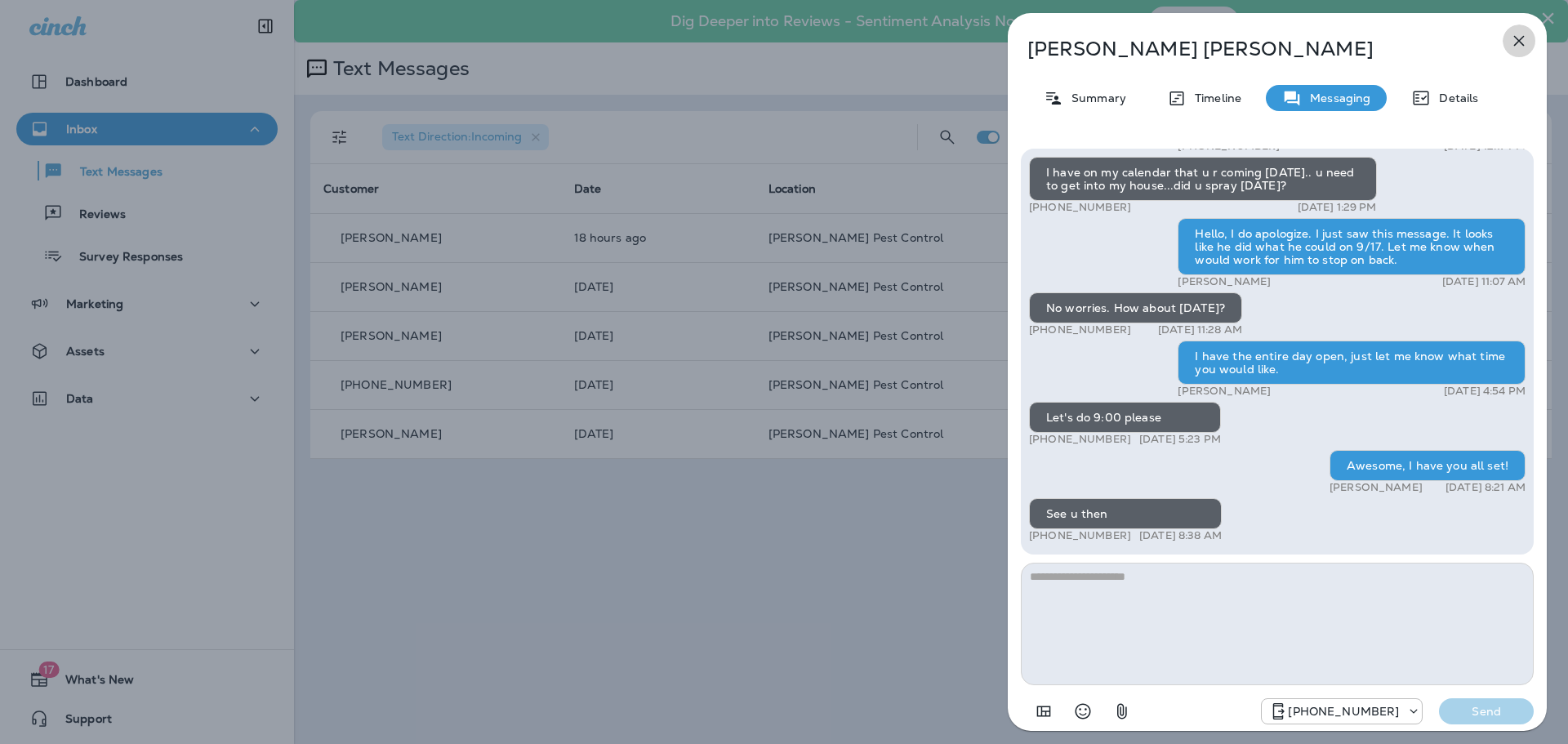
click at [1518, 46] on icon "button" at bounding box center [1519, 41] width 20 height 20
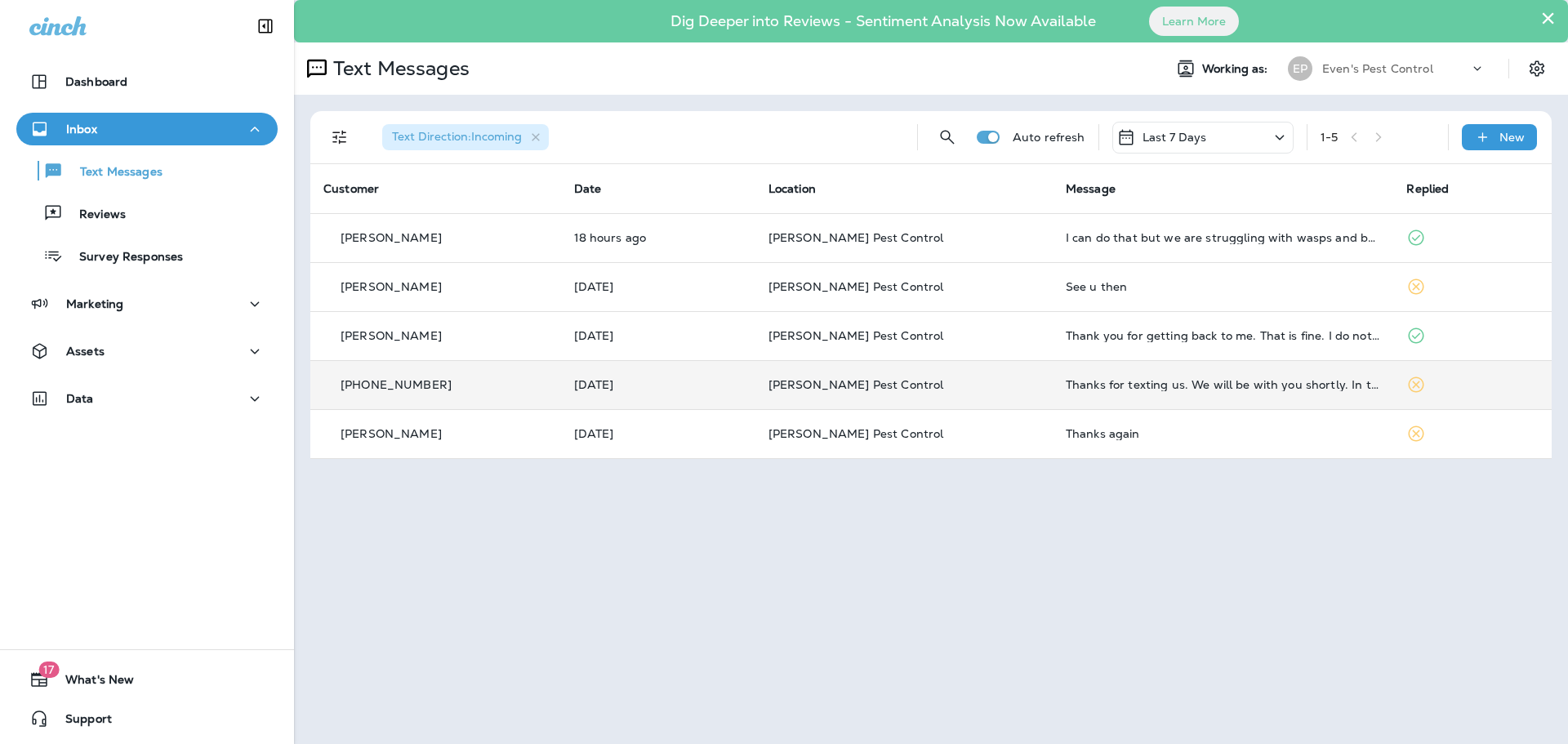
click at [1408, 391] on icon at bounding box center [1416, 384] width 15 height 15
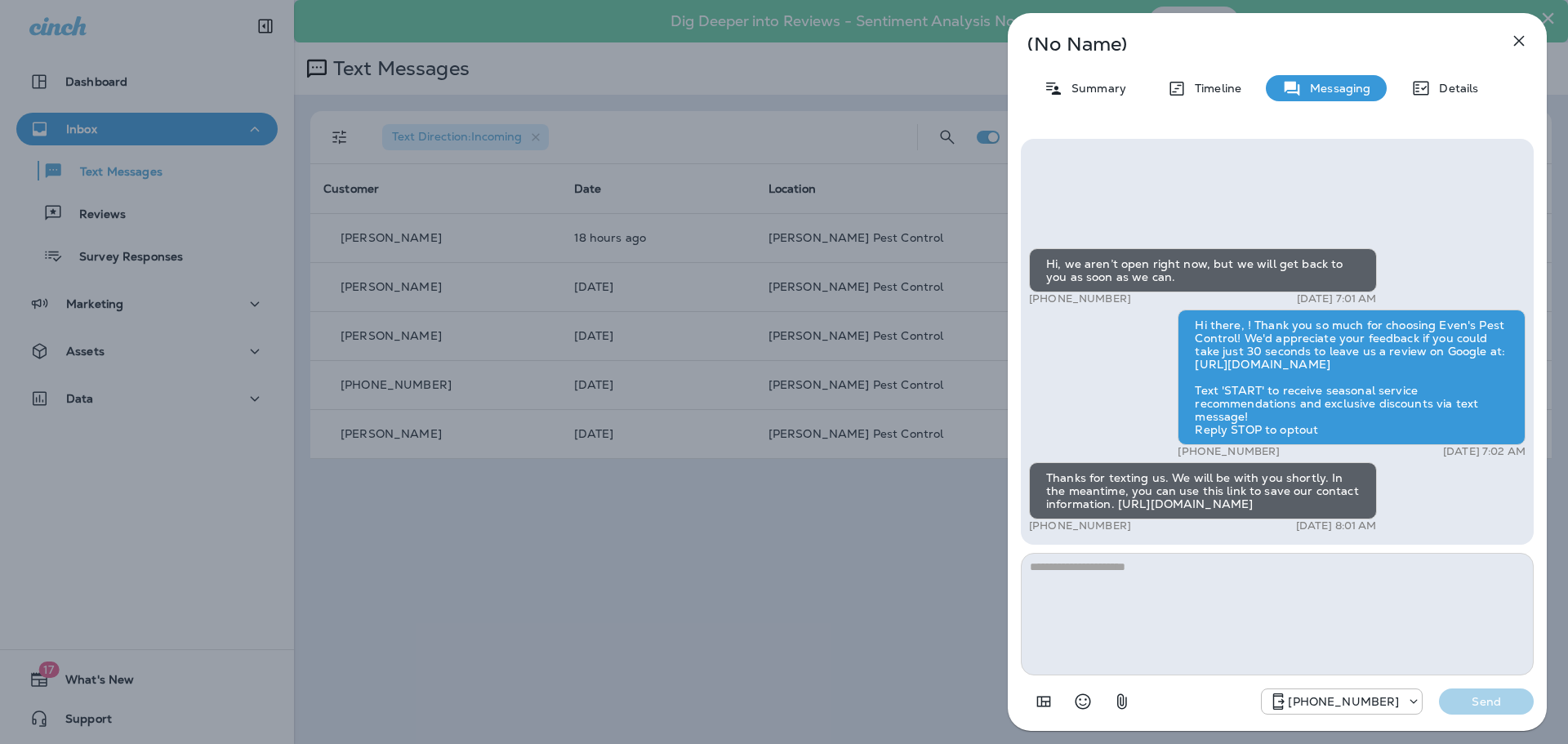
click at [1450, 105] on div "(No Name) Summary Timeline Messaging Details Hi, we aren’t open right now, but …" at bounding box center [1277, 372] width 539 height 718
click at [1454, 74] on div "(No Name) Summary Timeline Messaging Details Hi, we aren’t open right now, but …" at bounding box center [1277, 372] width 539 height 718
click at [1451, 83] on p "Details" at bounding box center [1455, 88] width 47 height 13
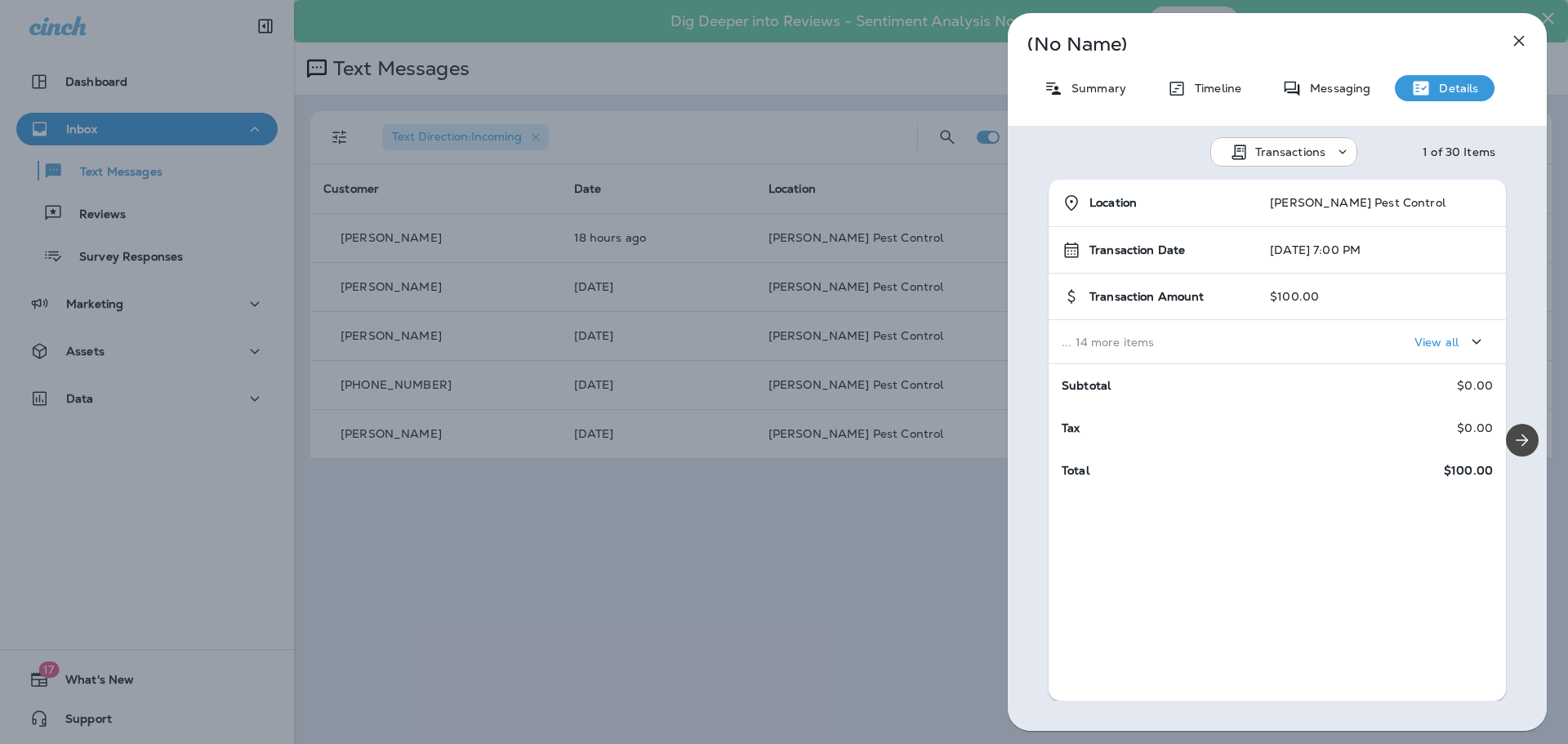
drag, startPoint x: 654, startPoint y: 565, endPoint x: 645, endPoint y: 548, distance: 19.2
click at [654, 564] on div "(No Name) Summary Timeline Messaging Details Transactions 1 of 30 Items Locatio…" at bounding box center [784, 372] width 1568 height 744
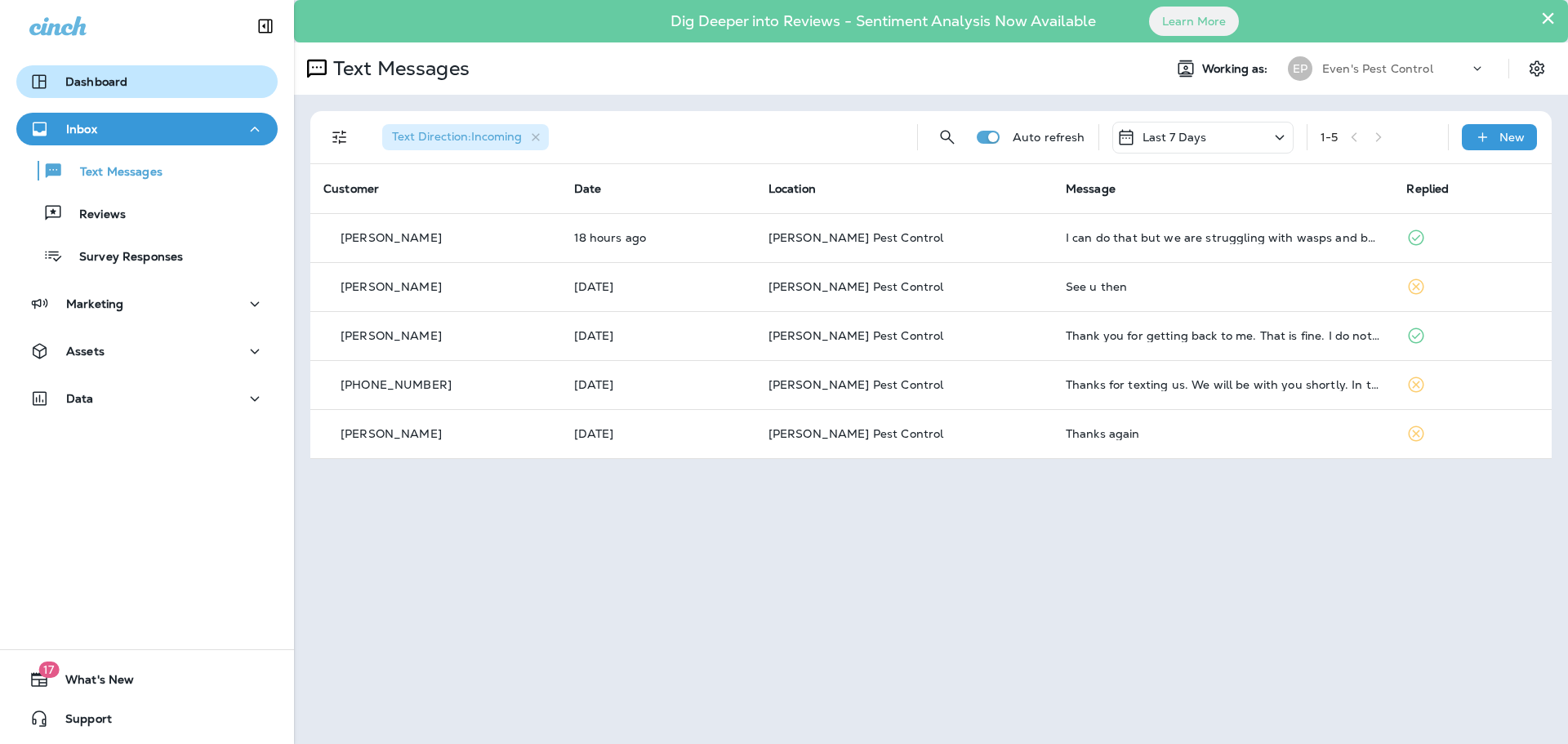
click at [81, 77] on p "Dashboard" at bounding box center [96, 82] width 62 height 13
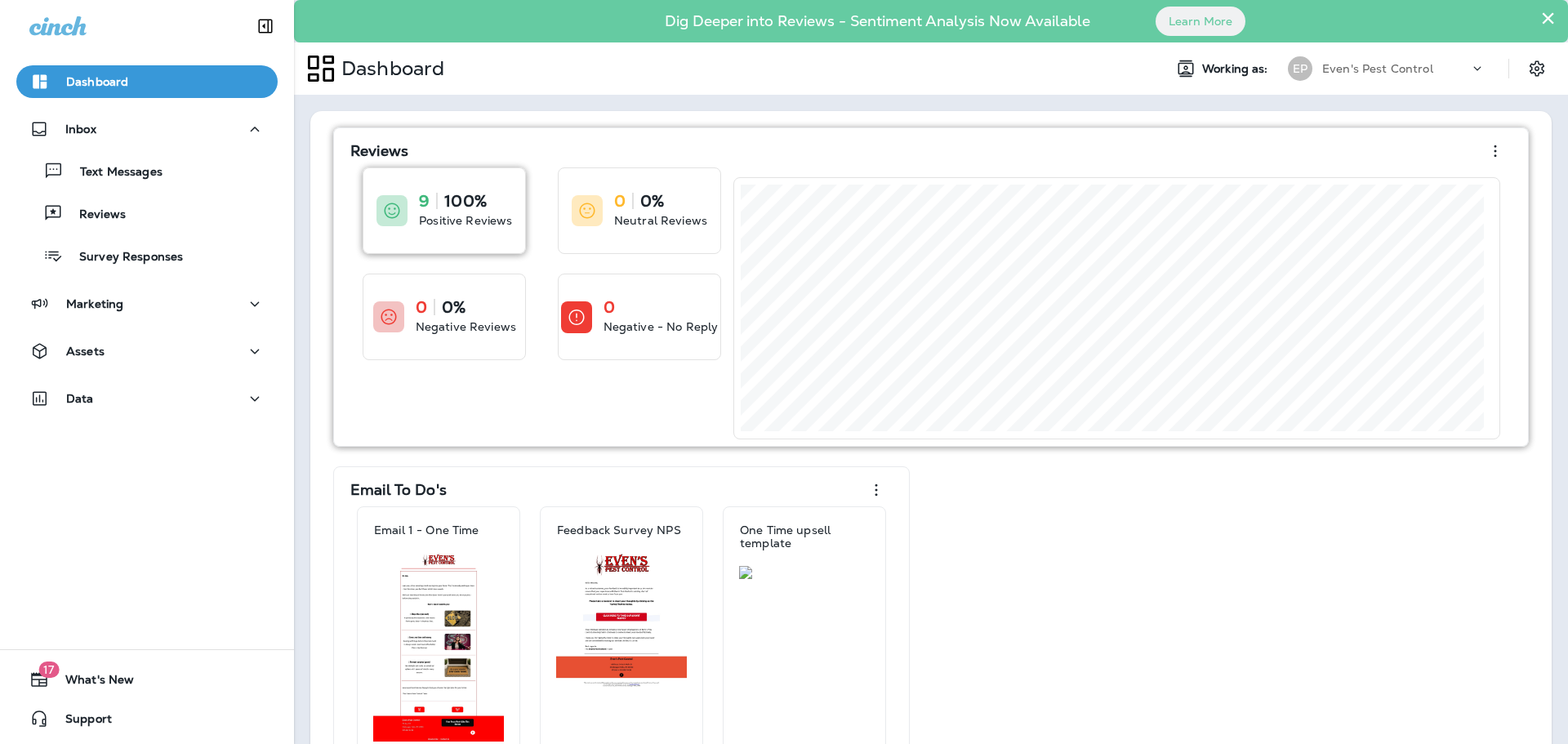
click at [438, 220] on p "Positive Reviews" at bounding box center [465, 220] width 94 height 16
